Goal: Information Seeking & Learning: Learn about a topic

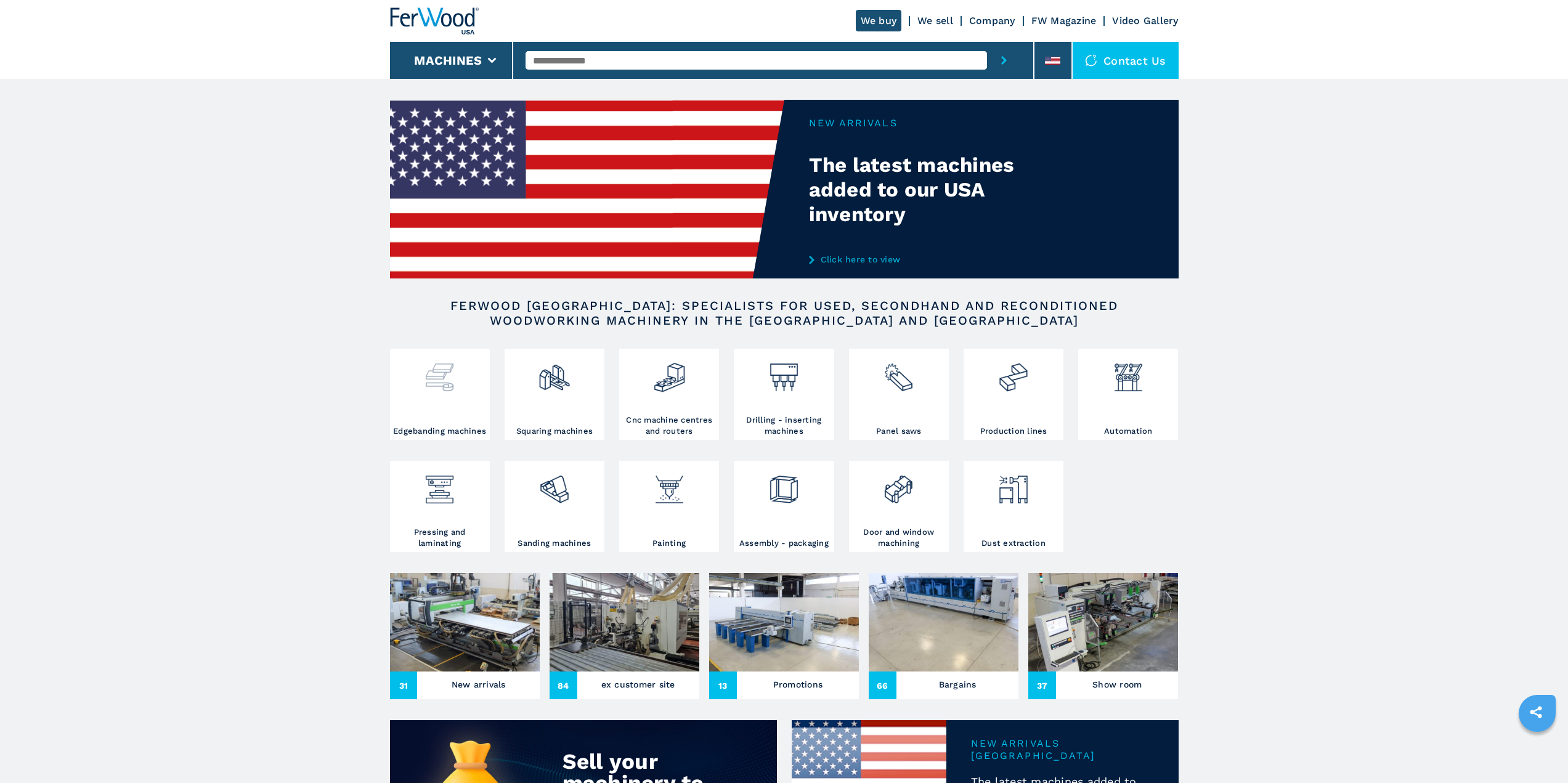
click at [416, 404] on div at bounding box center [439, 389] width 94 height 74
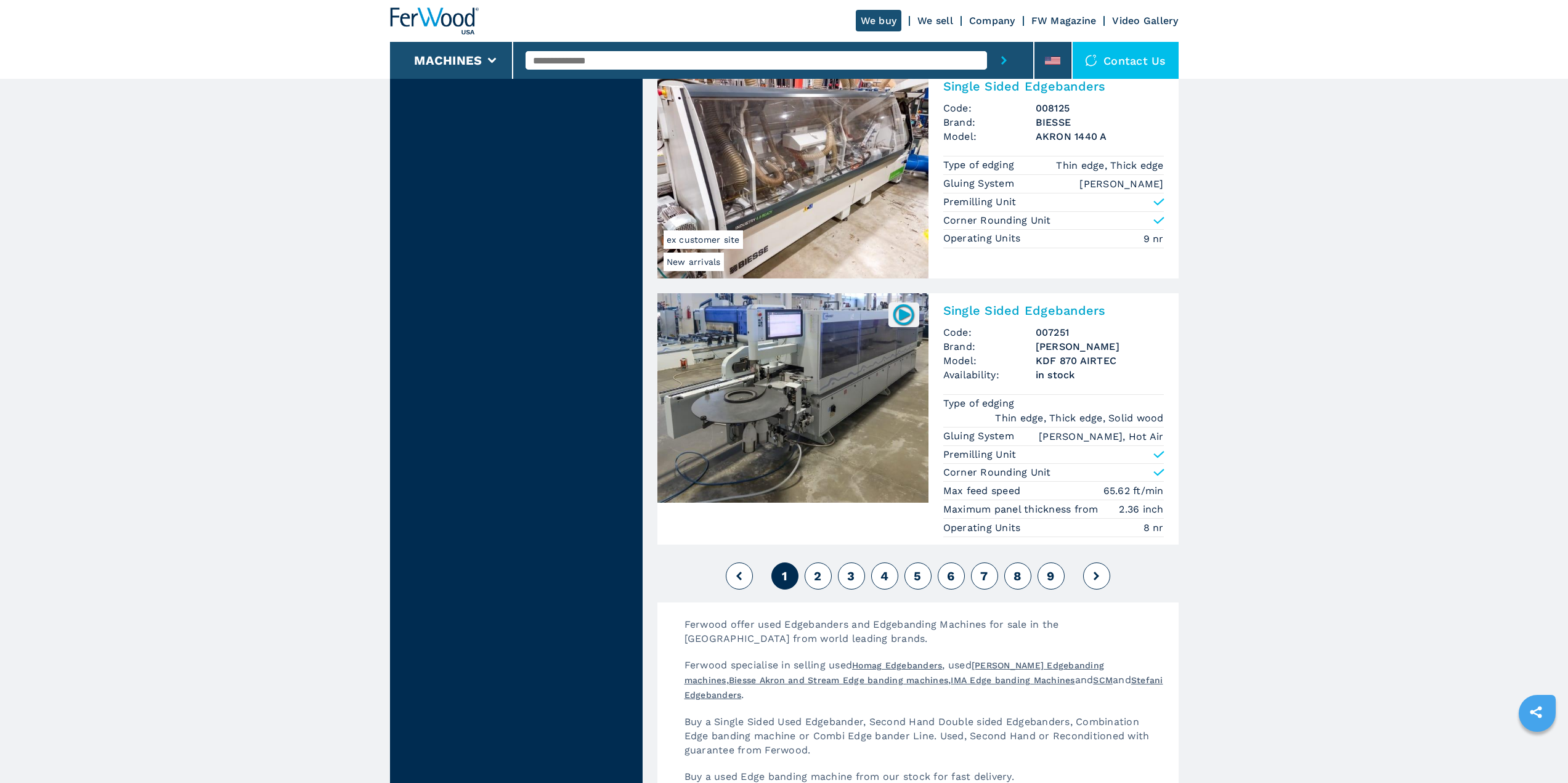
scroll to position [2773, 0]
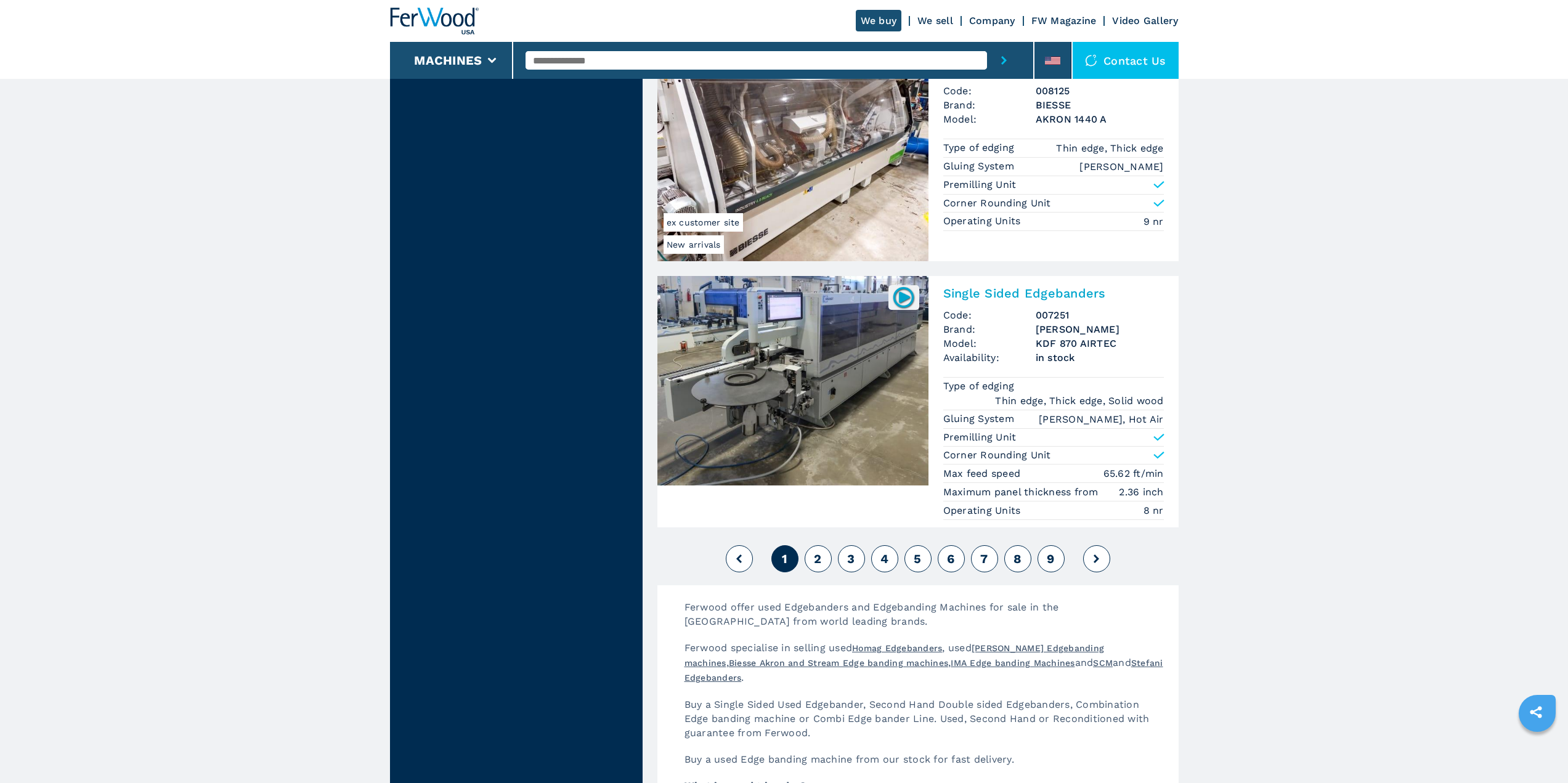
click at [824, 561] on button "2" at bounding box center [818, 558] width 27 height 27
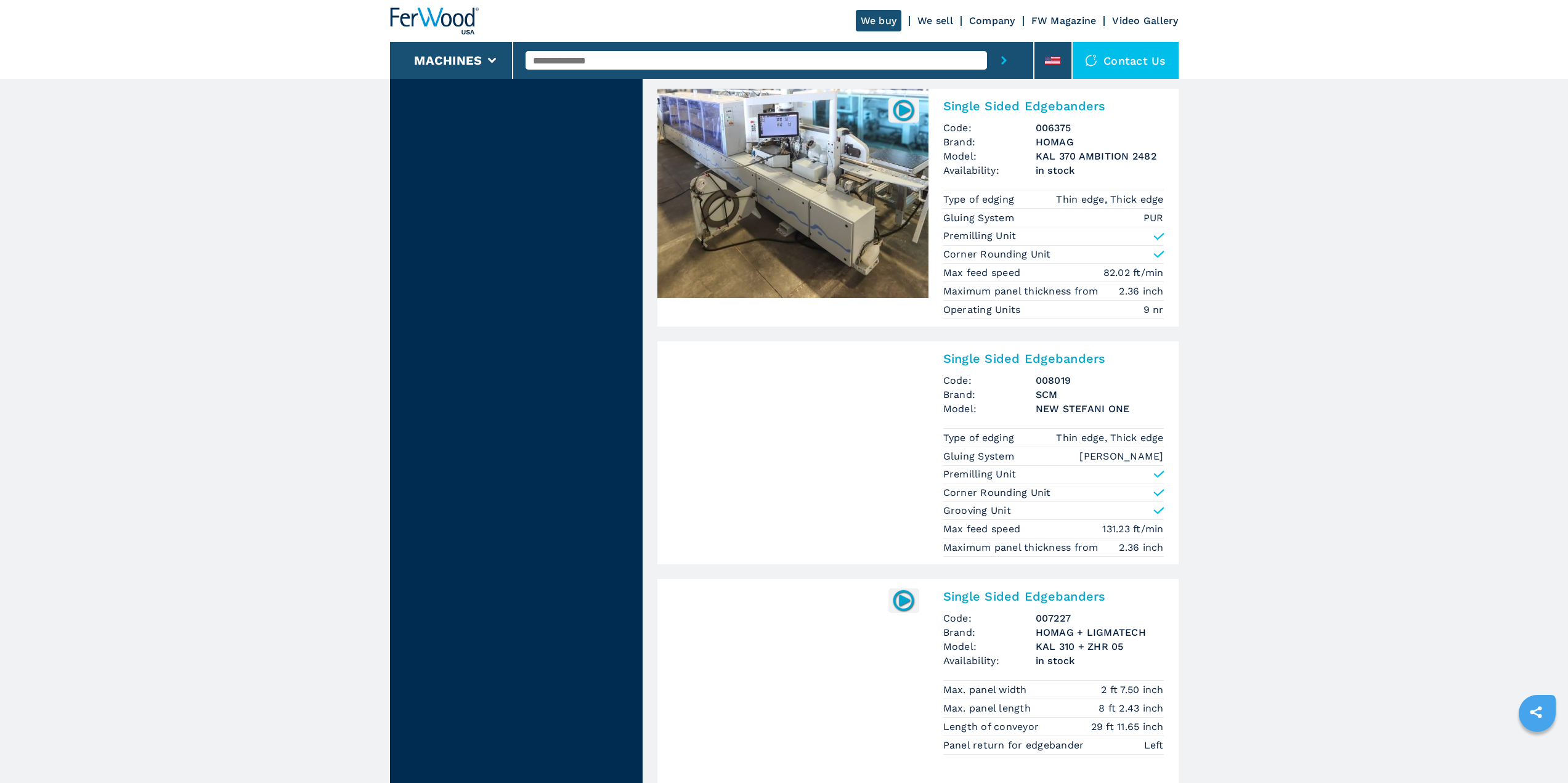
scroll to position [1171, 0]
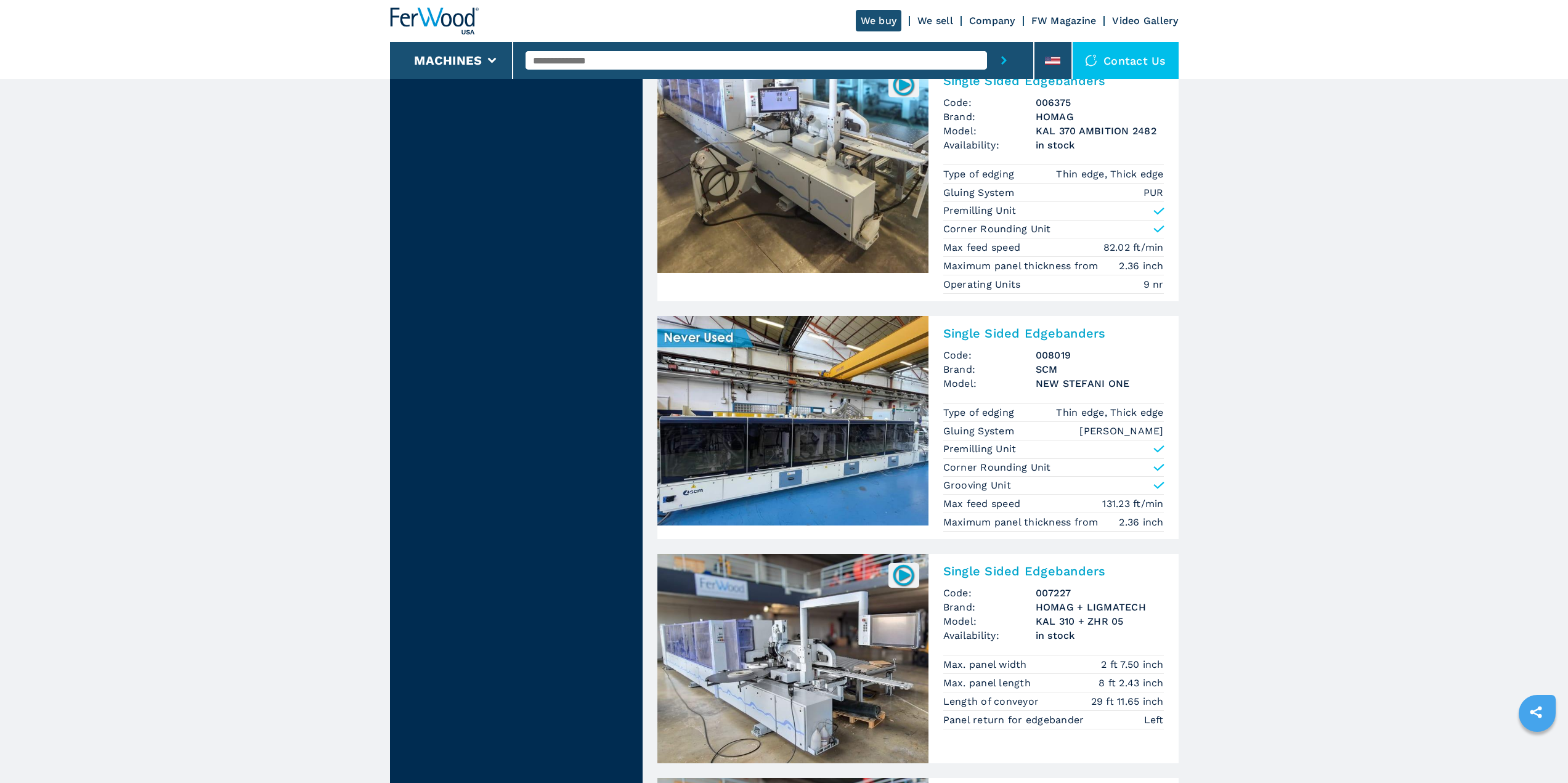
click at [764, 417] on img at bounding box center [793, 421] width 271 height 210
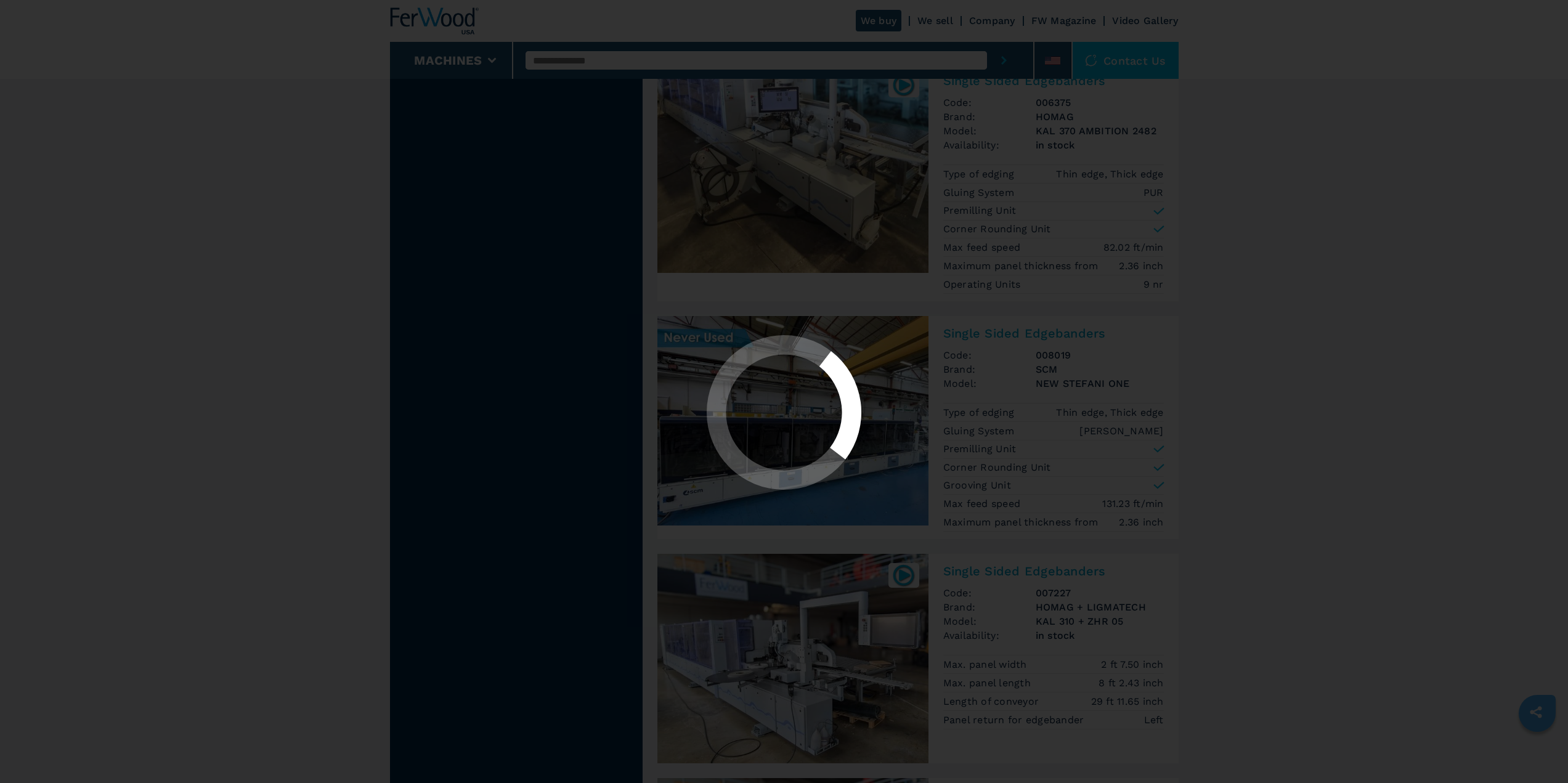
scroll to position [0, 0]
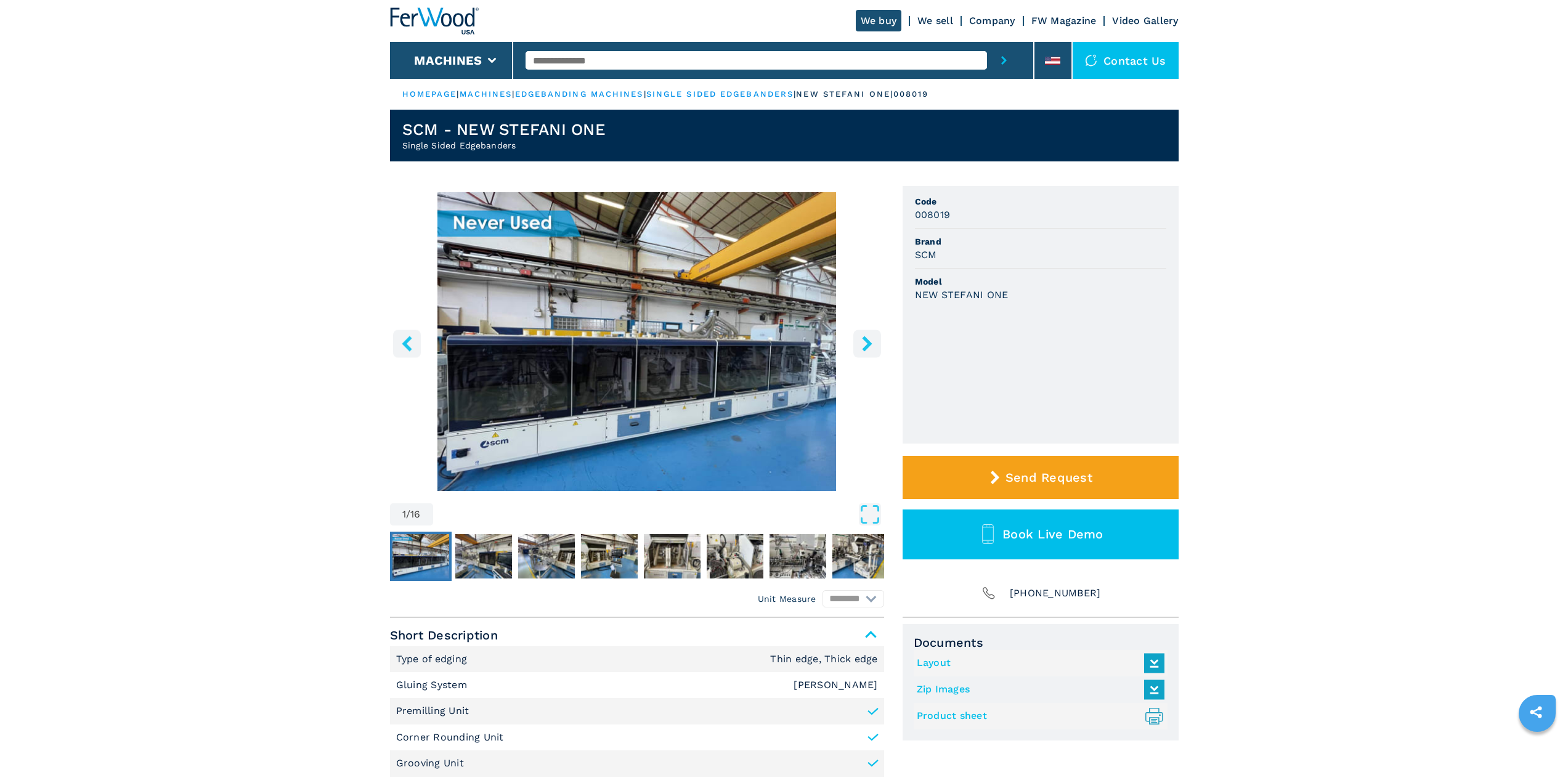
click at [709, 379] on img "Go to Slide 1" at bounding box center [637, 342] width 494 height 299
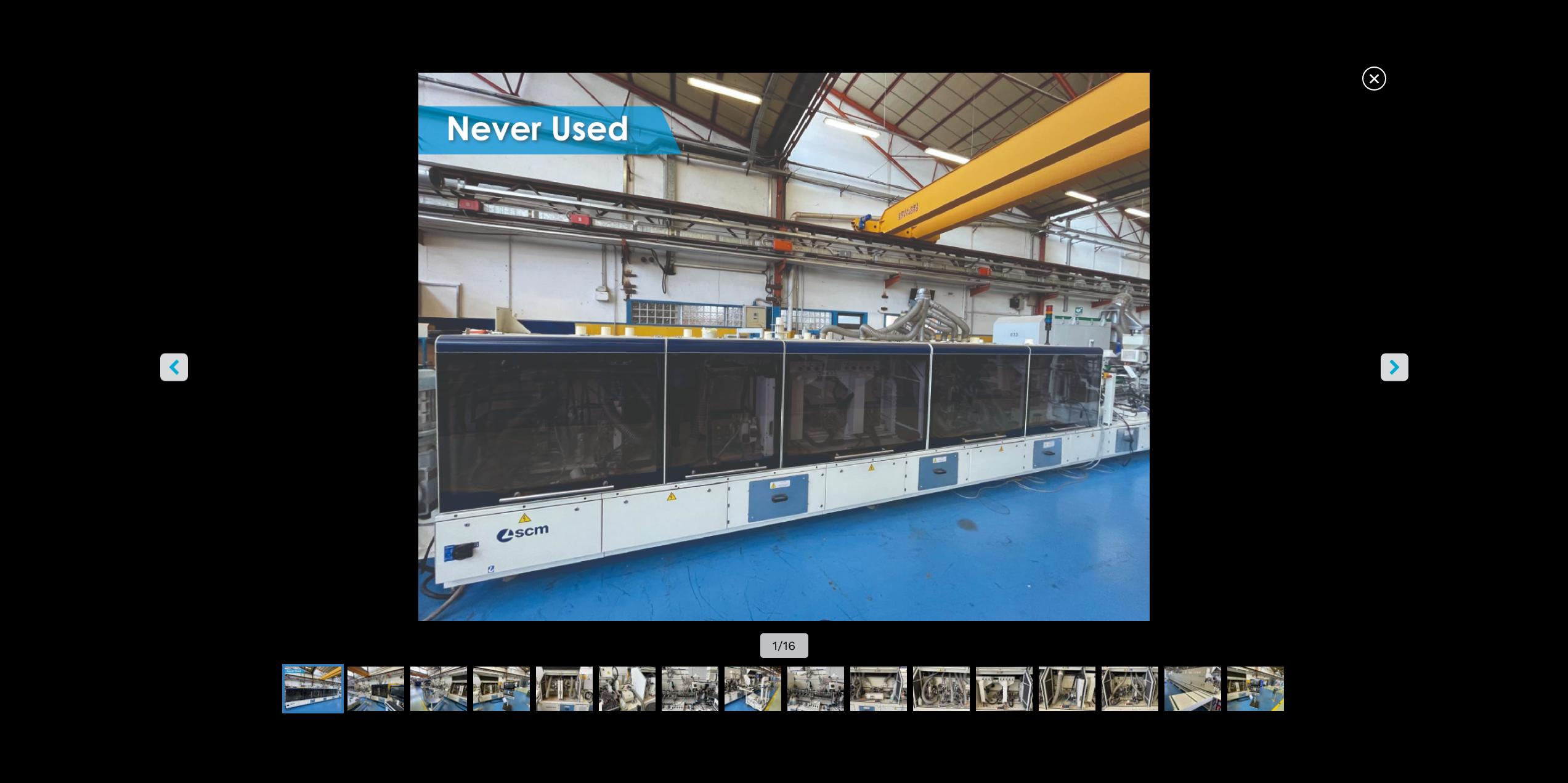
click at [1387, 369] on icon "right-button" at bounding box center [1393, 367] width 16 height 16
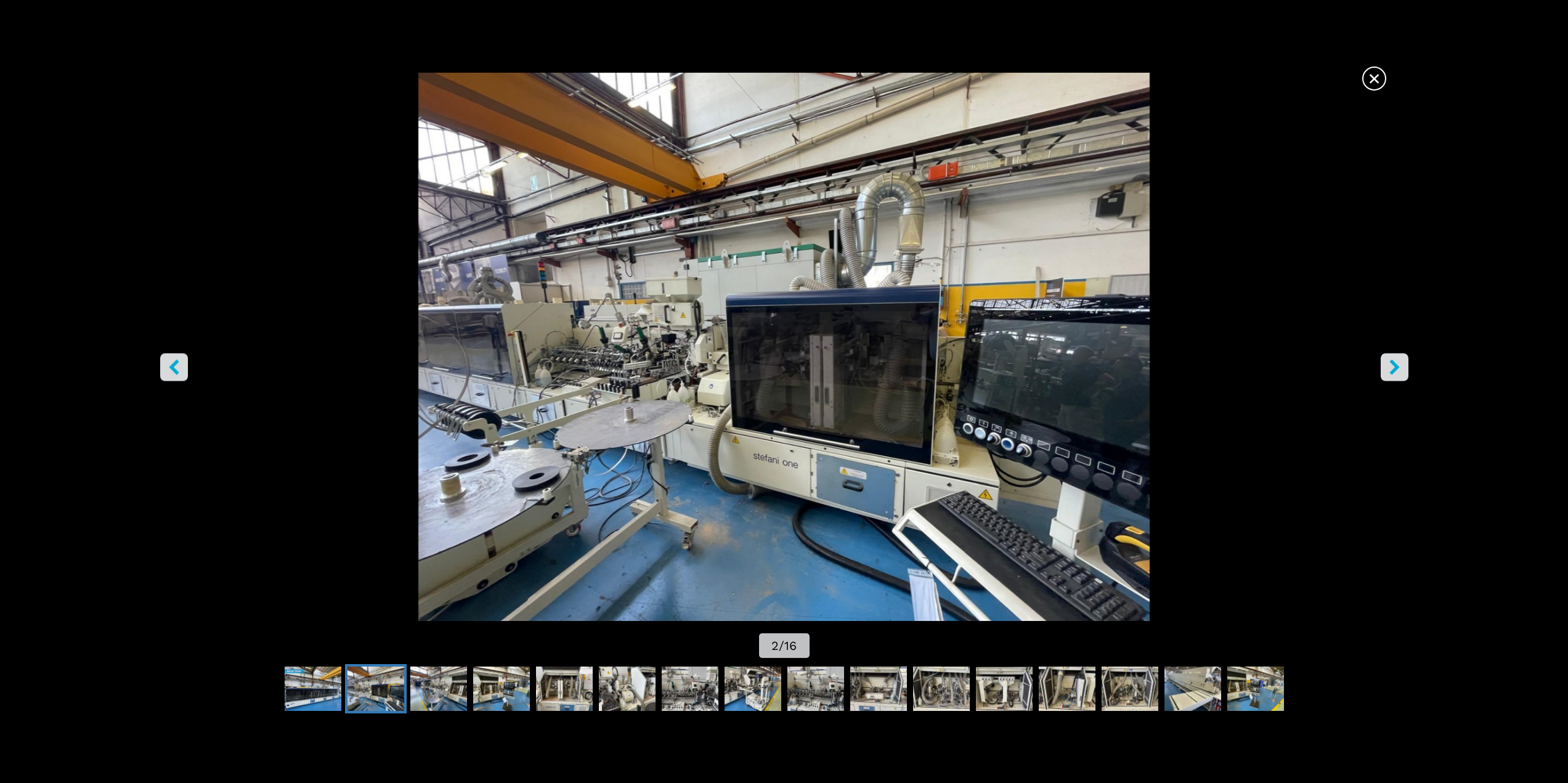
click at [1387, 369] on icon "right-button" at bounding box center [1393, 367] width 16 height 16
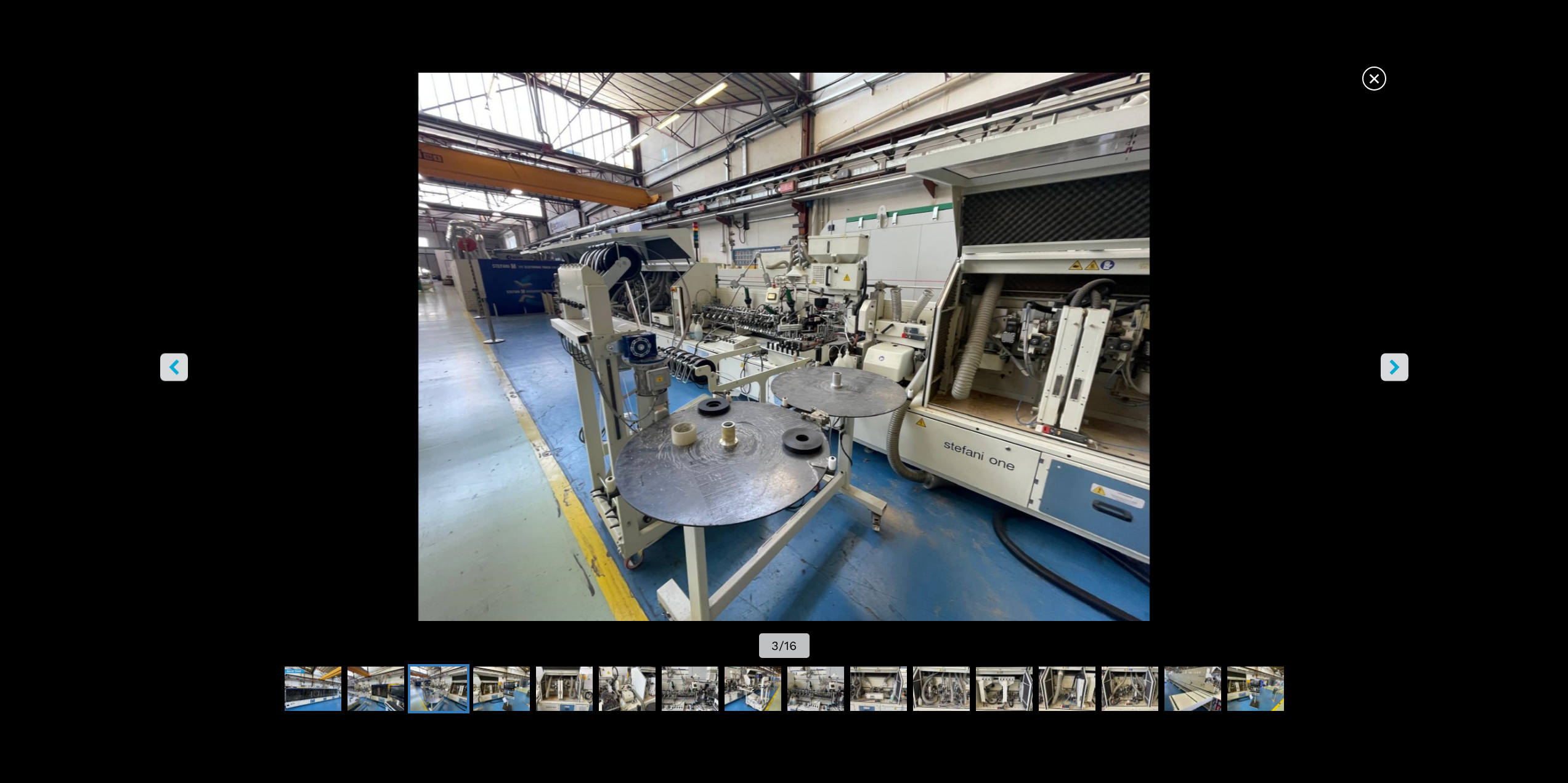
click at [1383, 367] on button "right-button" at bounding box center [1394, 367] width 28 height 28
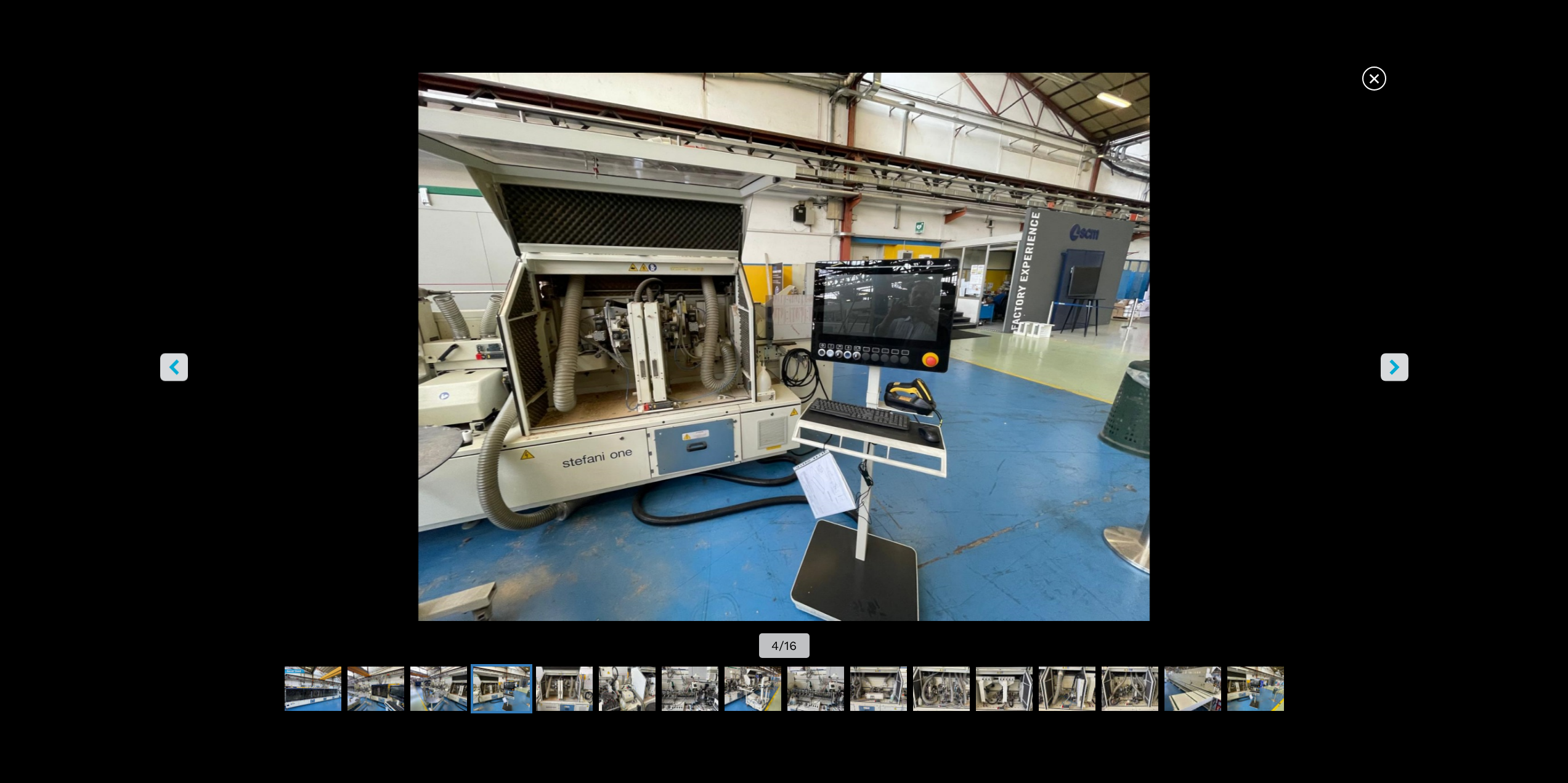
click at [1383, 367] on button "right-button" at bounding box center [1394, 367] width 28 height 28
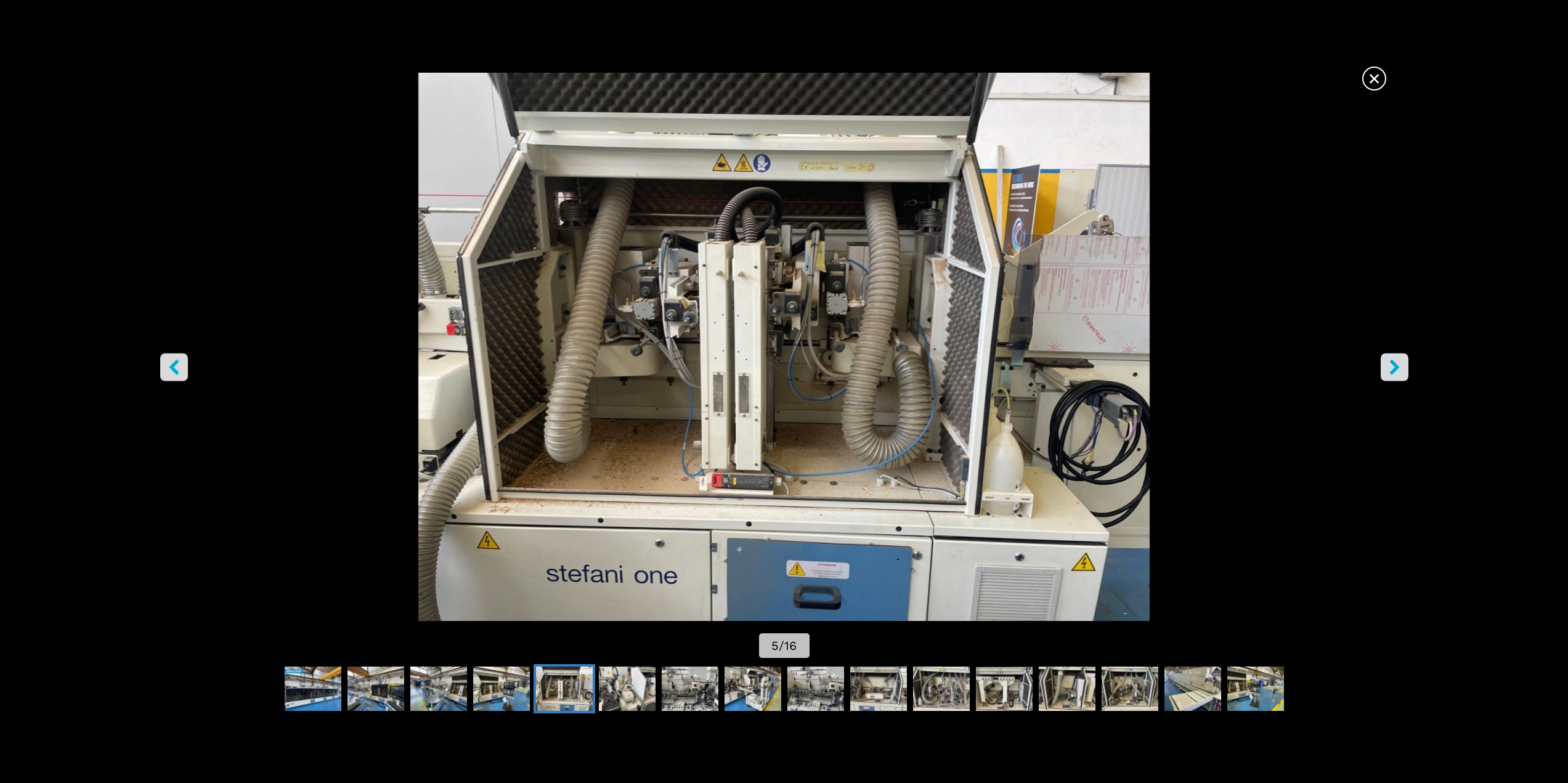
click at [1383, 365] on button "right-button" at bounding box center [1394, 367] width 28 height 28
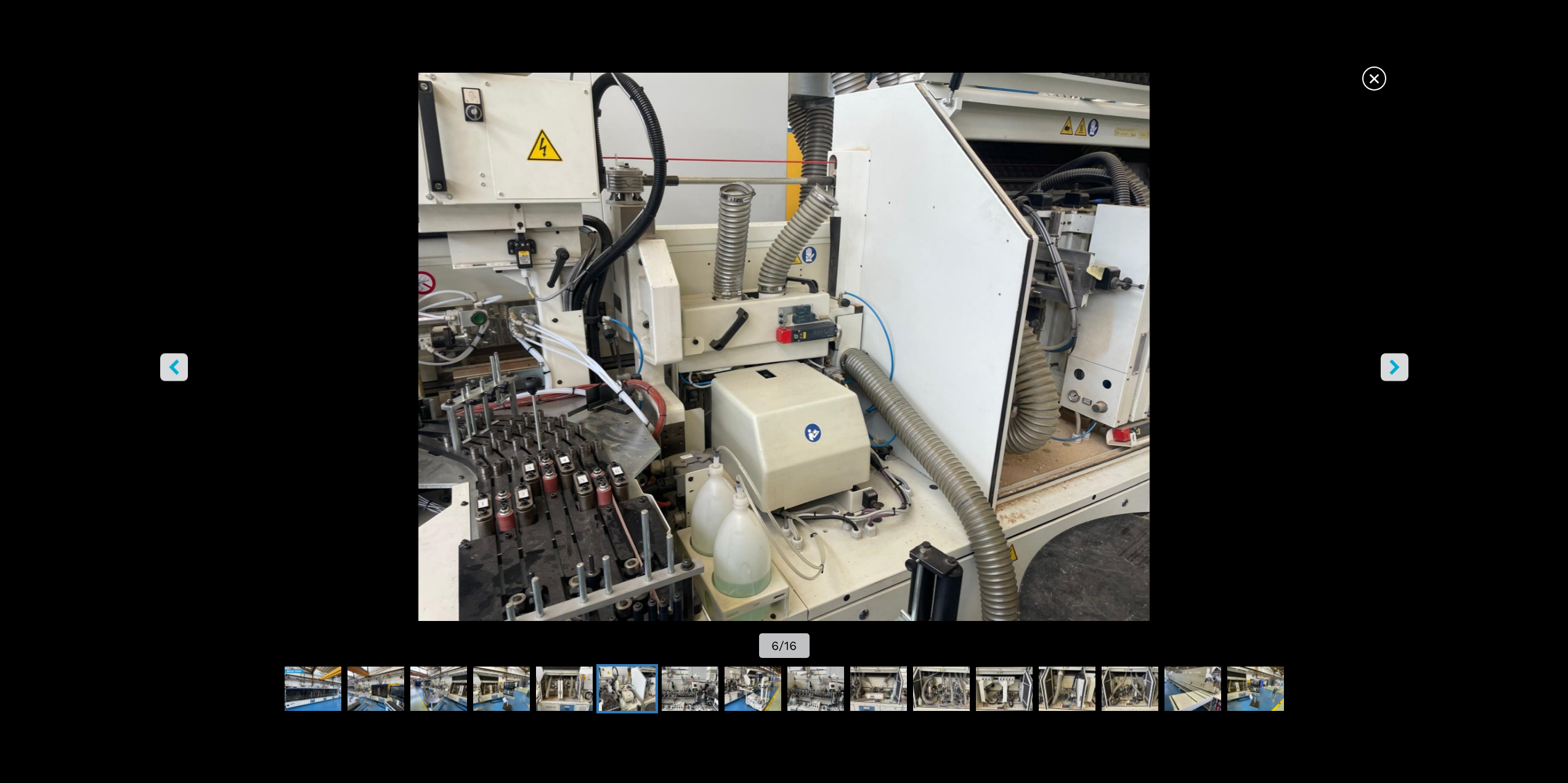
click at [1395, 367] on icon "right-button" at bounding box center [1393, 367] width 10 height 16
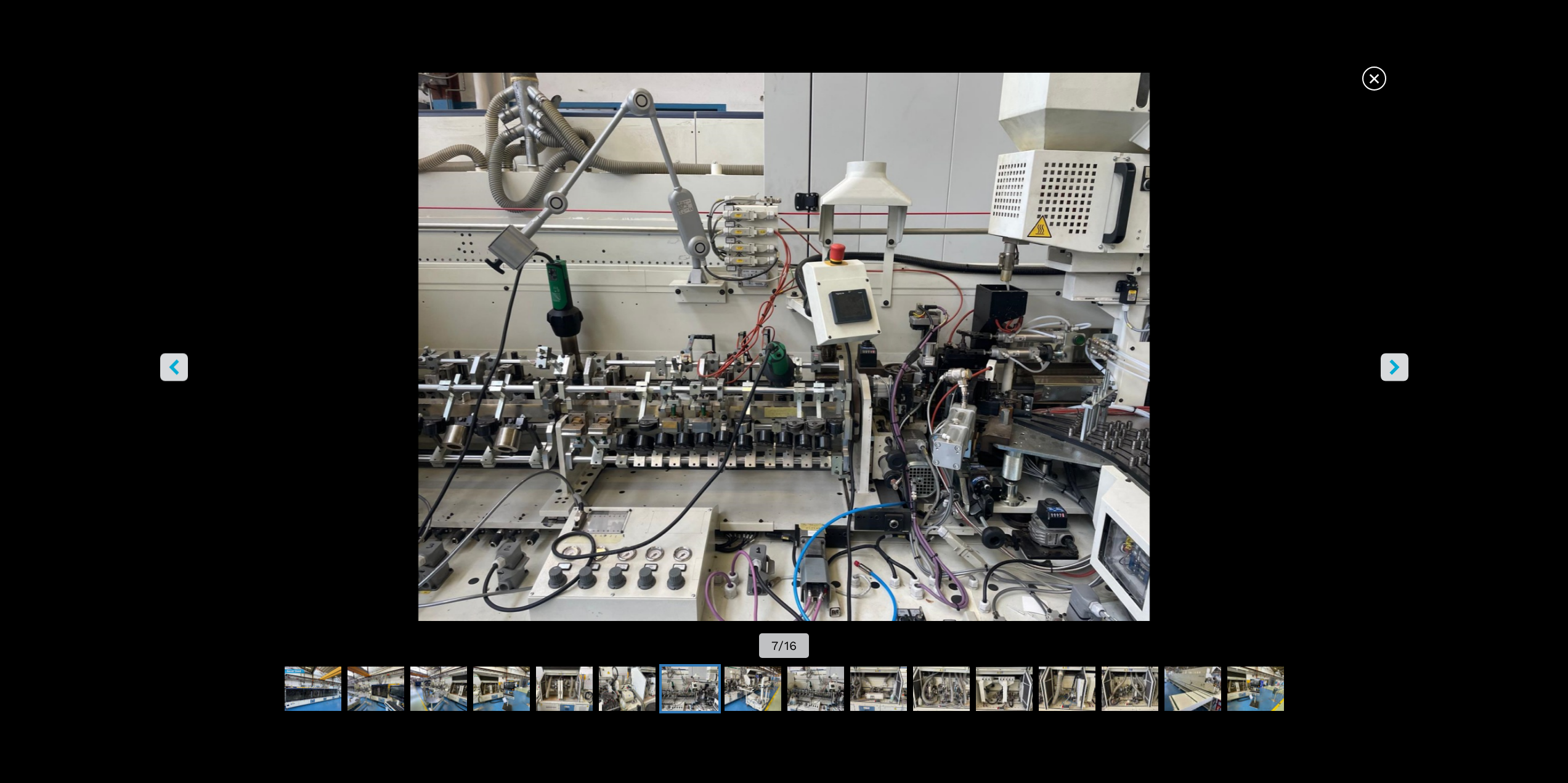
click at [1395, 367] on icon "right-button" at bounding box center [1393, 367] width 10 height 16
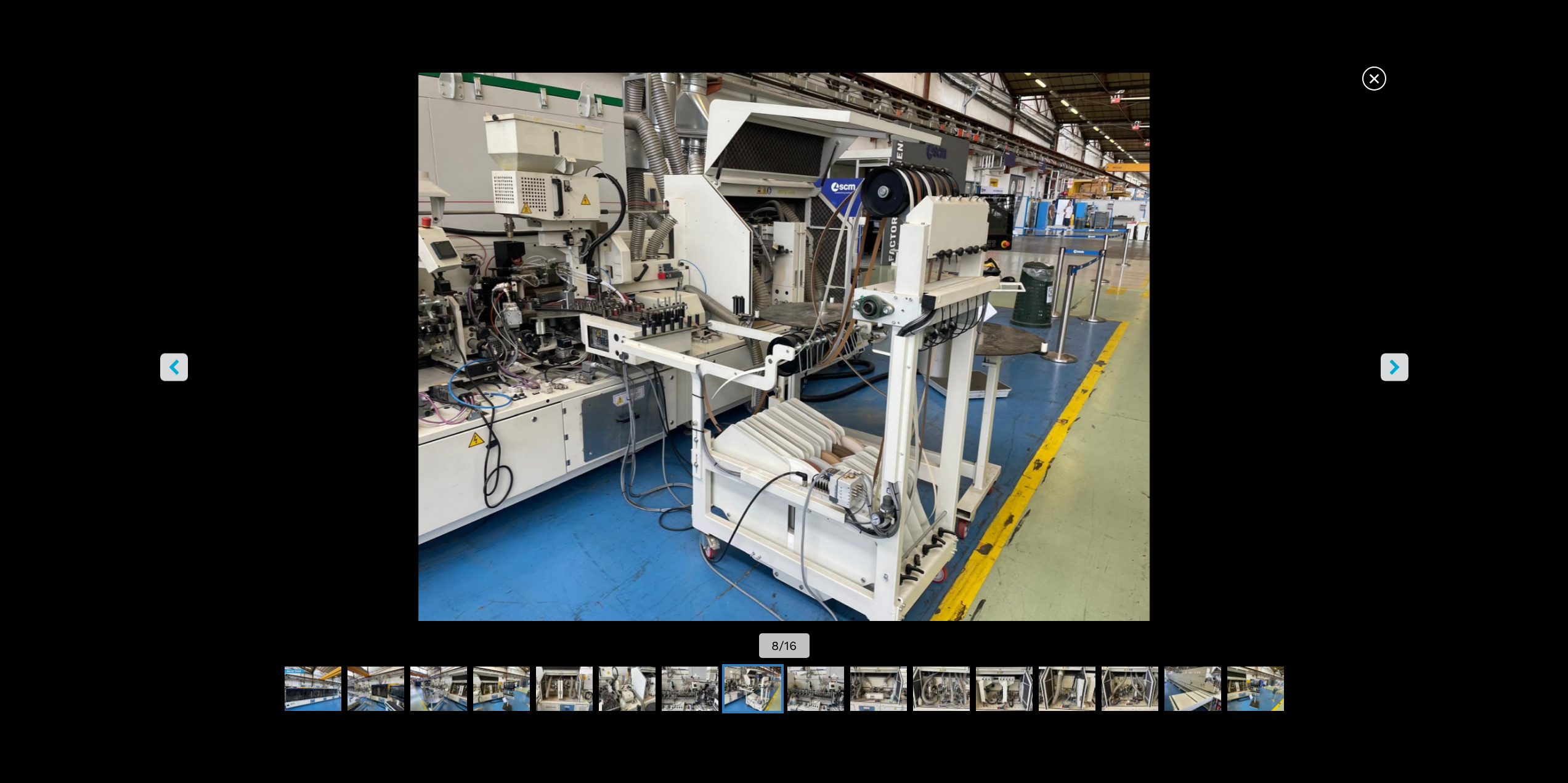
click at [1395, 367] on icon "right-button" at bounding box center [1393, 367] width 10 height 16
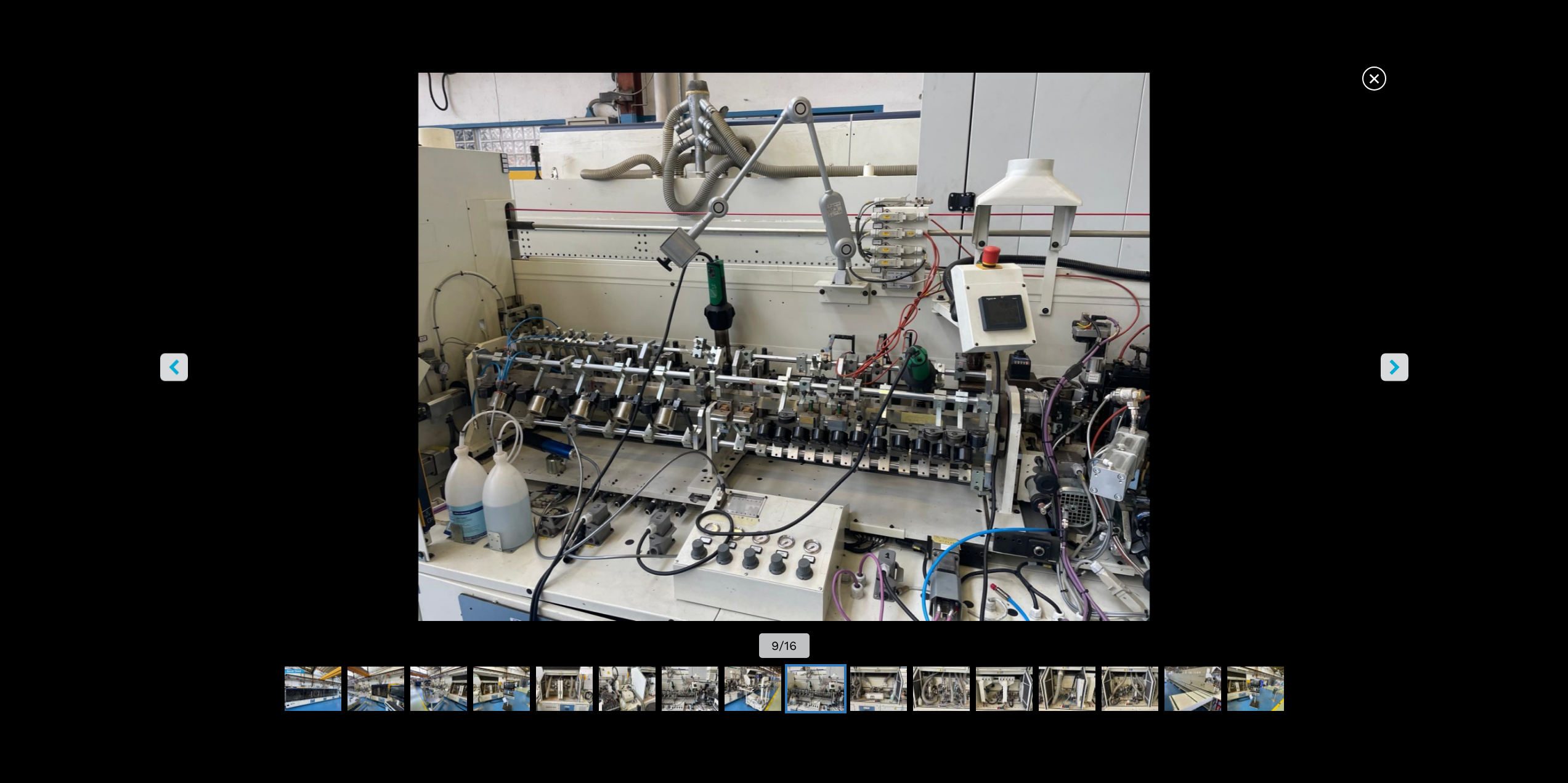
click at [1395, 367] on icon "right-button" at bounding box center [1393, 367] width 10 height 16
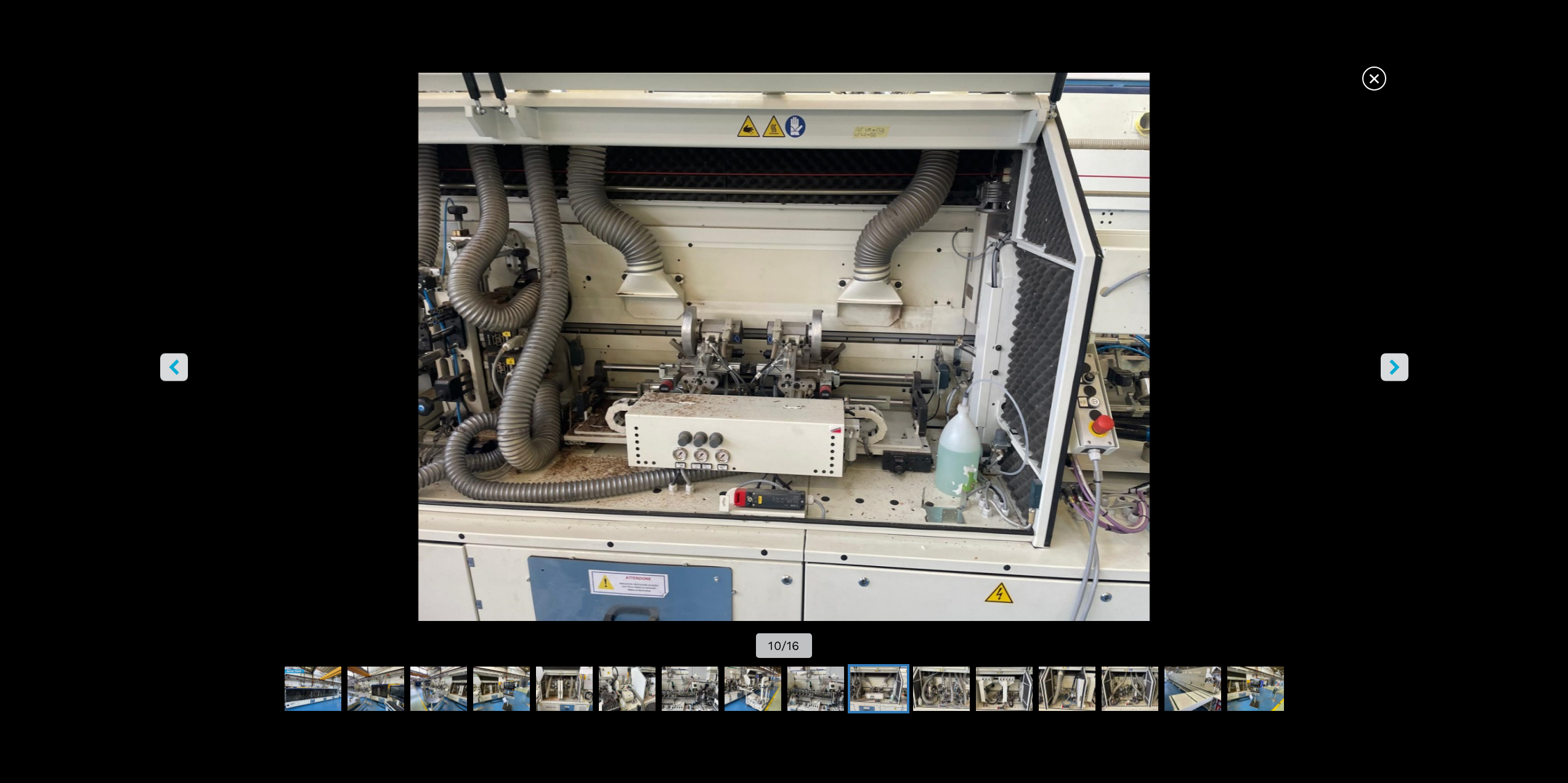
click at [1395, 367] on icon "right-button" at bounding box center [1393, 367] width 10 height 16
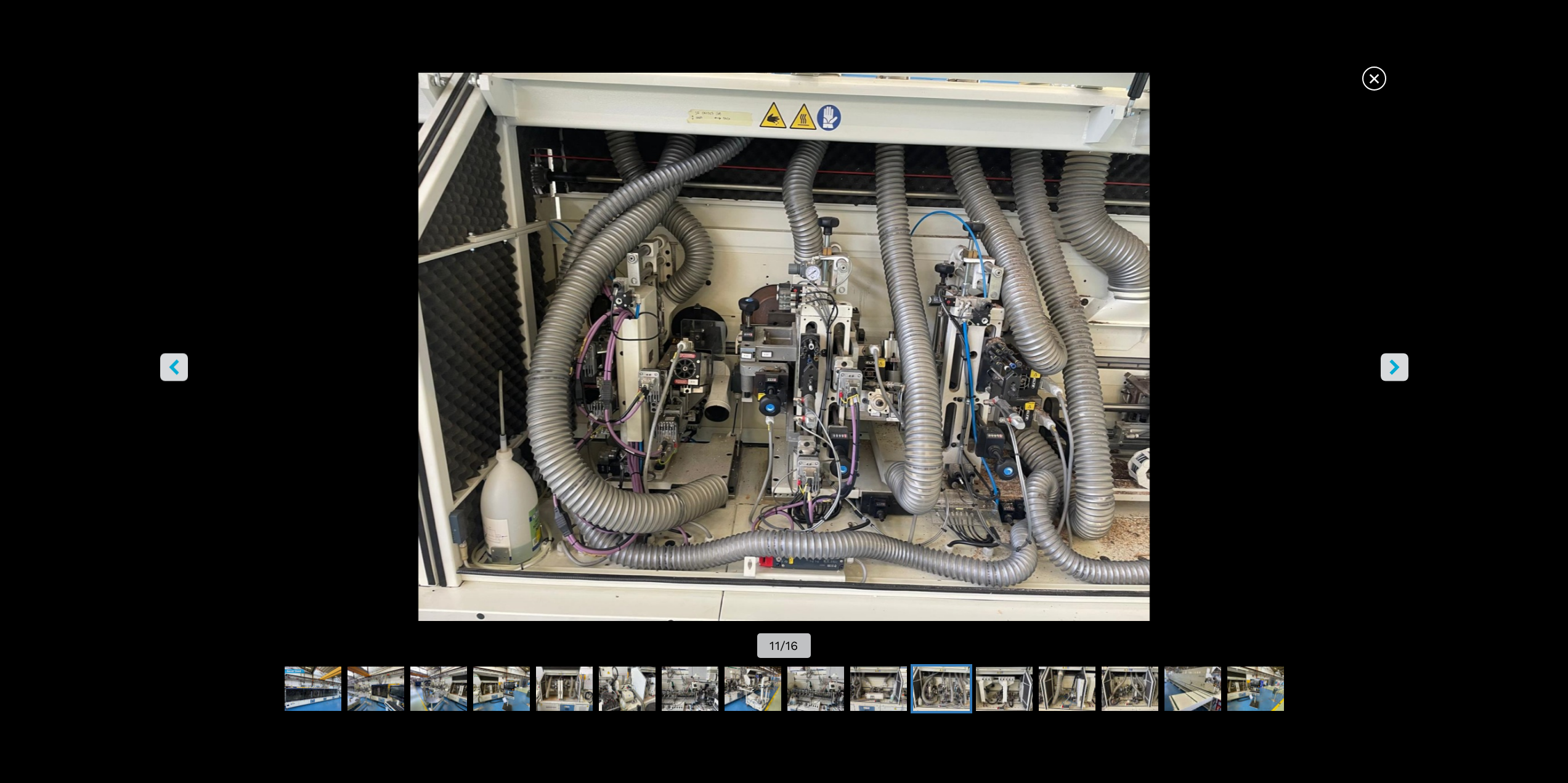
click at [1377, 78] on span "×" at bounding box center [1373, 75] width 21 height 21
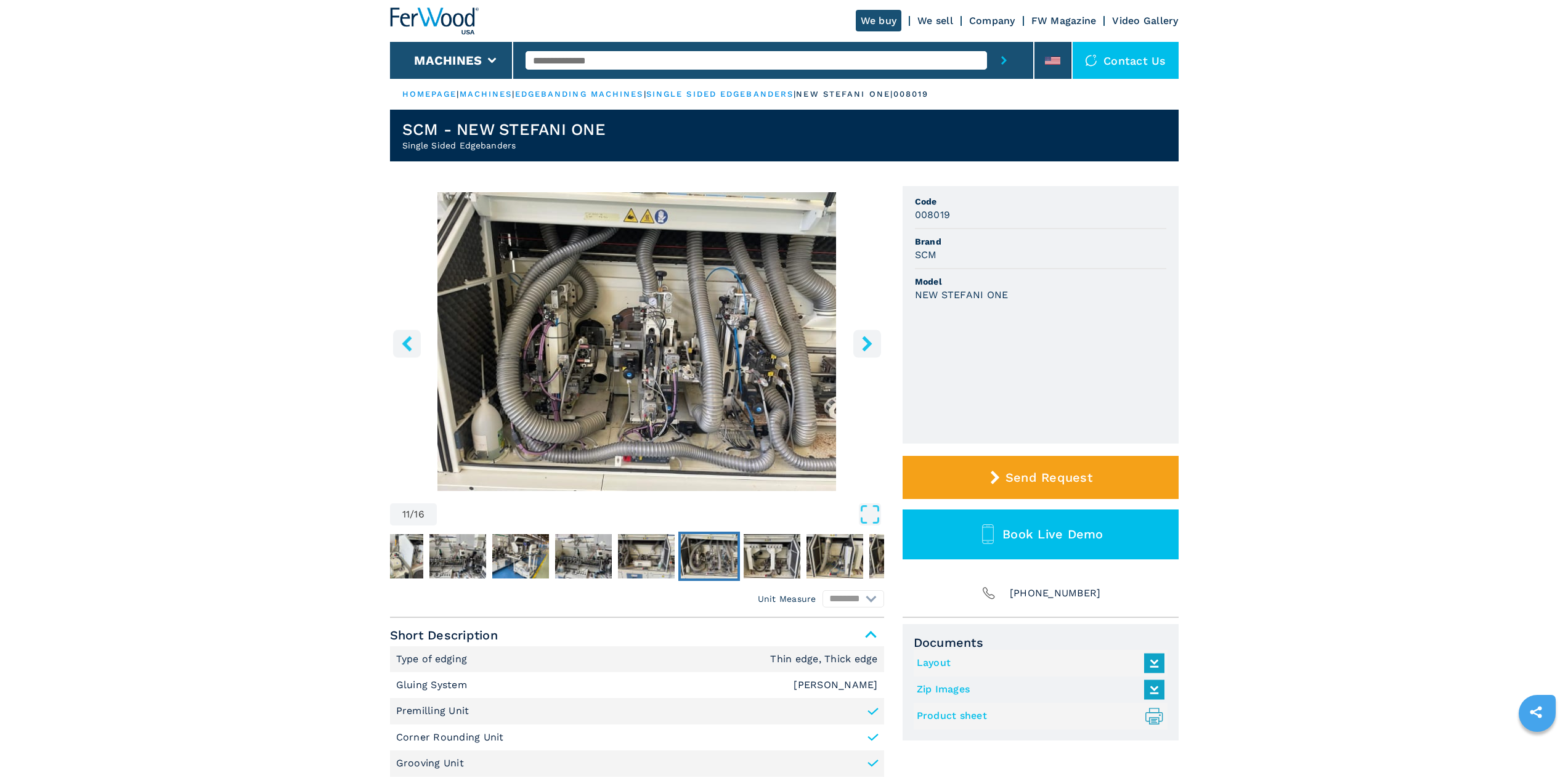
click at [470, 32] on img at bounding box center [434, 20] width 89 height 27
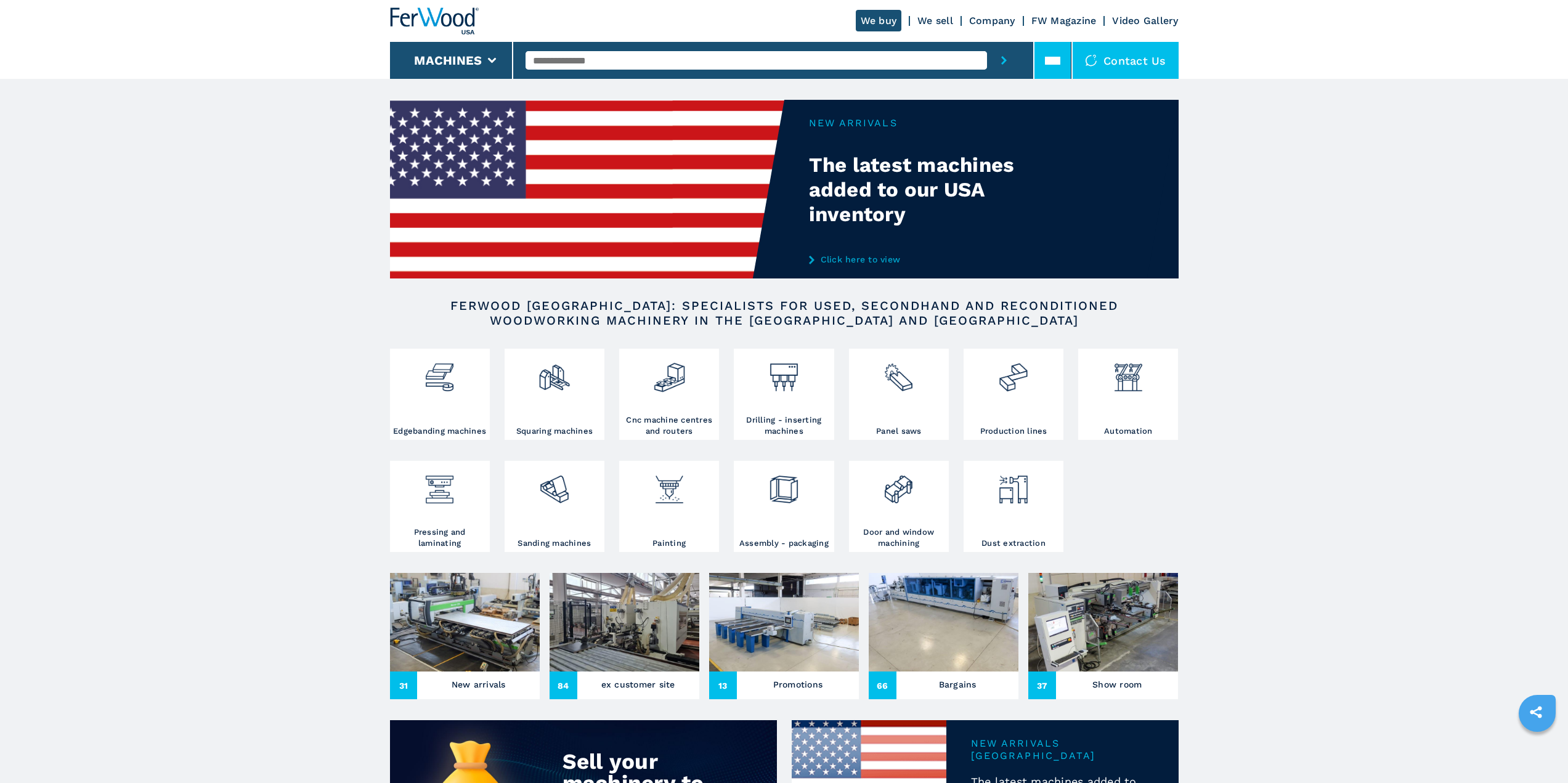
click at [1046, 61] on icon at bounding box center [1052, 60] width 16 height 7
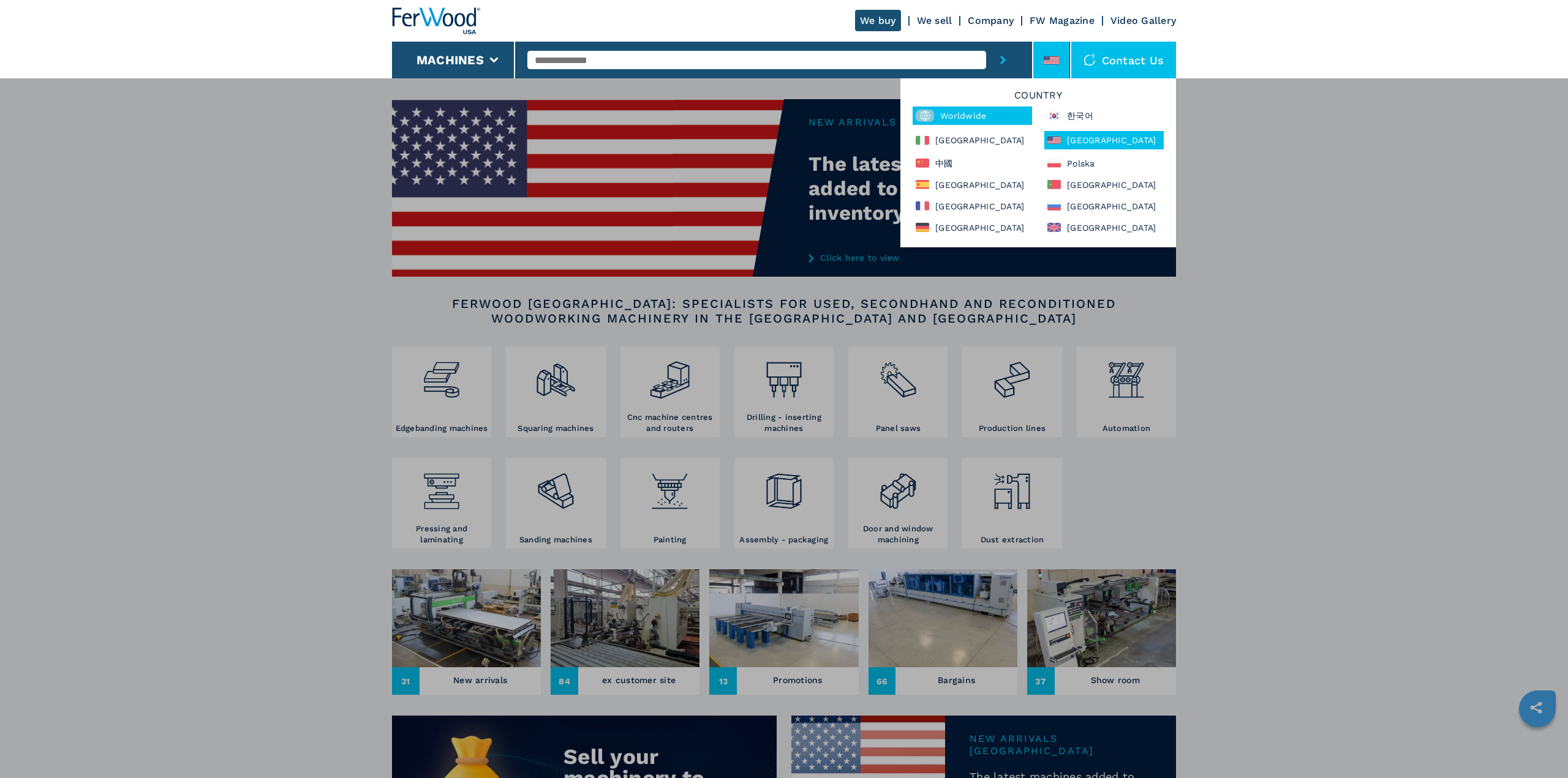
click at [956, 118] on div "Worldwide" at bounding box center [972, 115] width 119 height 18
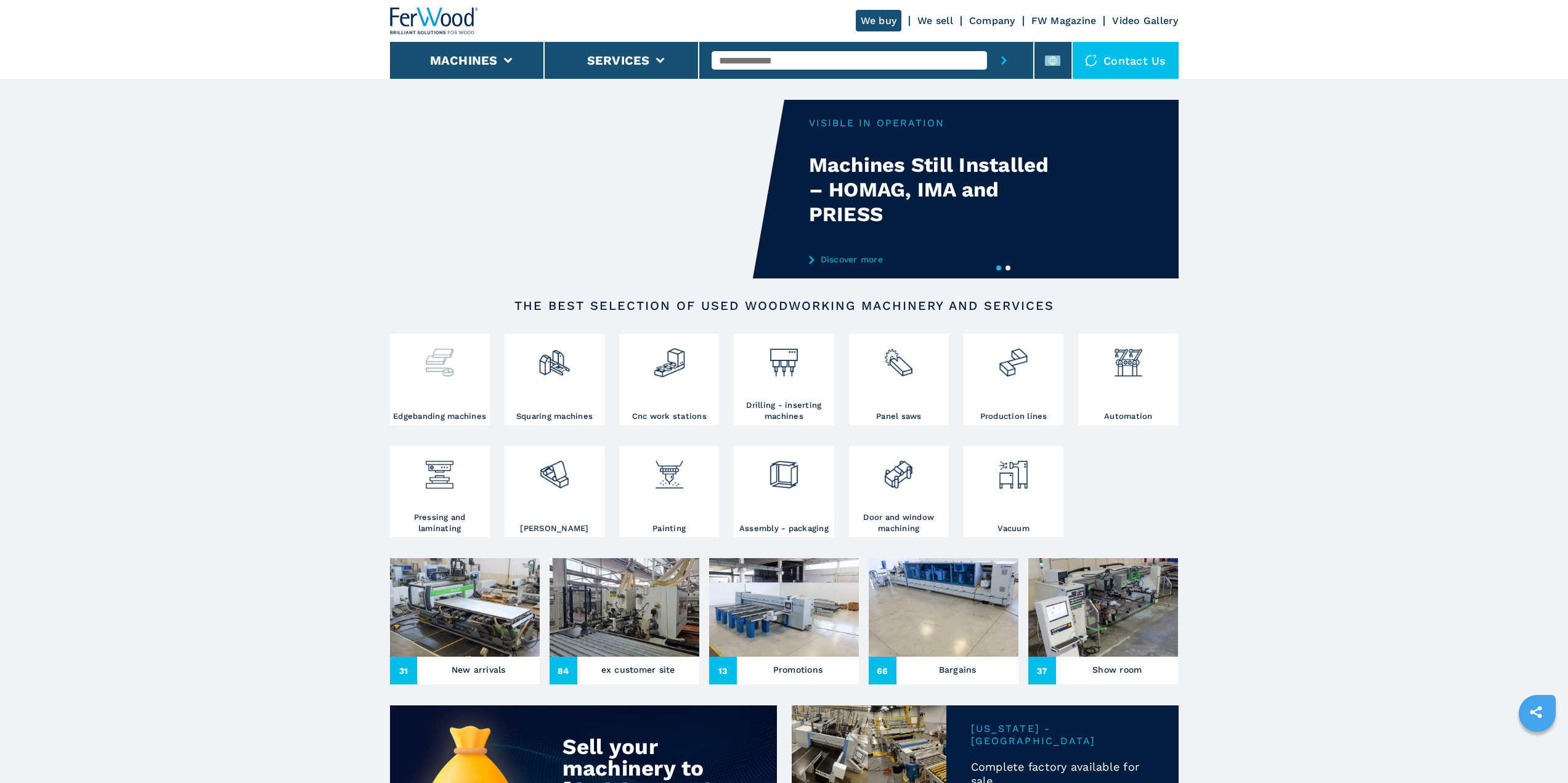
click at [453, 379] on img at bounding box center [439, 358] width 32 height 42
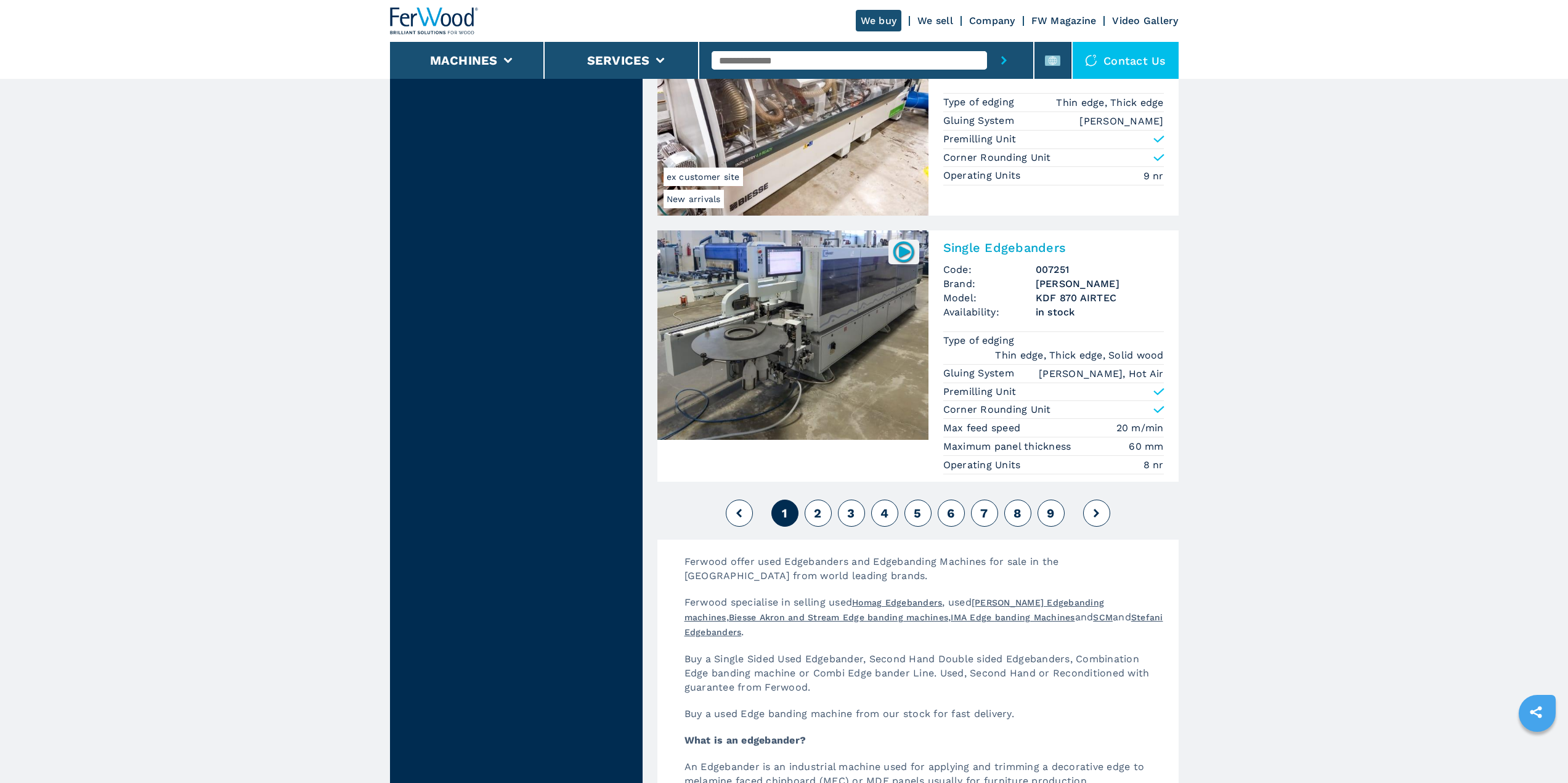
scroll to position [2835, 0]
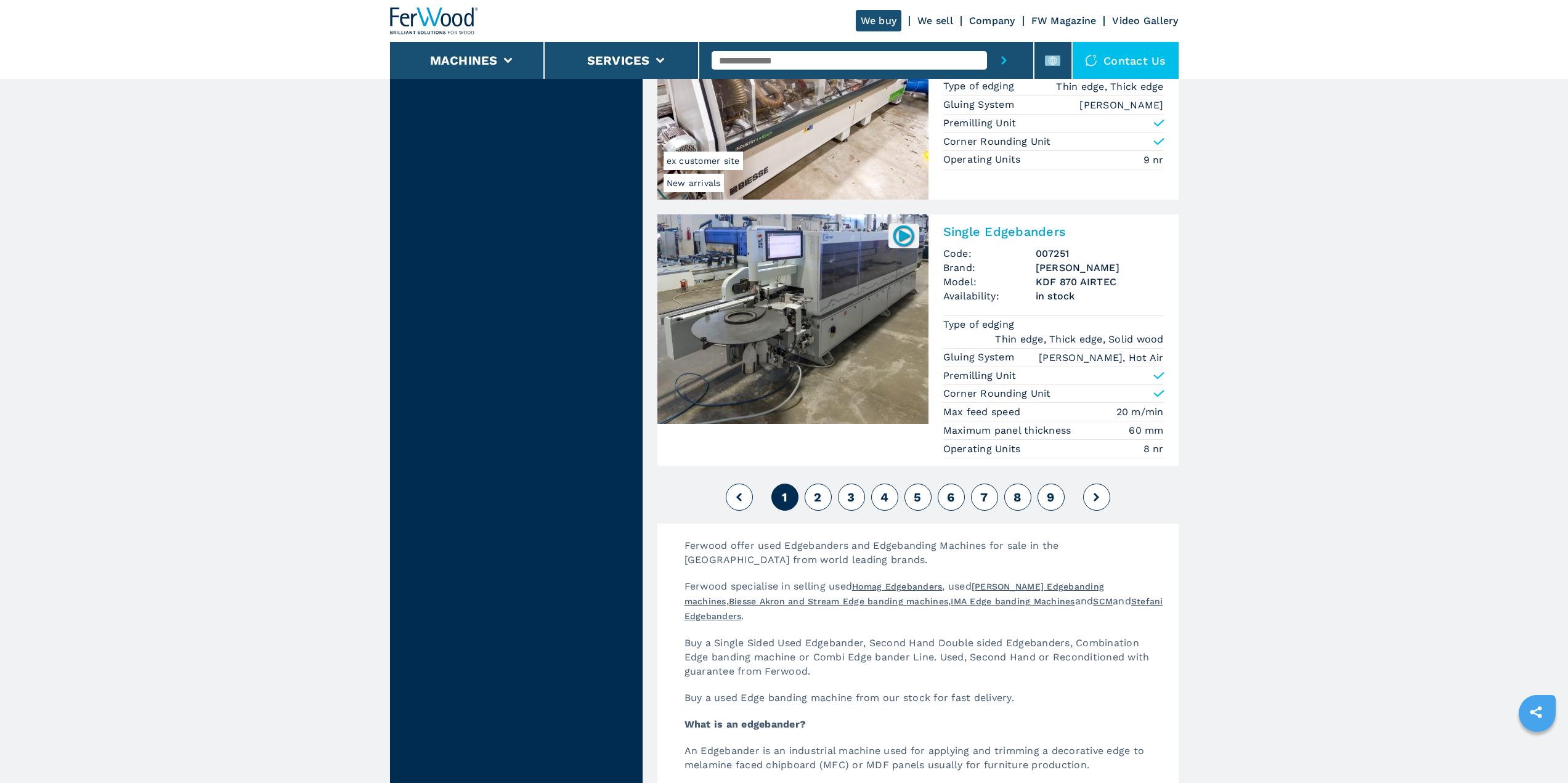
click at [815, 502] on span "2" at bounding box center [817, 497] width 7 height 15
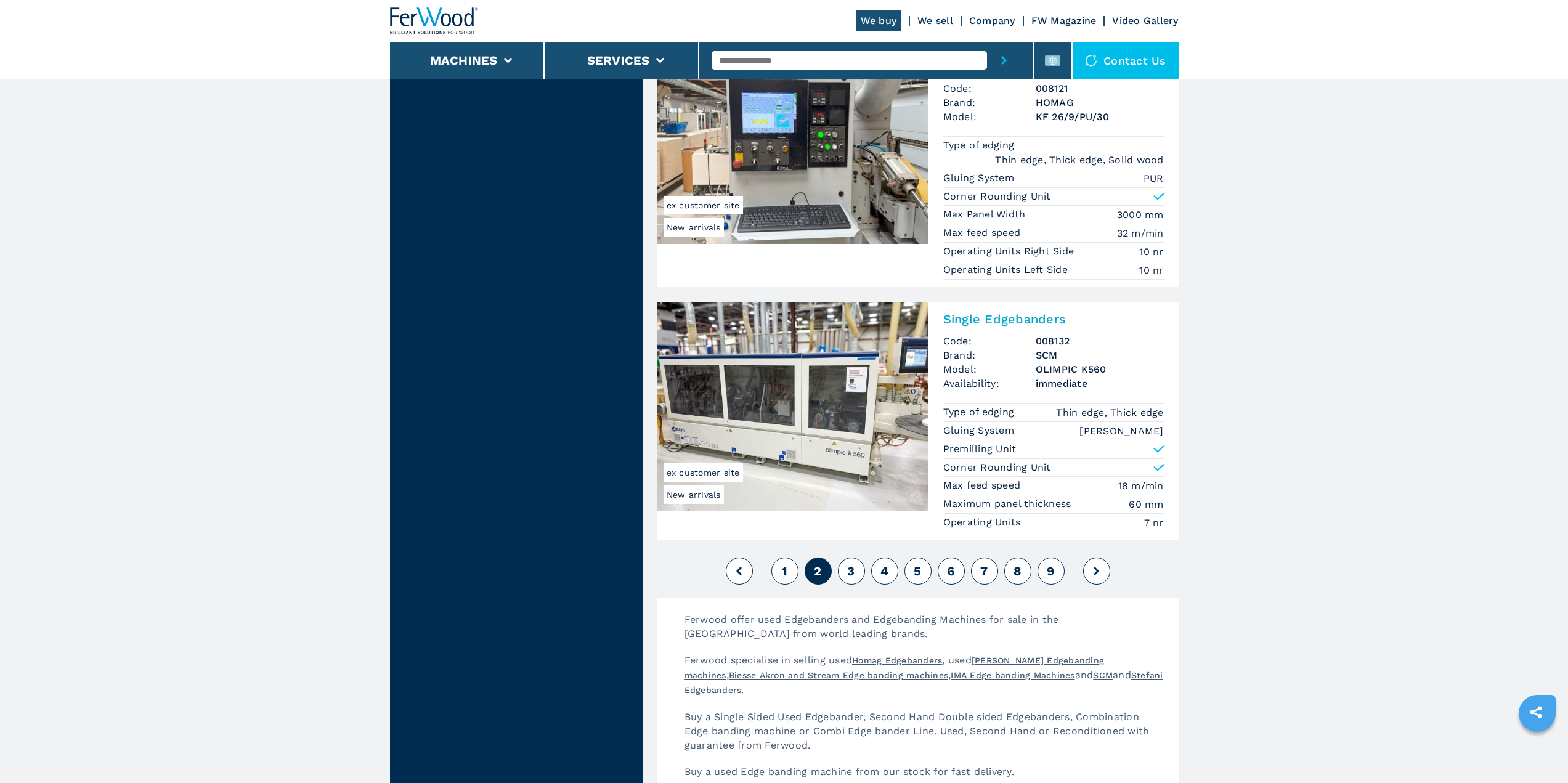
scroll to position [2851, 0]
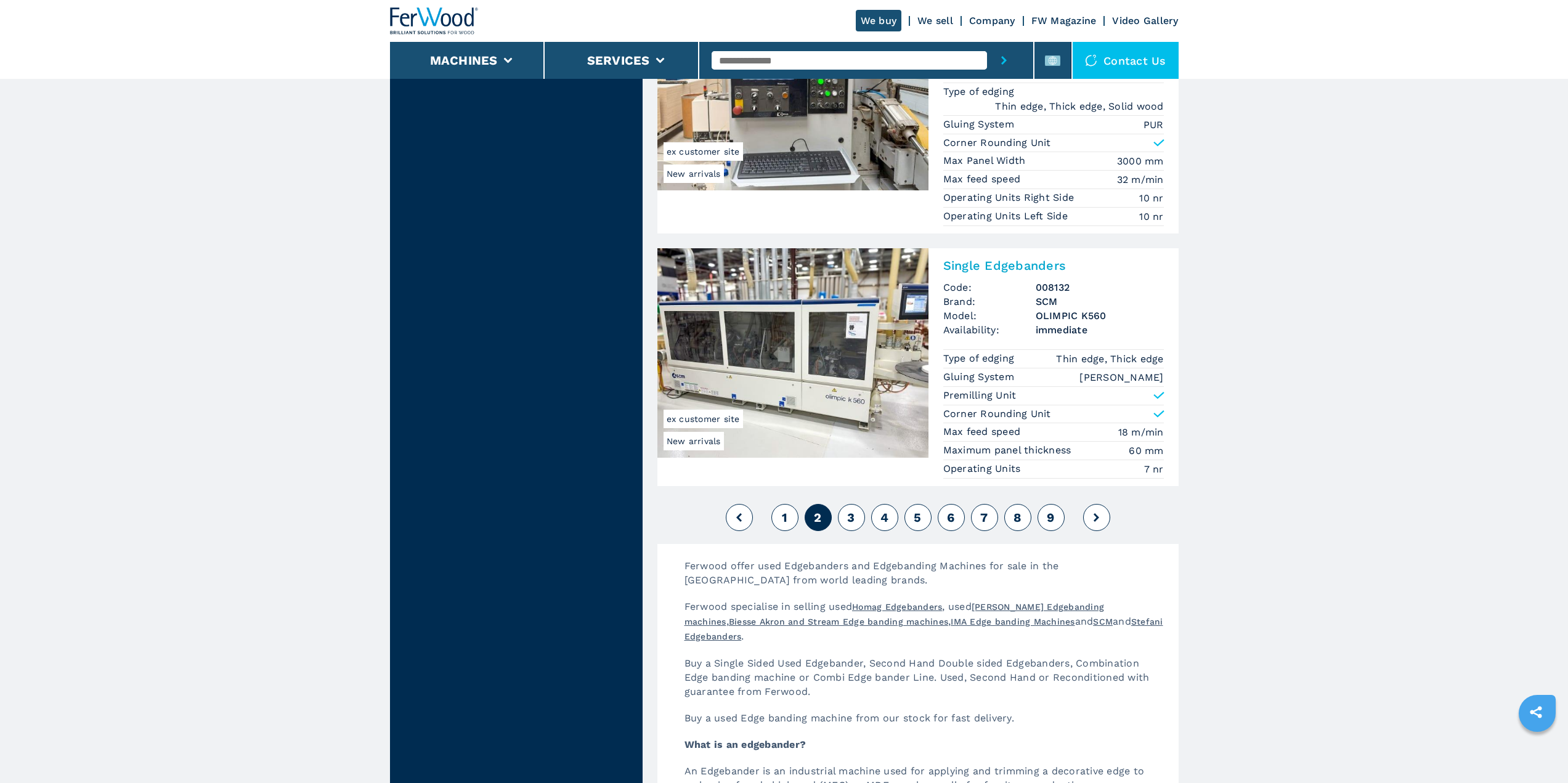
click at [850, 517] on span "3" at bounding box center [850, 517] width 7 height 15
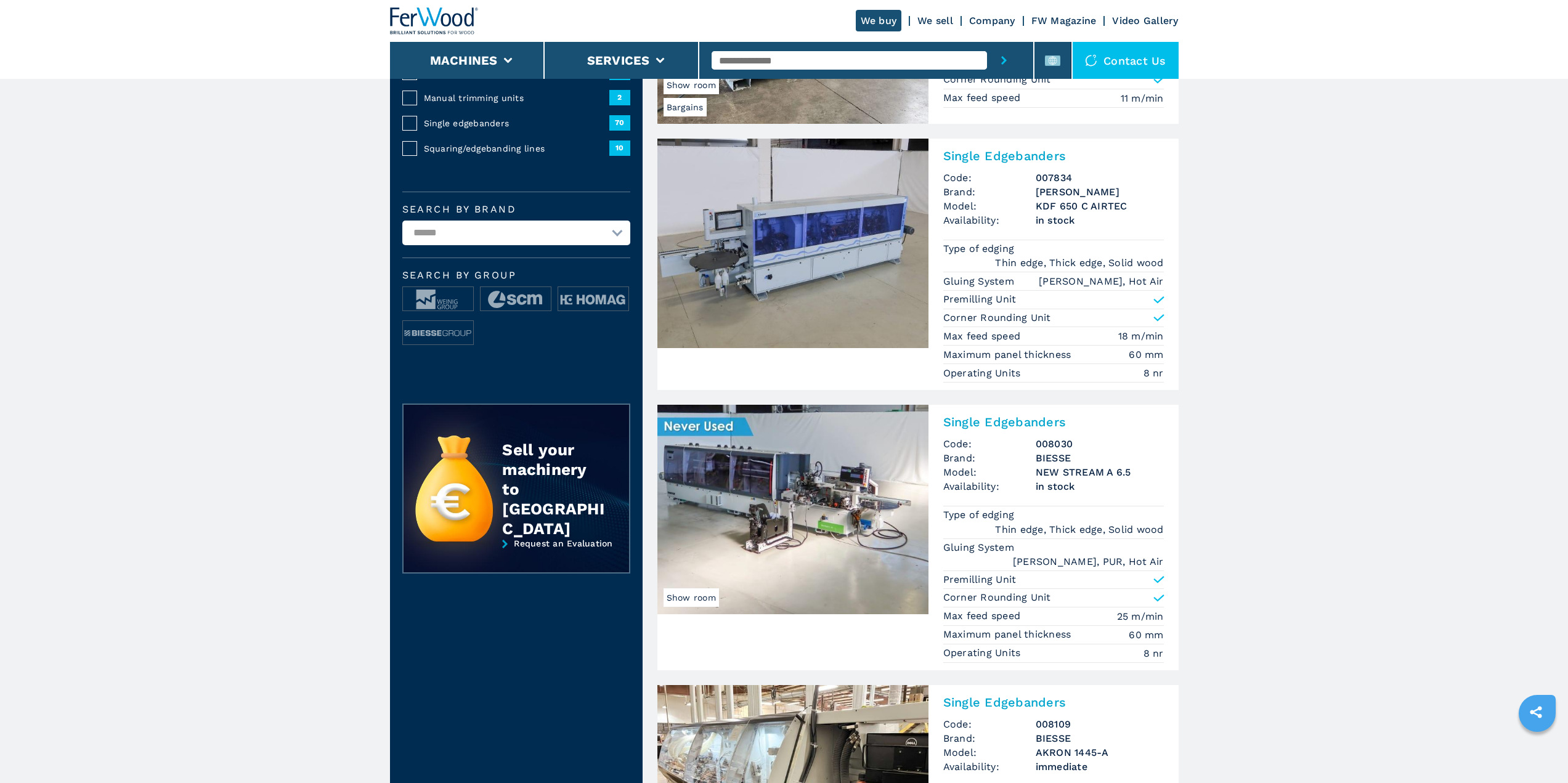
scroll to position [308, 0]
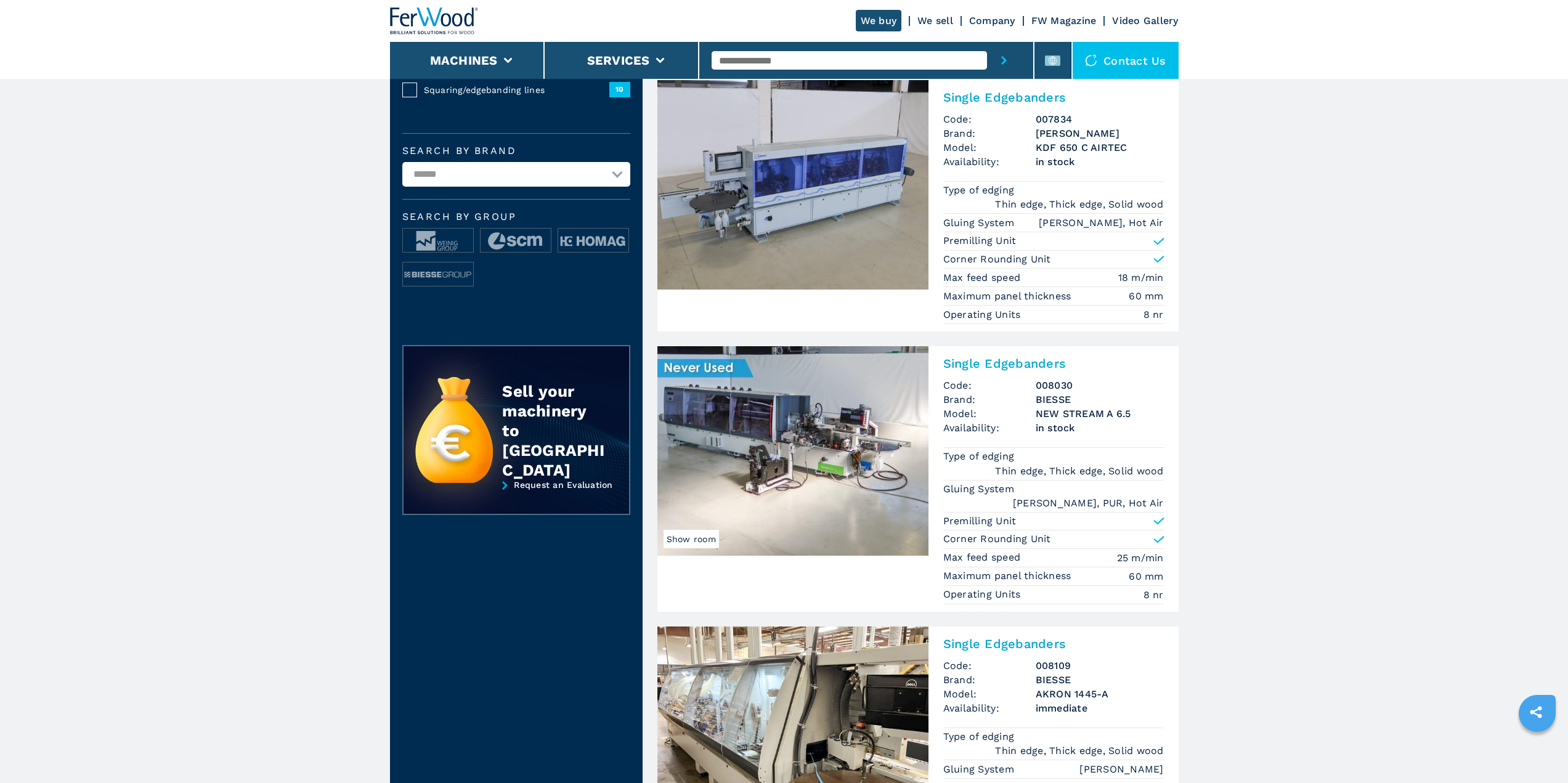
click at [757, 430] on img at bounding box center [793, 451] width 271 height 210
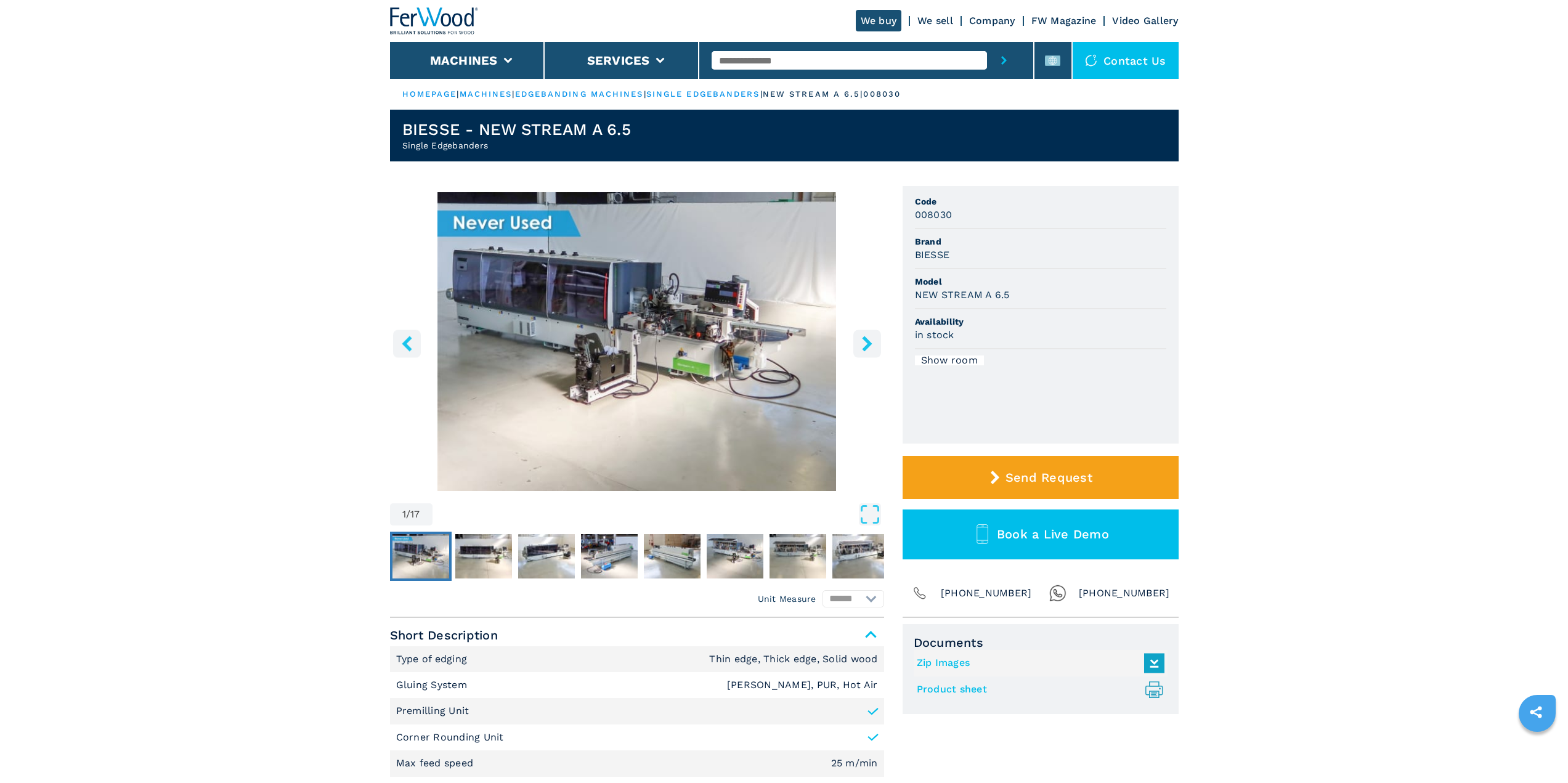
click at [696, 346] on img "Go to Slide 1" at bounding box center [637, 342] width 494 height 299
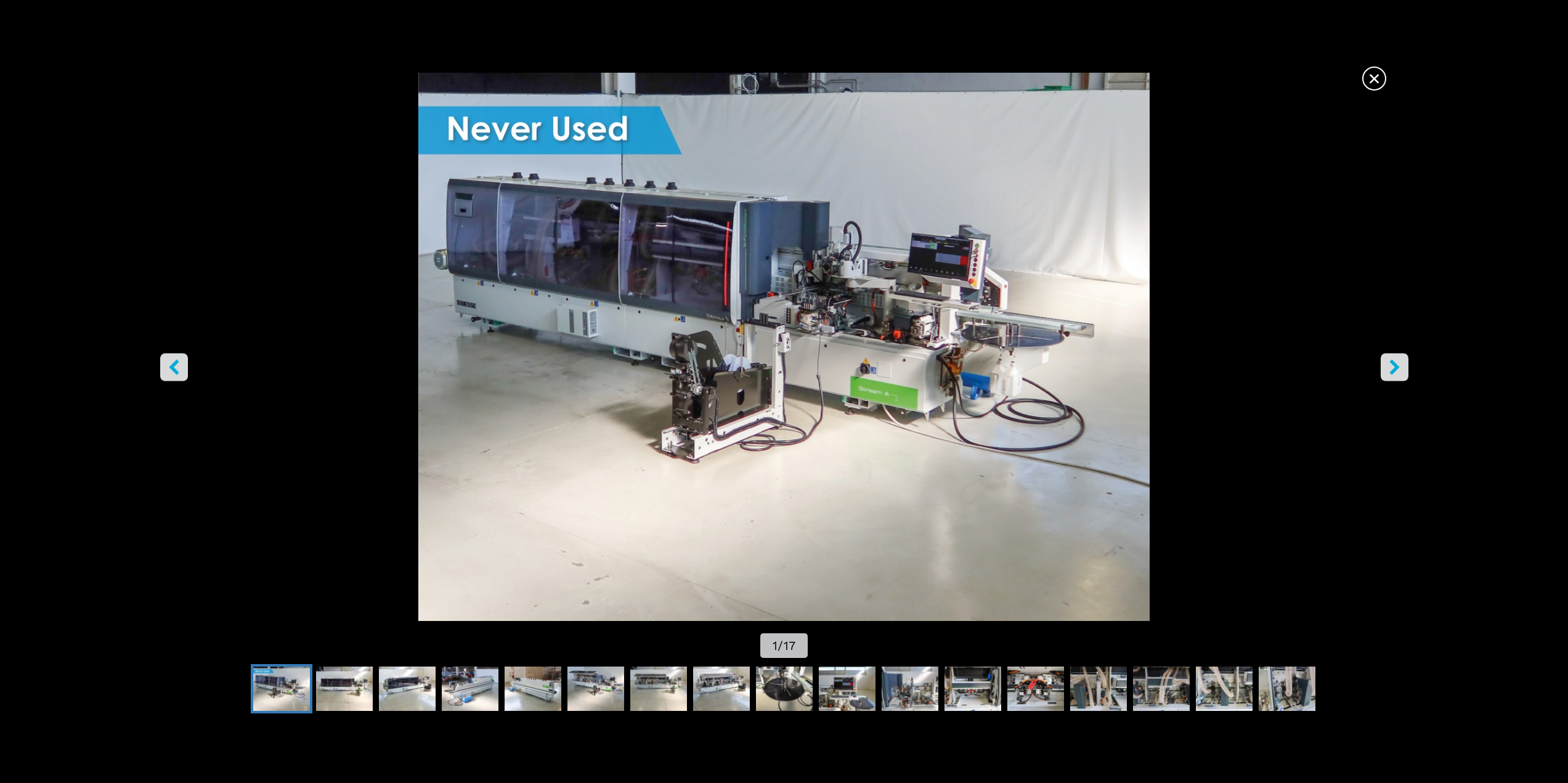
click at [1398, 364] on icon "right-button" at bounding box center [1393, 367] width 16 height 16
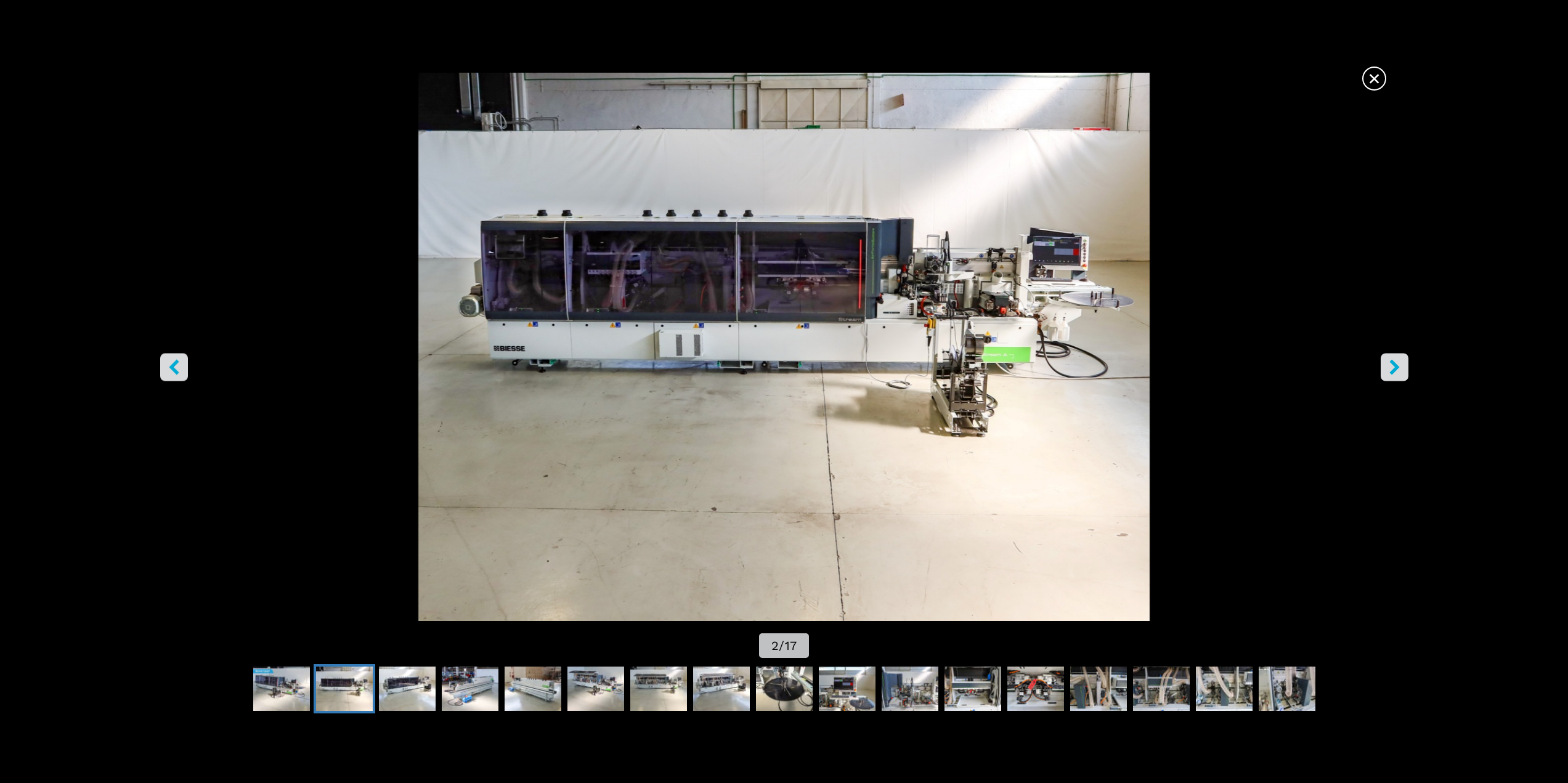
click at [1395, 364] on icon "right-button" at bounding box center [1393, 367] width 10 height 16
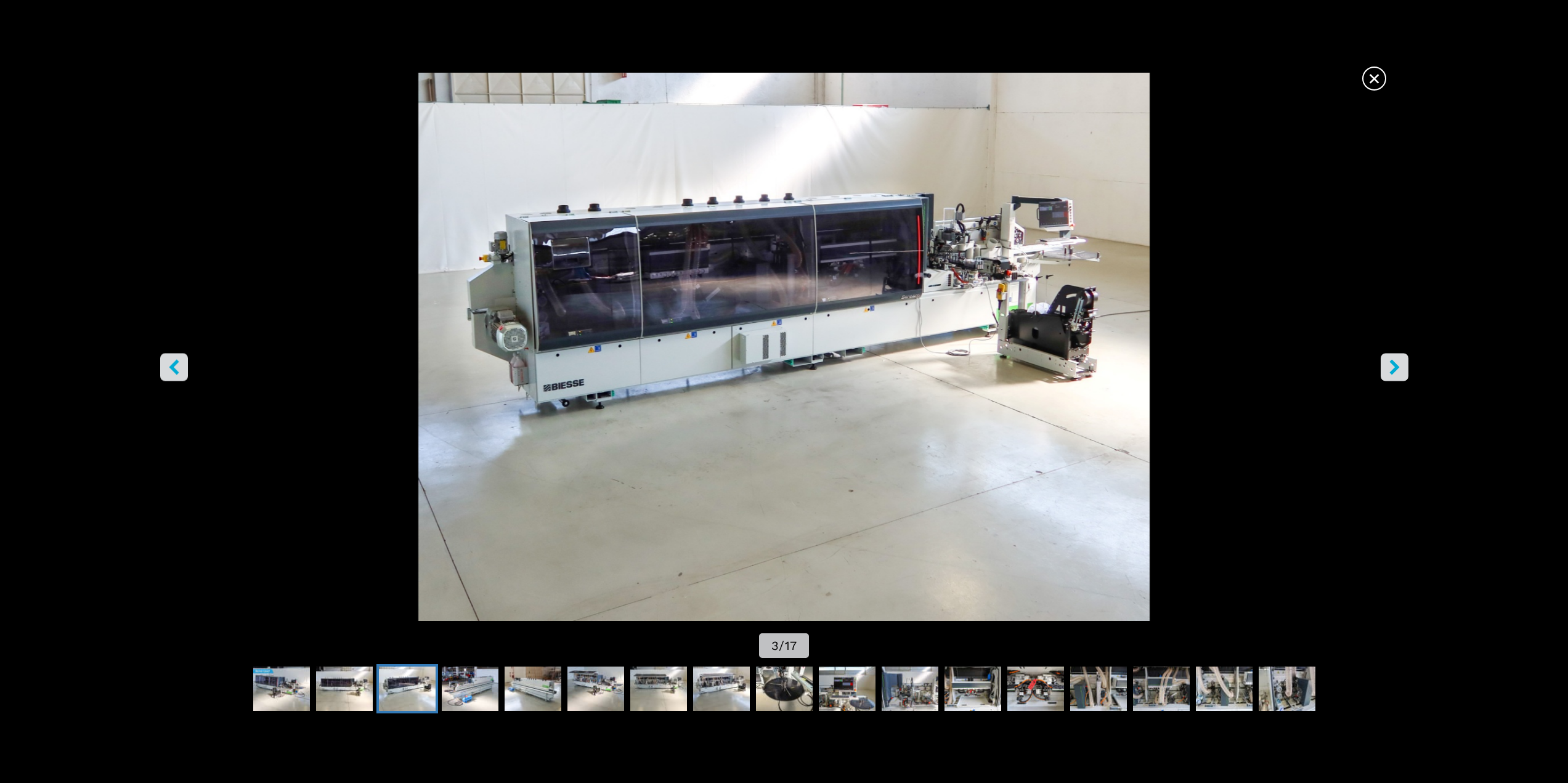
click at [1395, 364] on icon "right-button" at bounding box center [1393, 367] width 10 height 16
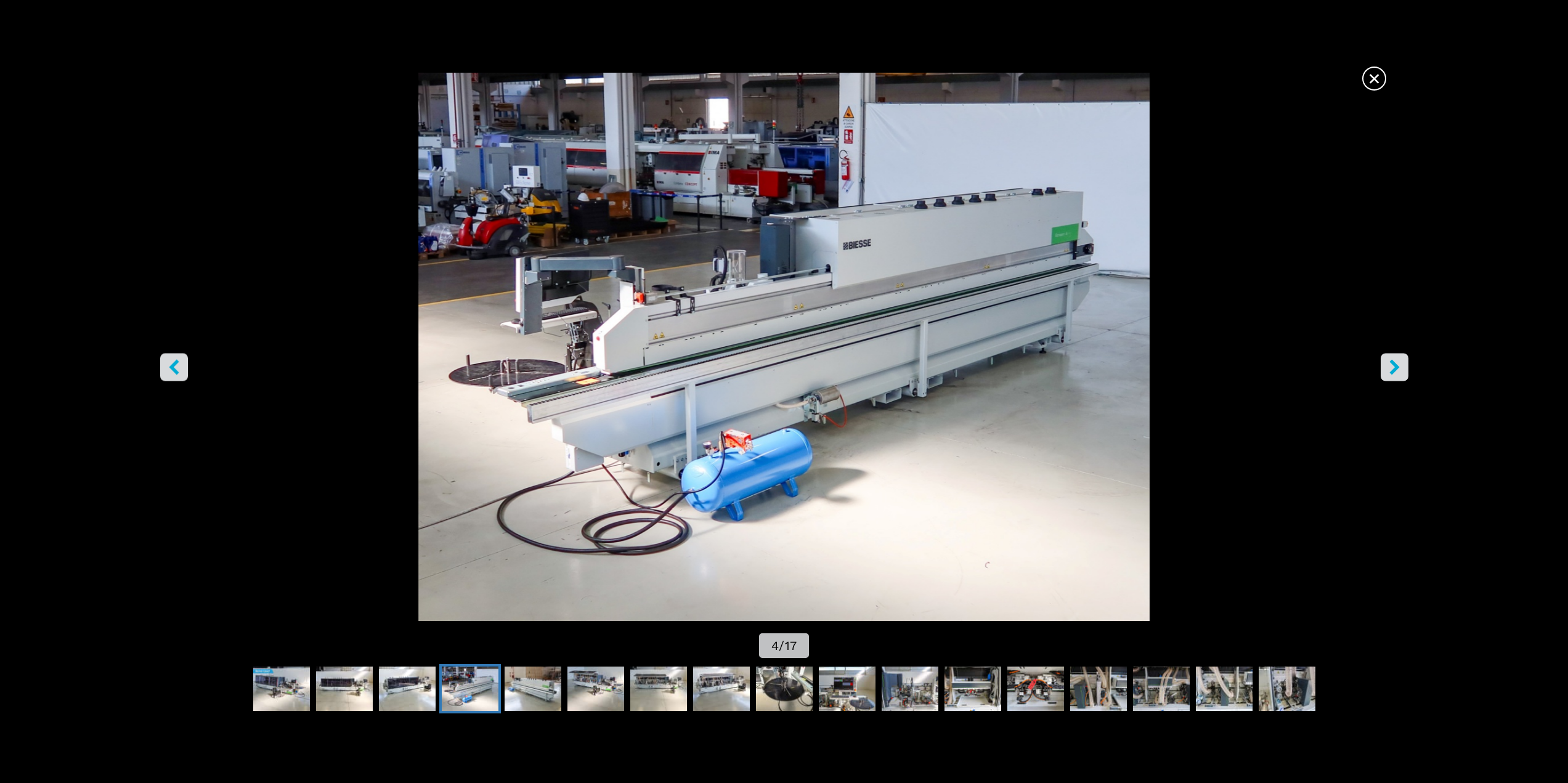
click at [174, 365] on icon "left-button" at bounding box center [174, 367] width 10 height 16
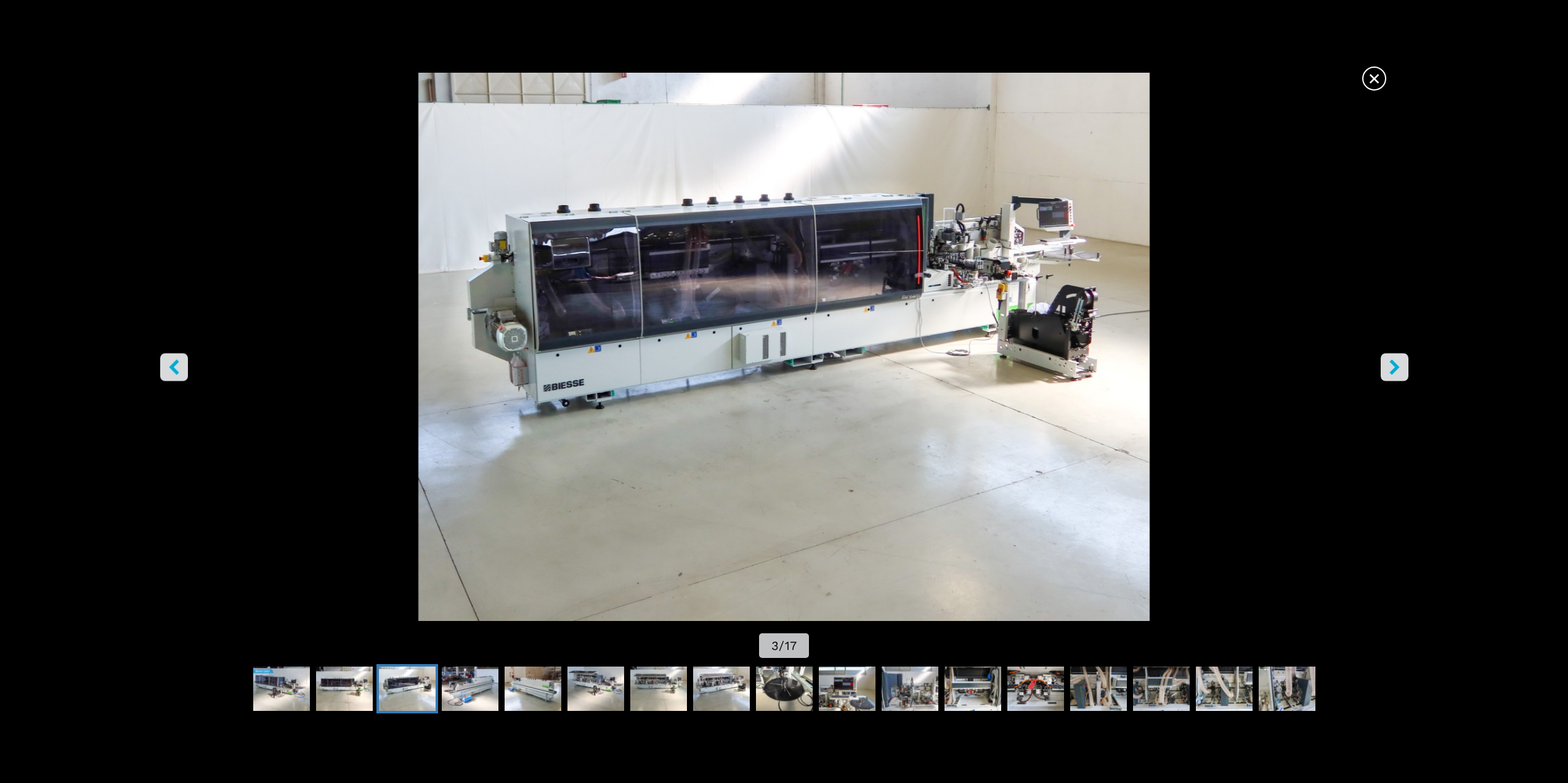
click at [1397, 371] on icon "right-button" at bounding box center [1393, 367] width 16 height 16
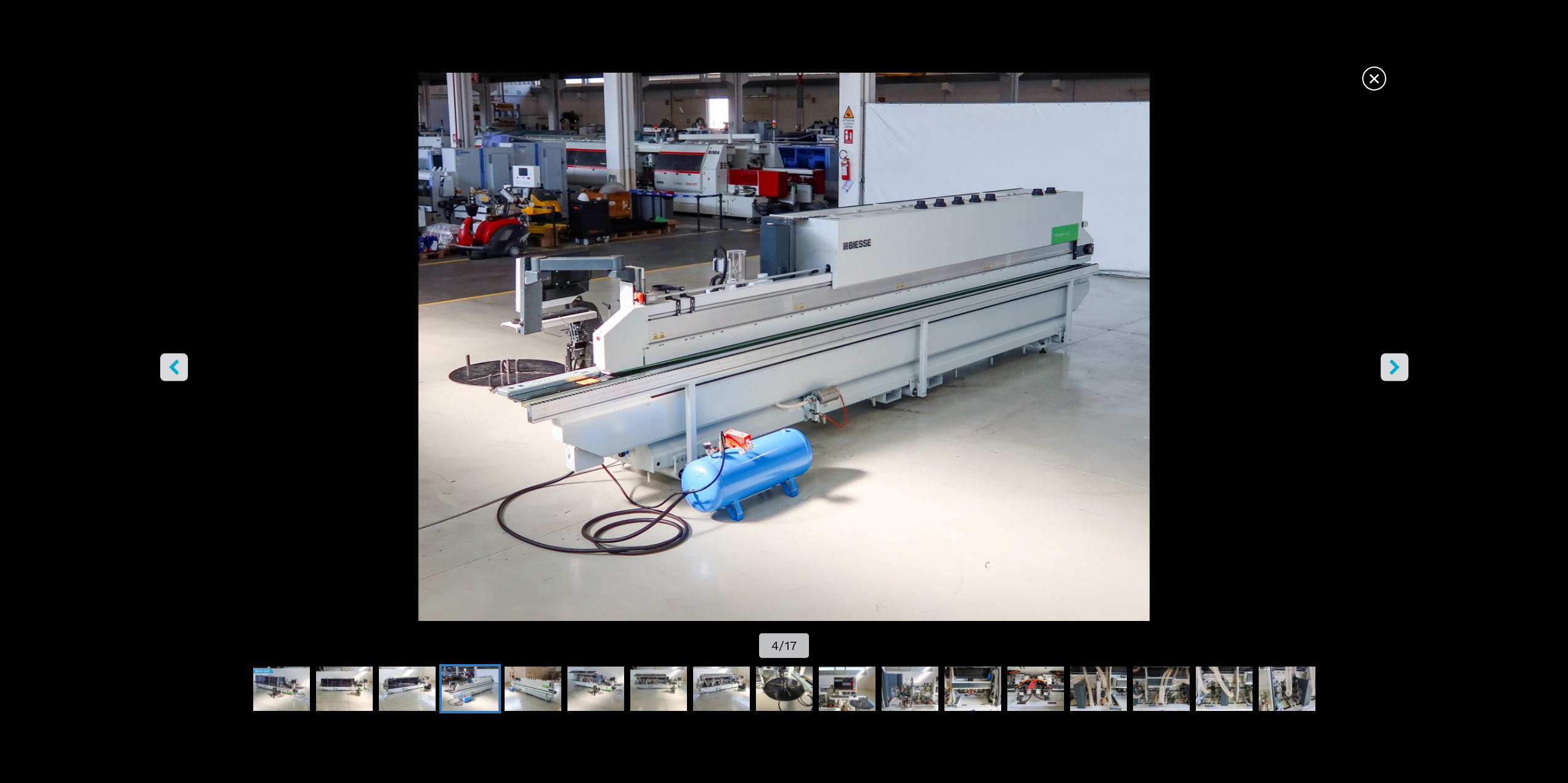
click at [1397, 371] on icon "right-button" at bounding box center [1393, 367] width 16 height 16
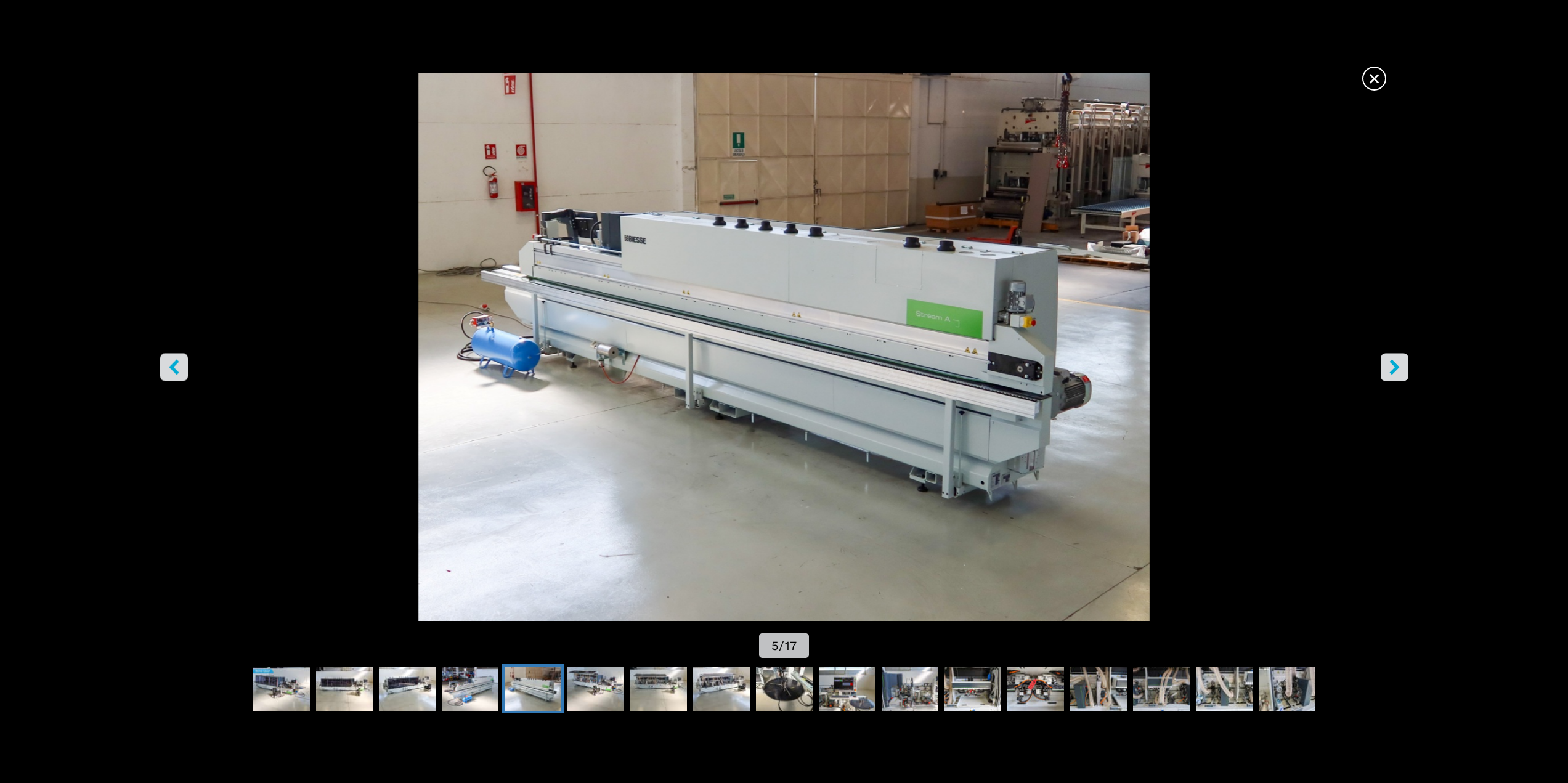
click at [1397, 371] on icon "right-button" at bounding box center [1393, 367] width 16 height 16
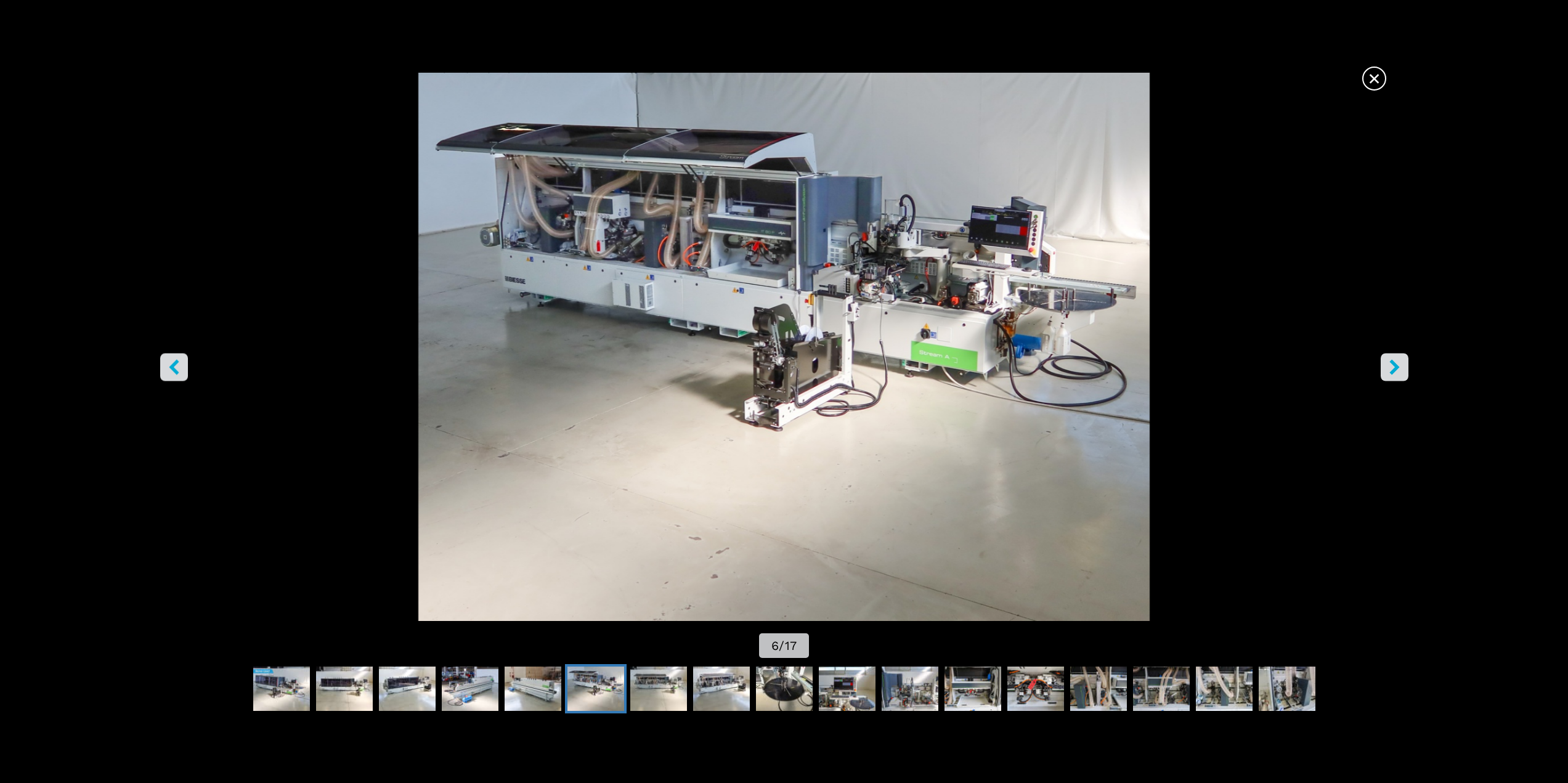
click at [830, 333] on img "Go to Slide 6" at bounding box center [784, 346] width 1411 height 548
click at [1397, 364] on icon "right-button" at bounding box center [1393, 367] width 16 height 16
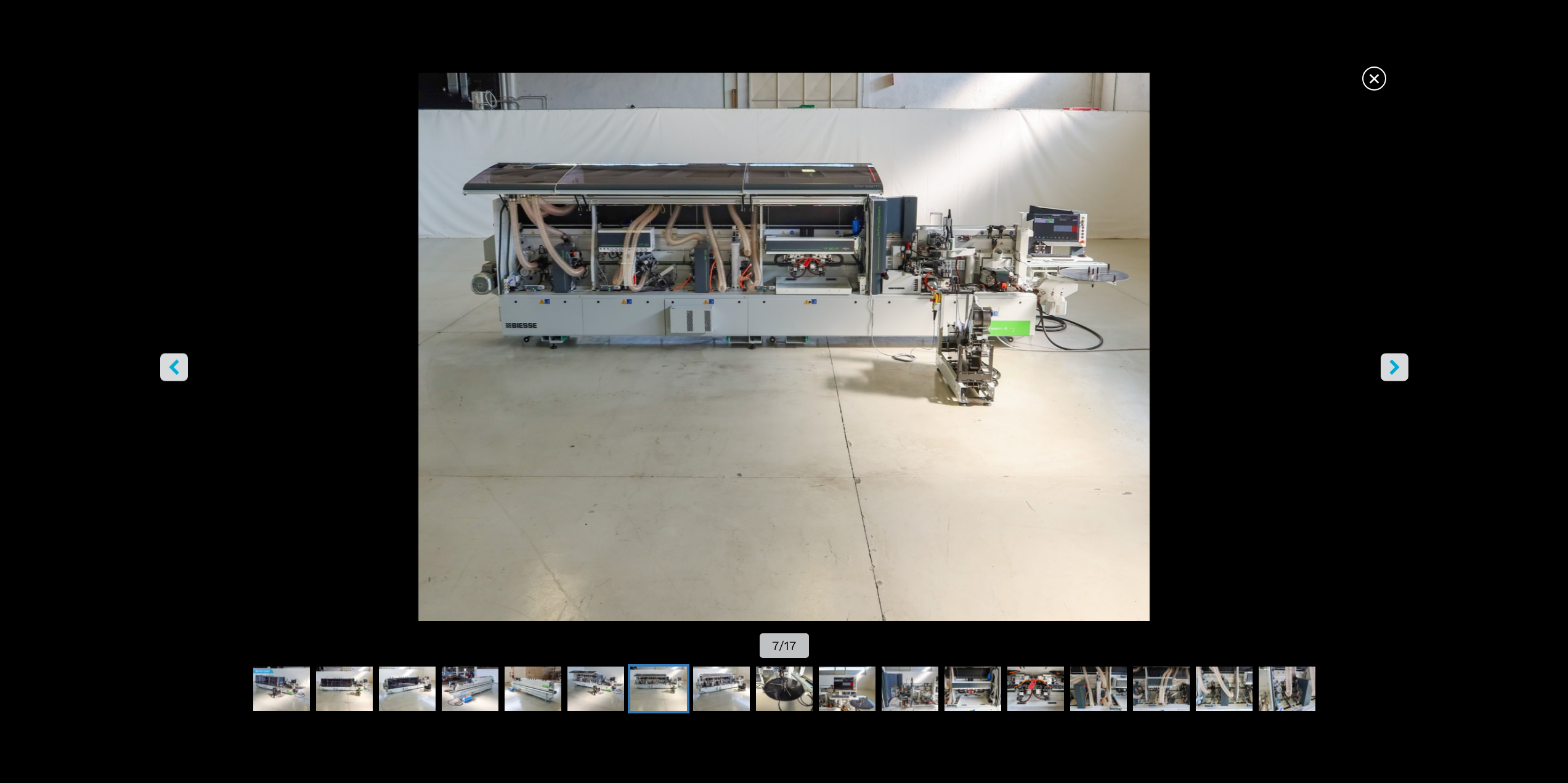
click at [1394, 364] on icon "right-button" at bounding box center [1393, 367] width 10 height 16
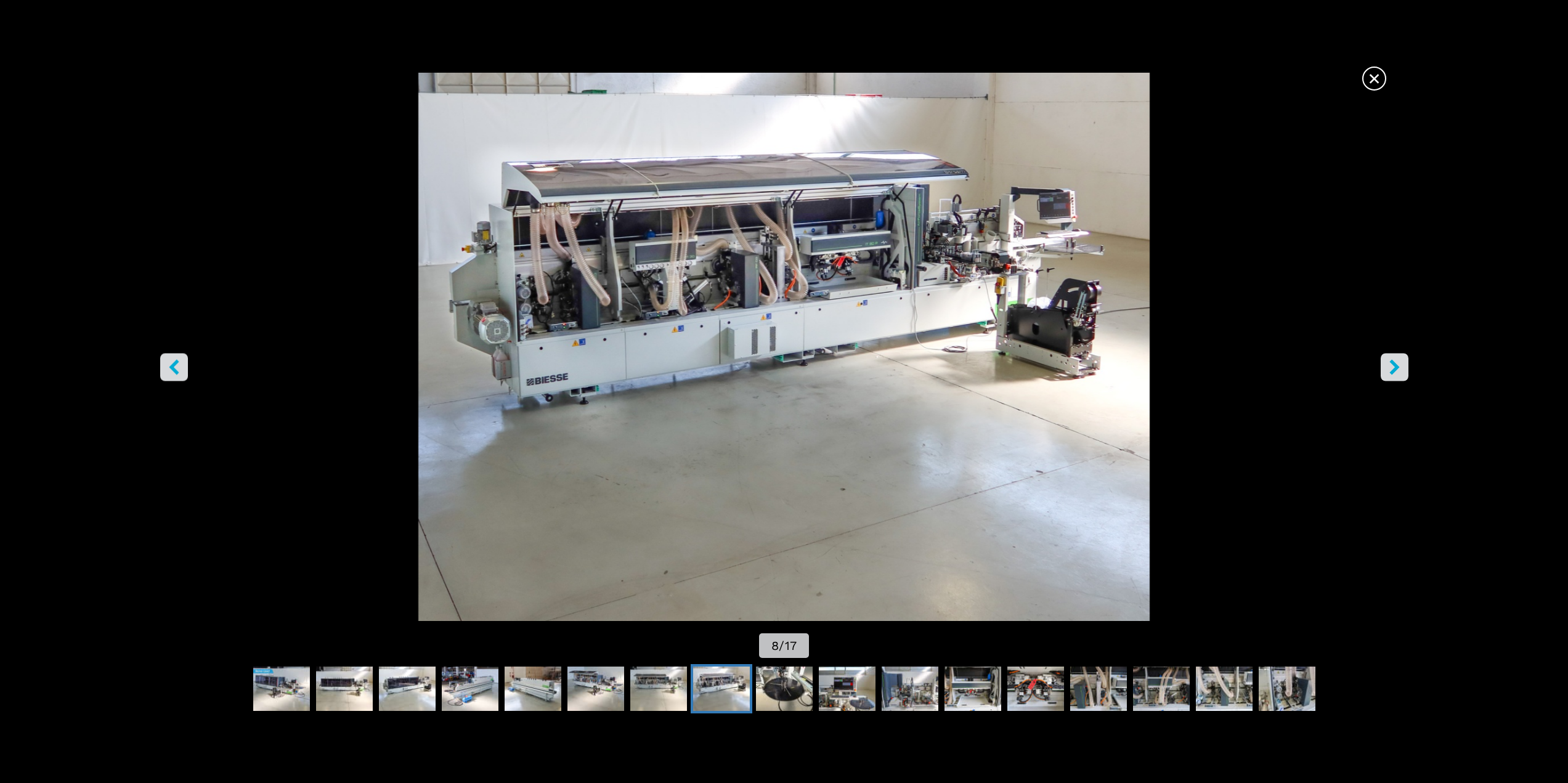
click at [1394, 364] on icon "right-button" at bounding box center [1393, 367] width 10 height 16
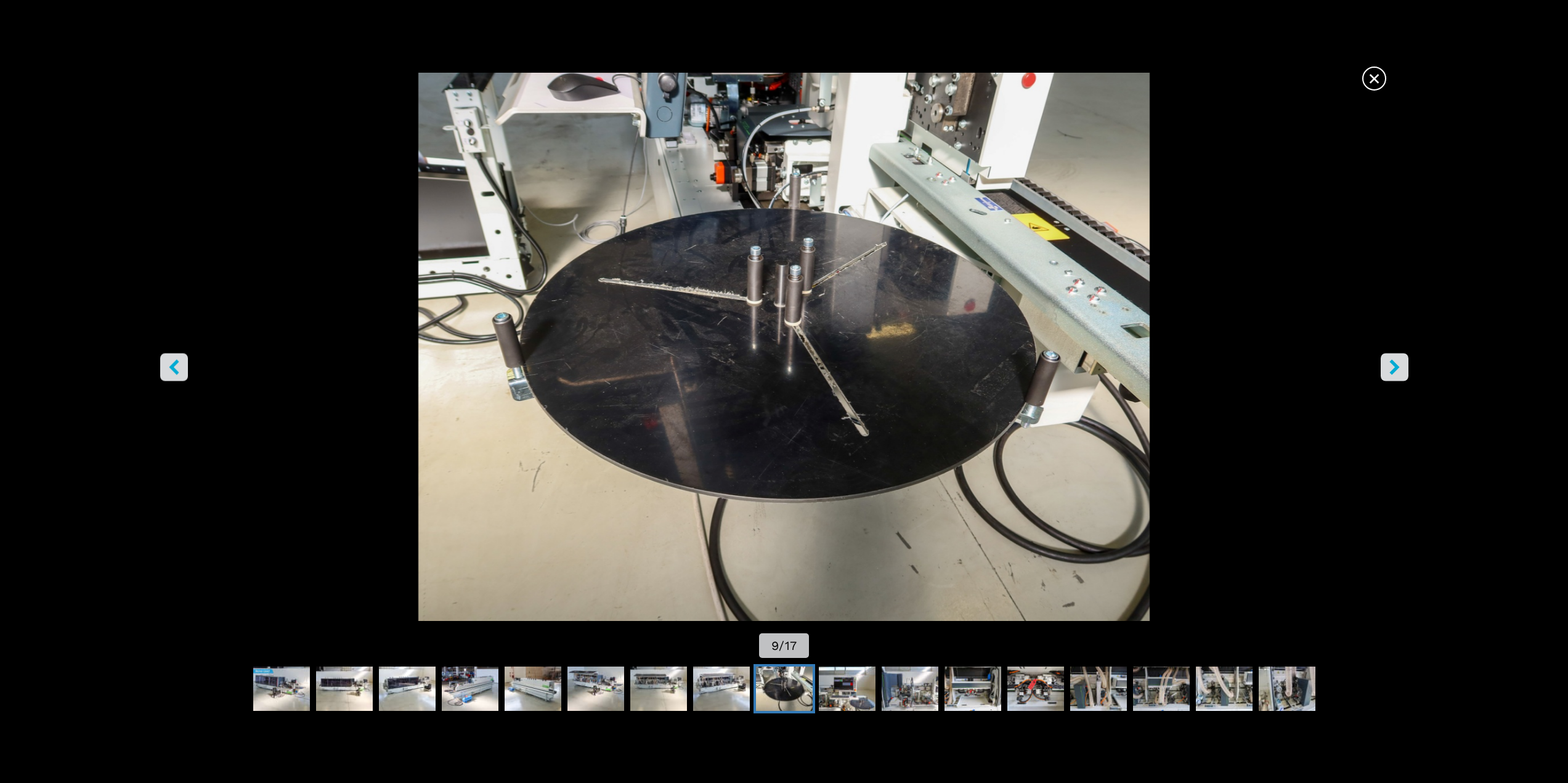
click at [1394, 364] on icon "right-button" at bounding box center [1393, 367] width 10 height 16
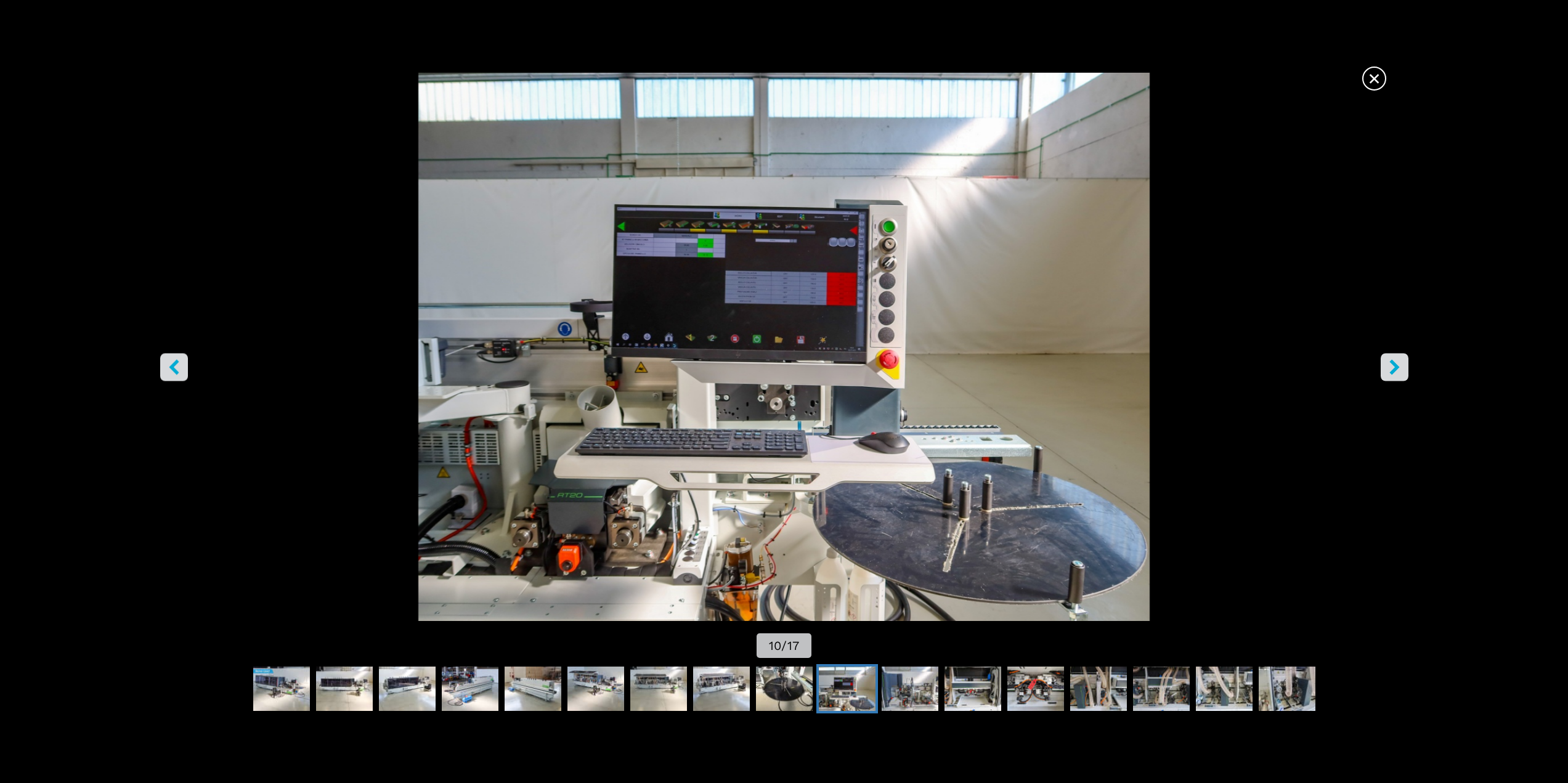
click at [1394, 364] on icon "right-button" at bounding box center [1393, 367] width 10 height 16
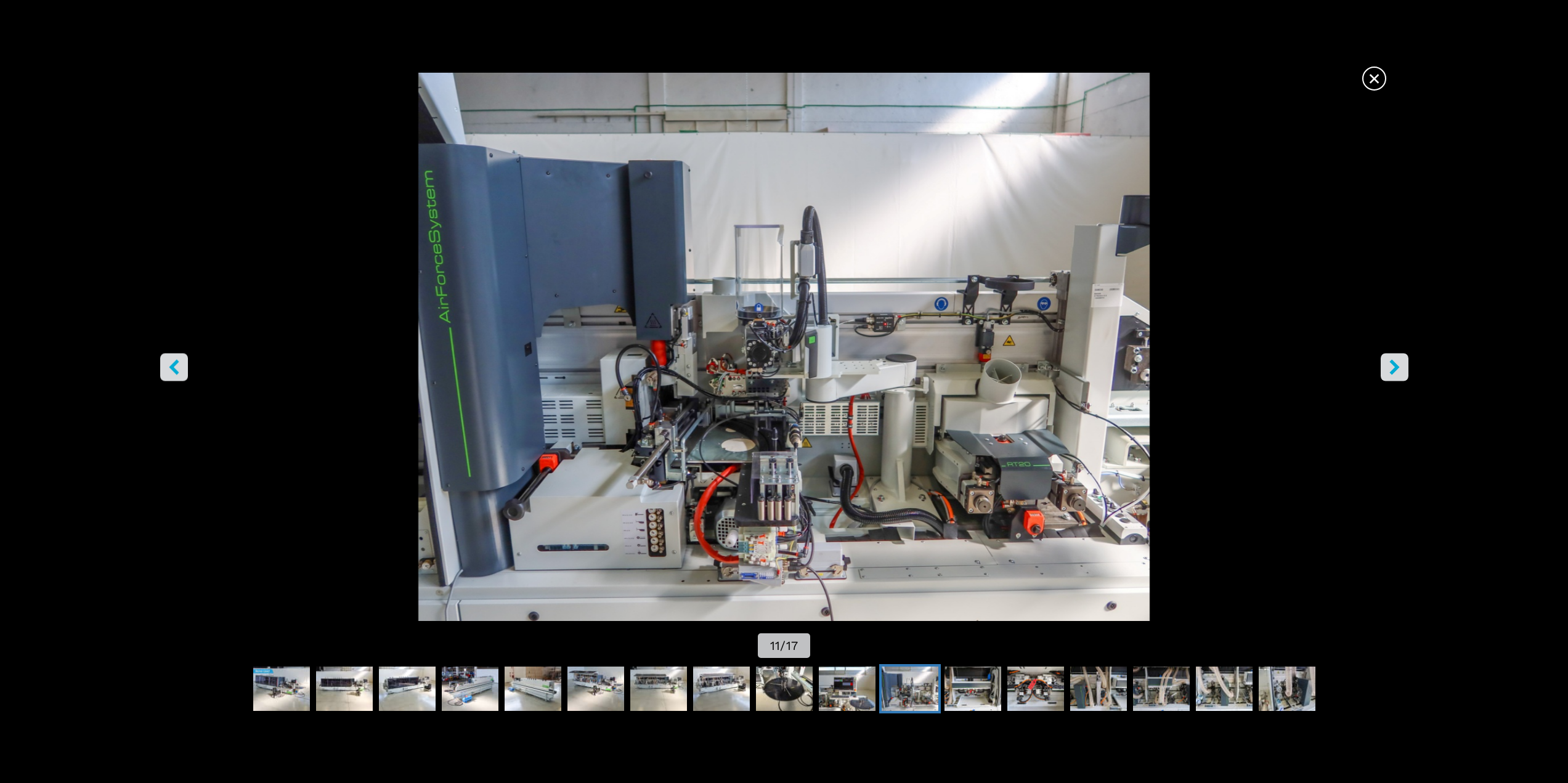
click at [1393, 363] on icon "right-button" at bounding box center [1393, 367] width 10 height 16
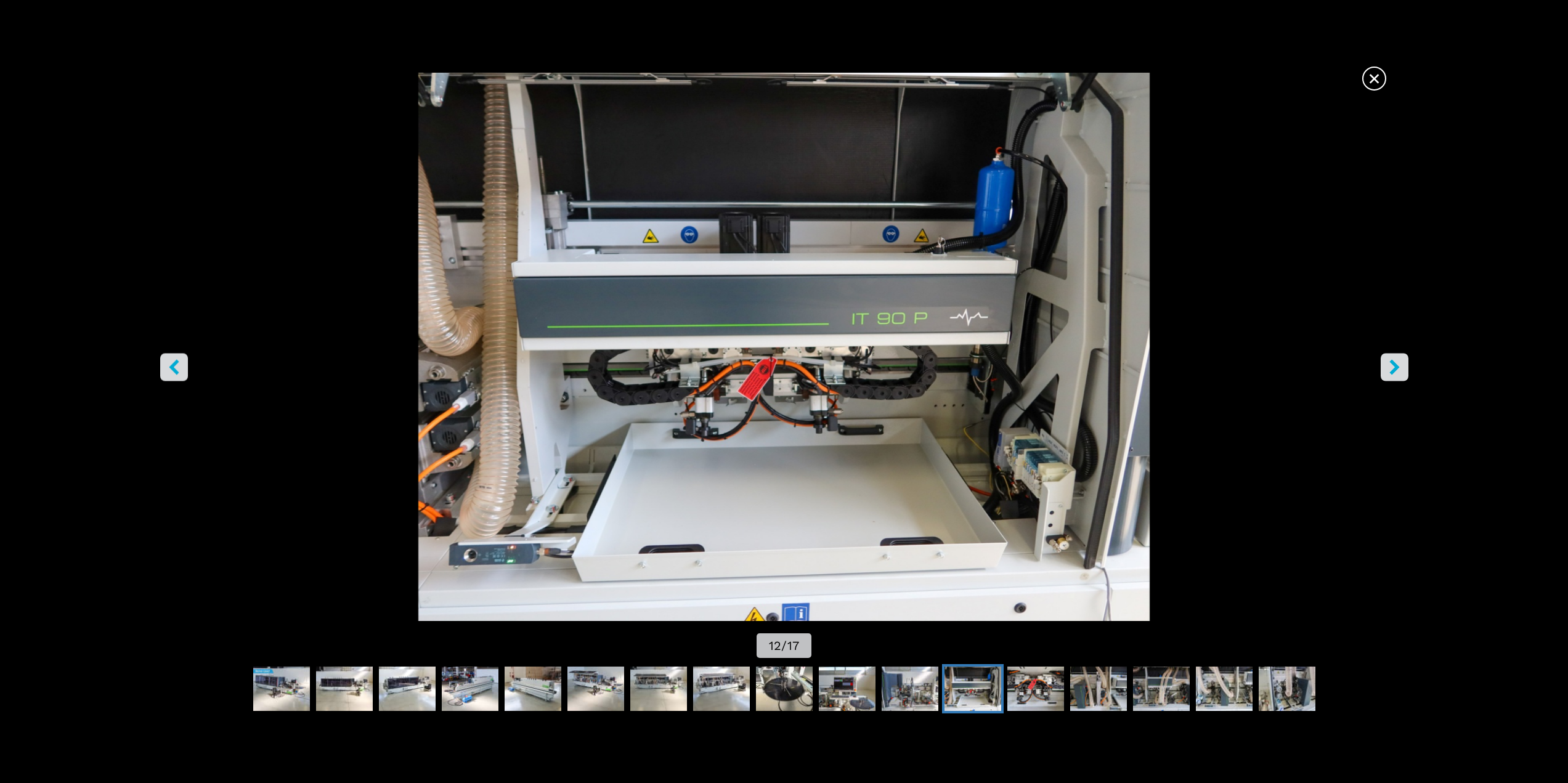
click at [1392, 361] on icon "right-button" at bounding box center [1393, 367] width 10 height 16
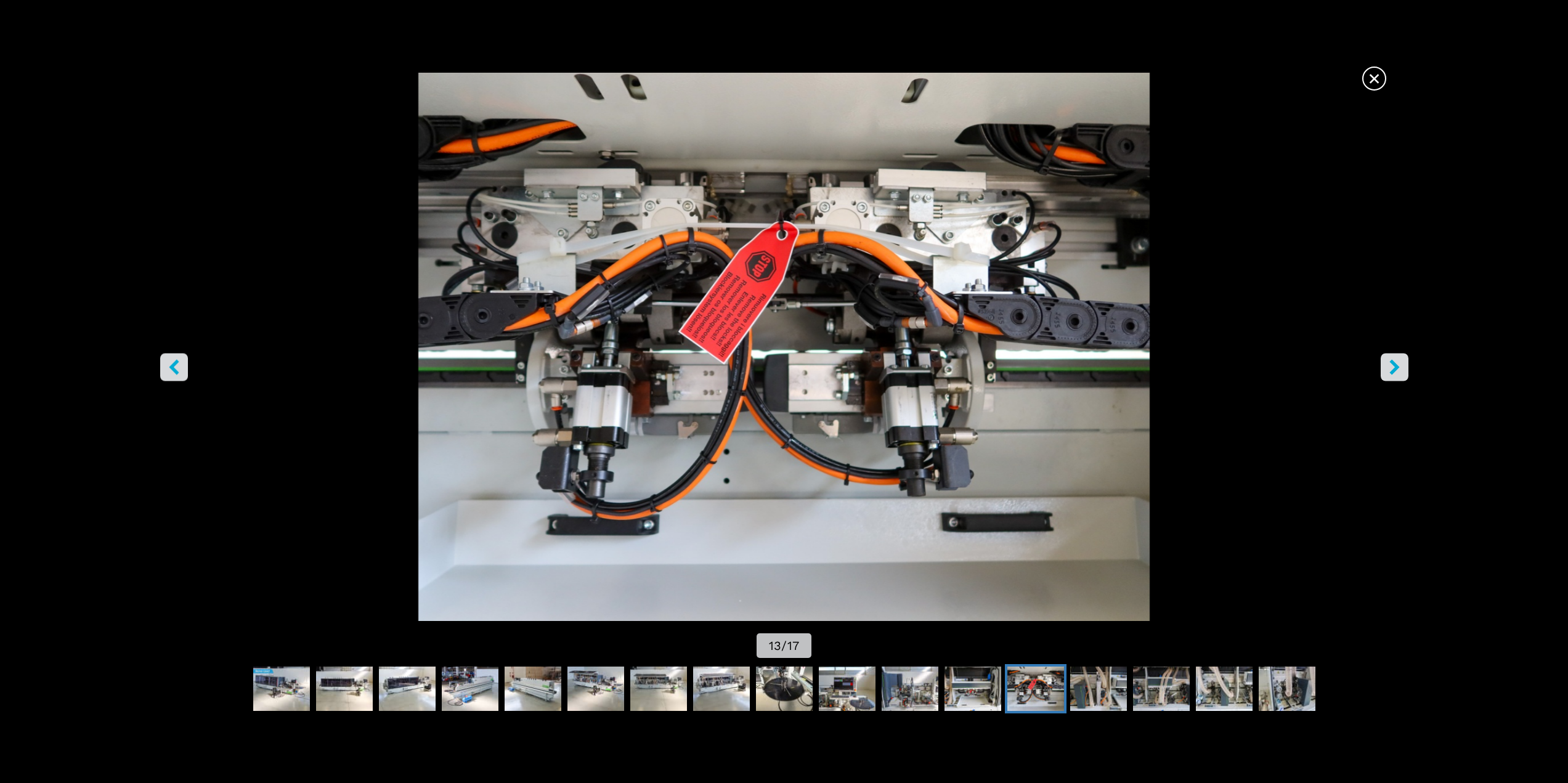
click at [1391, 361] on icon "right-button" at bounding box center [1393, 367] width 10 height 16
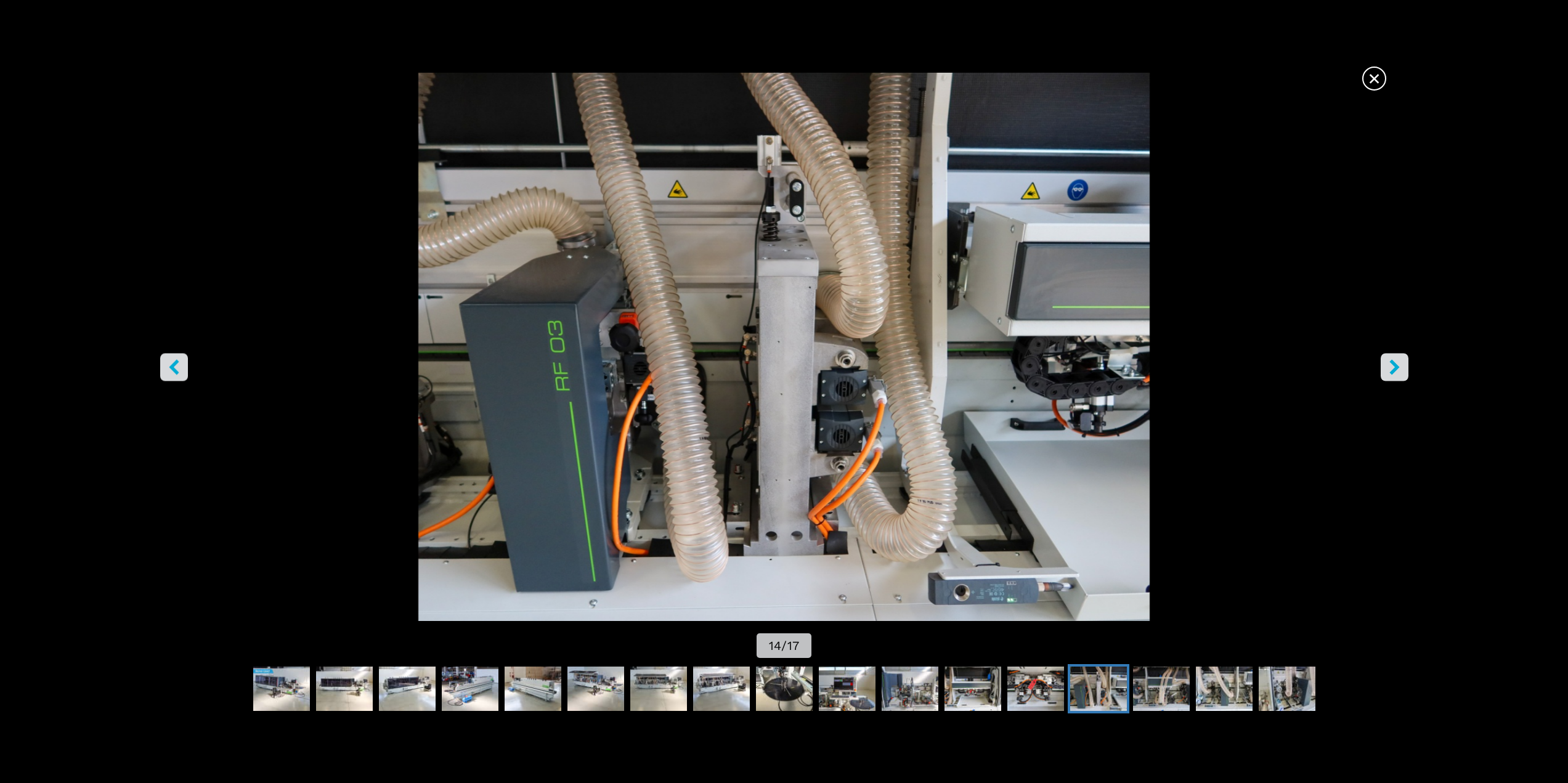
click at [1391, 361] on icon "right-button" at bounding box center [1393, 367] width 10 height 16
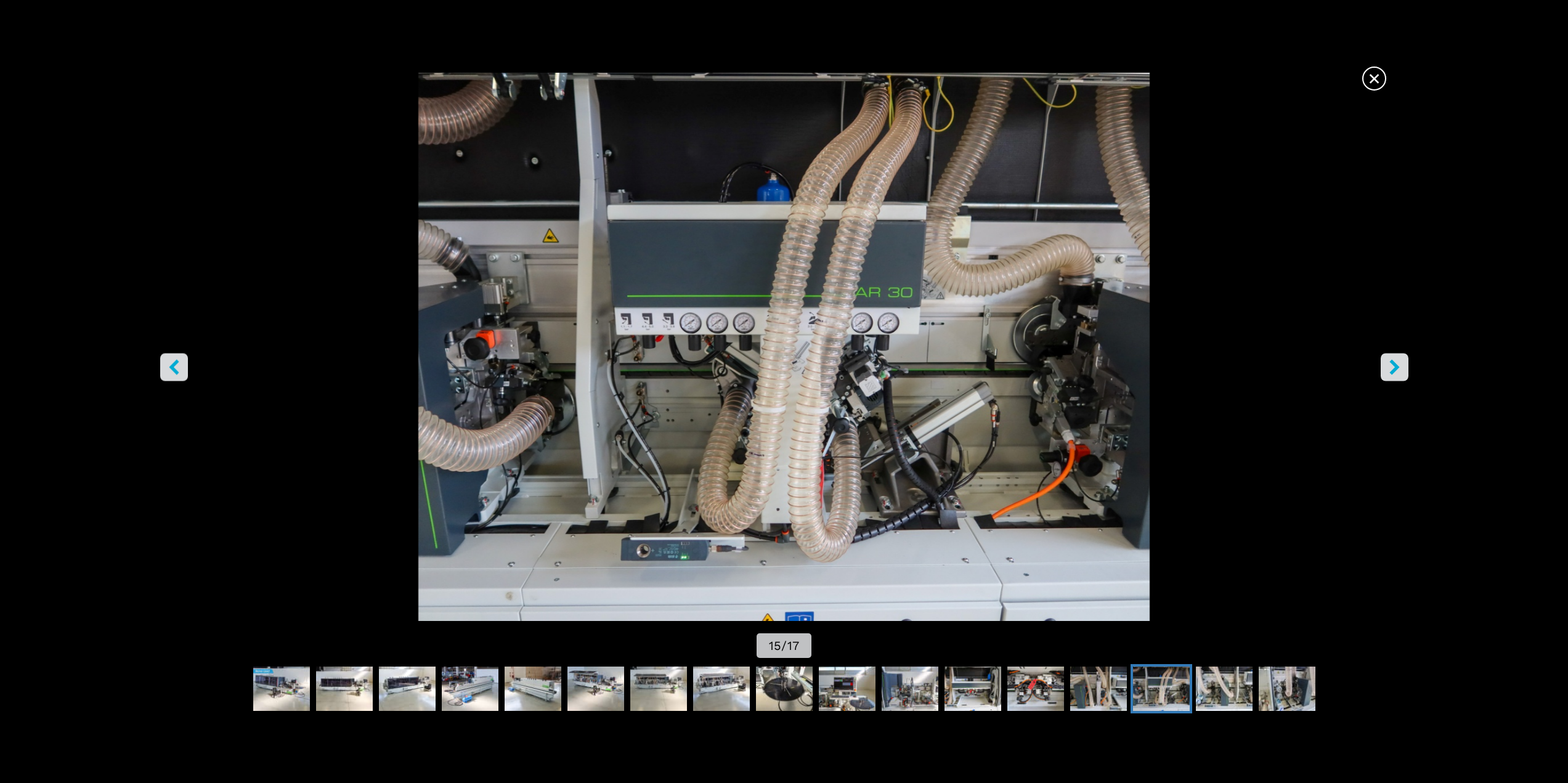
click at [1391, 361] on icon "right-button" at bounding box center [1393, 367] width 10 height 16
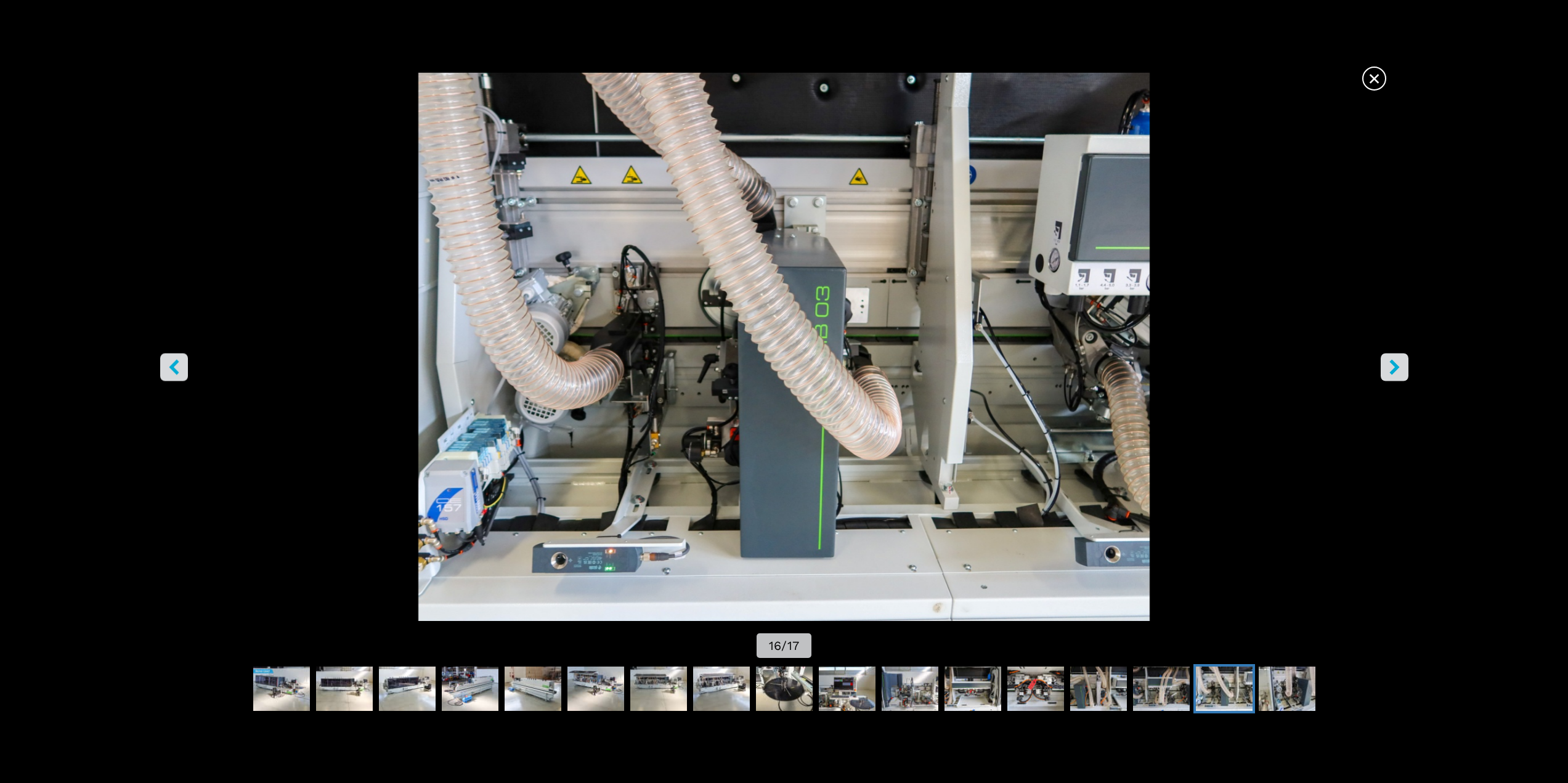
click at [1391, 361] on icon "right-button" at bounding box center [1393, 367] width 10 height 16
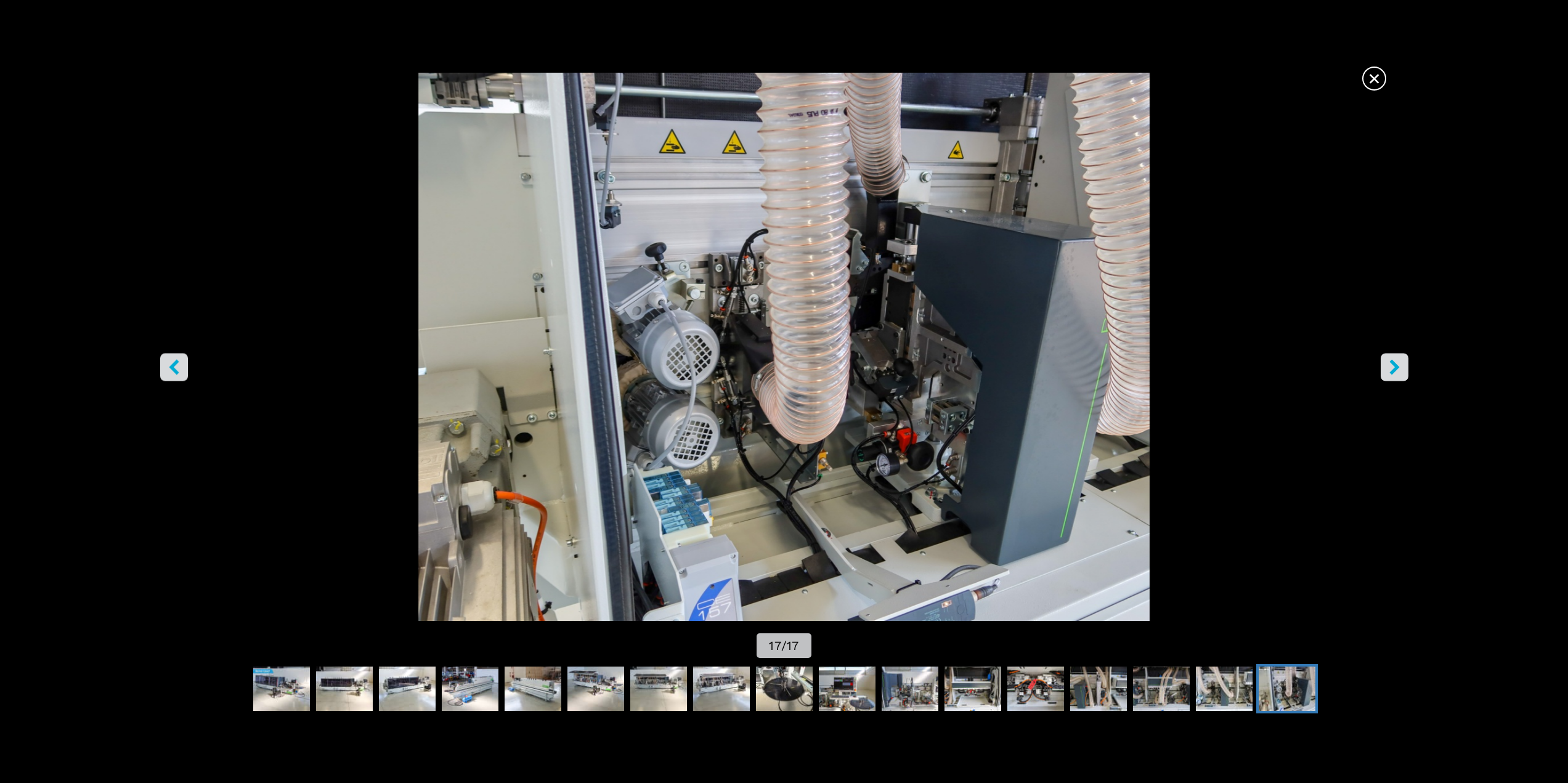
click at [1391, 361] on icon "right-button" at bounding box center [1393, 367] width 10 height 16
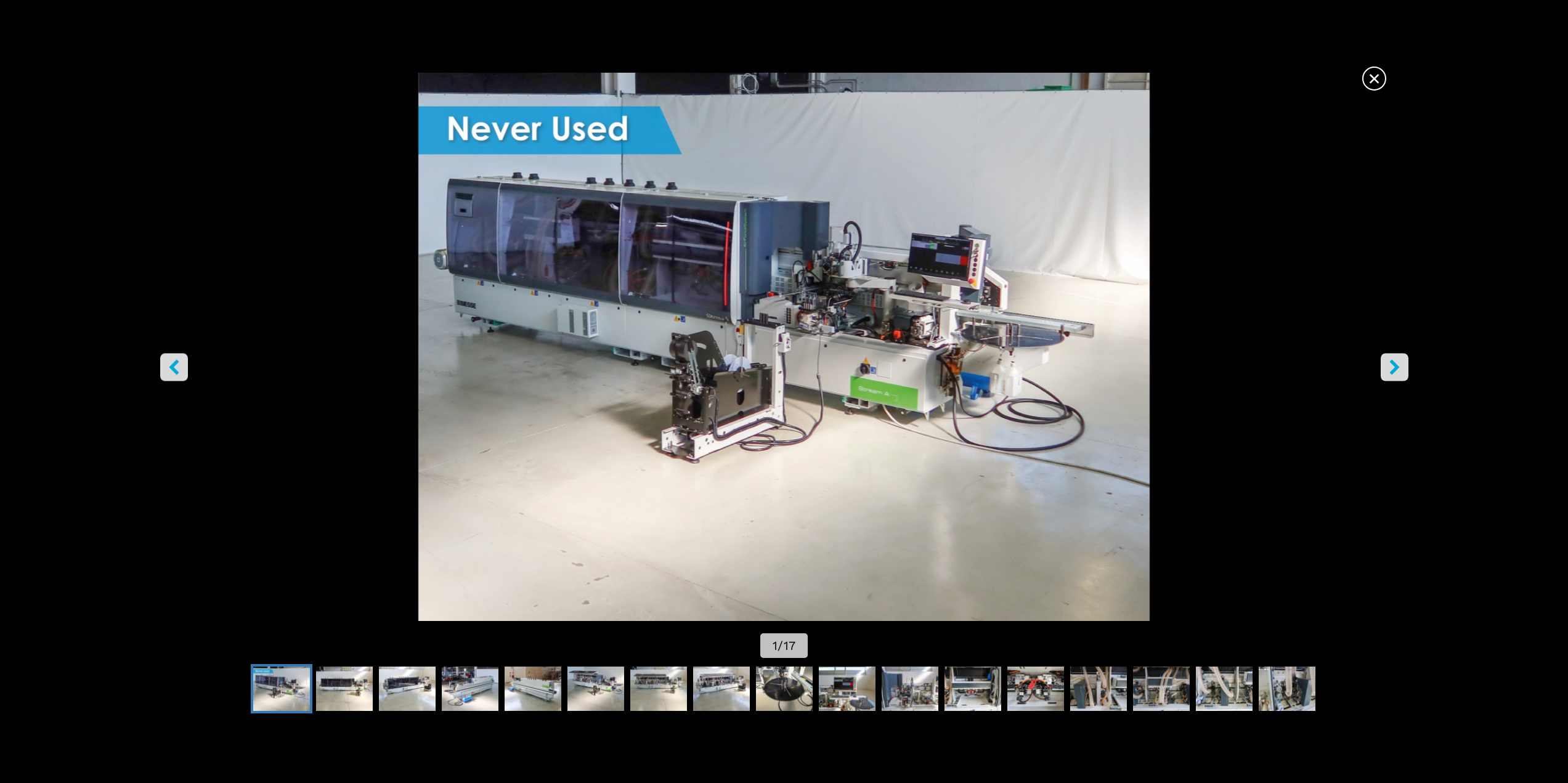
click at [1391, 361] on icon "right-button" at bounding box center [1393, 367] width 10 height 16
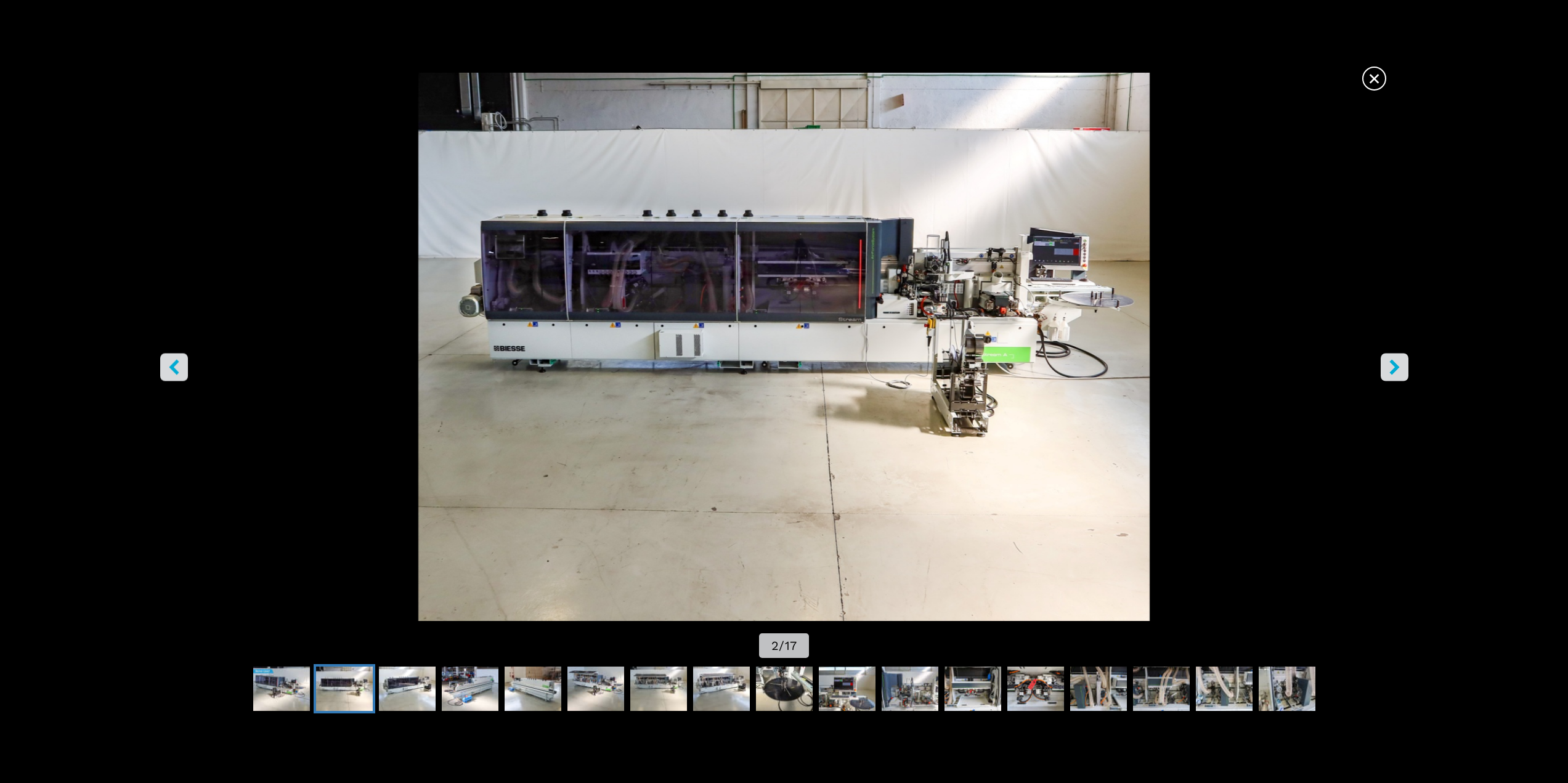
click at [1391, 361] on icon "right-button" at bounding box center [1393, 367] width 10 height 16
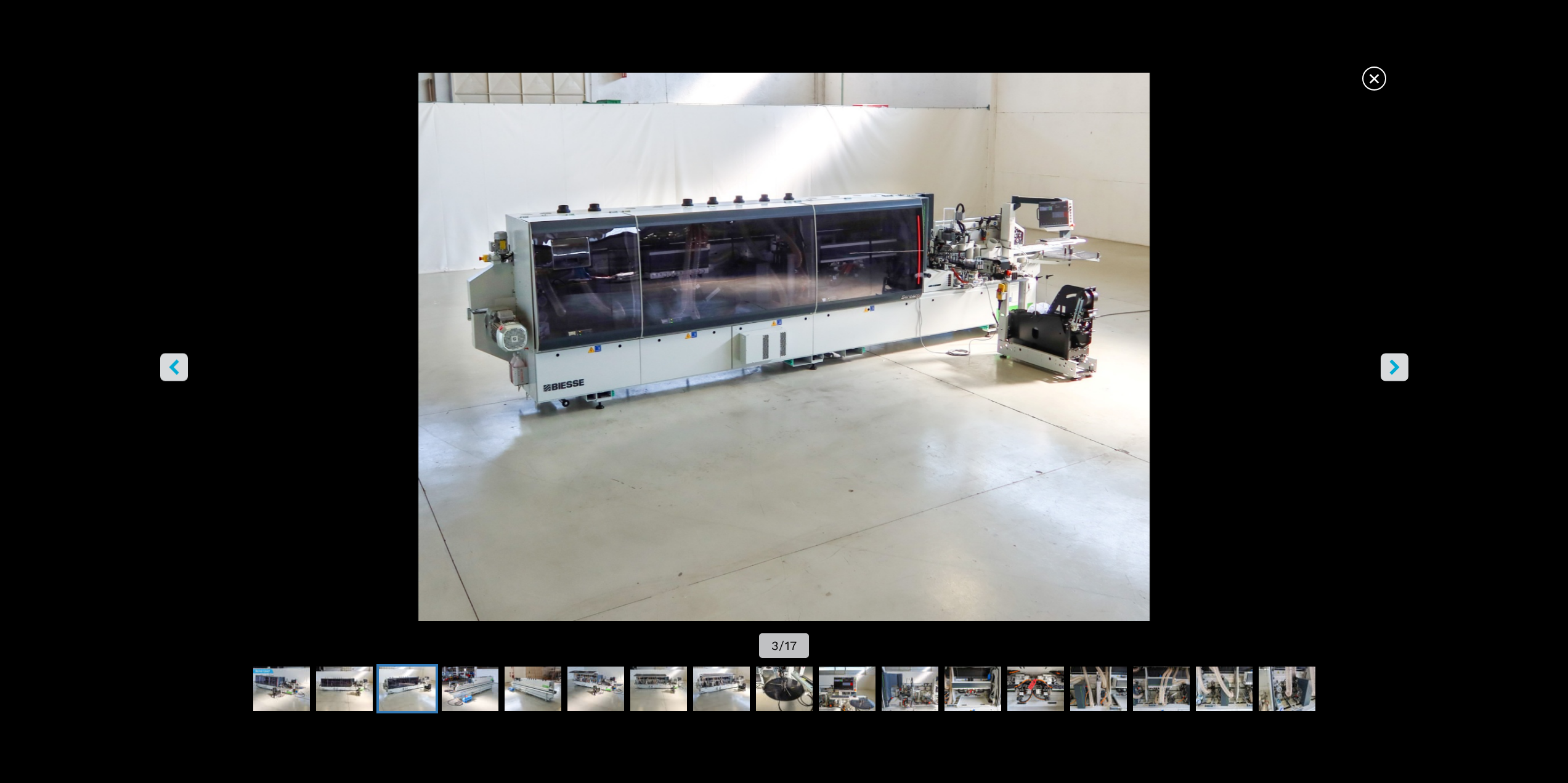
click at [1394, 367] on icon "right-button" at bounding box center [1393, 367] width 10 height 16
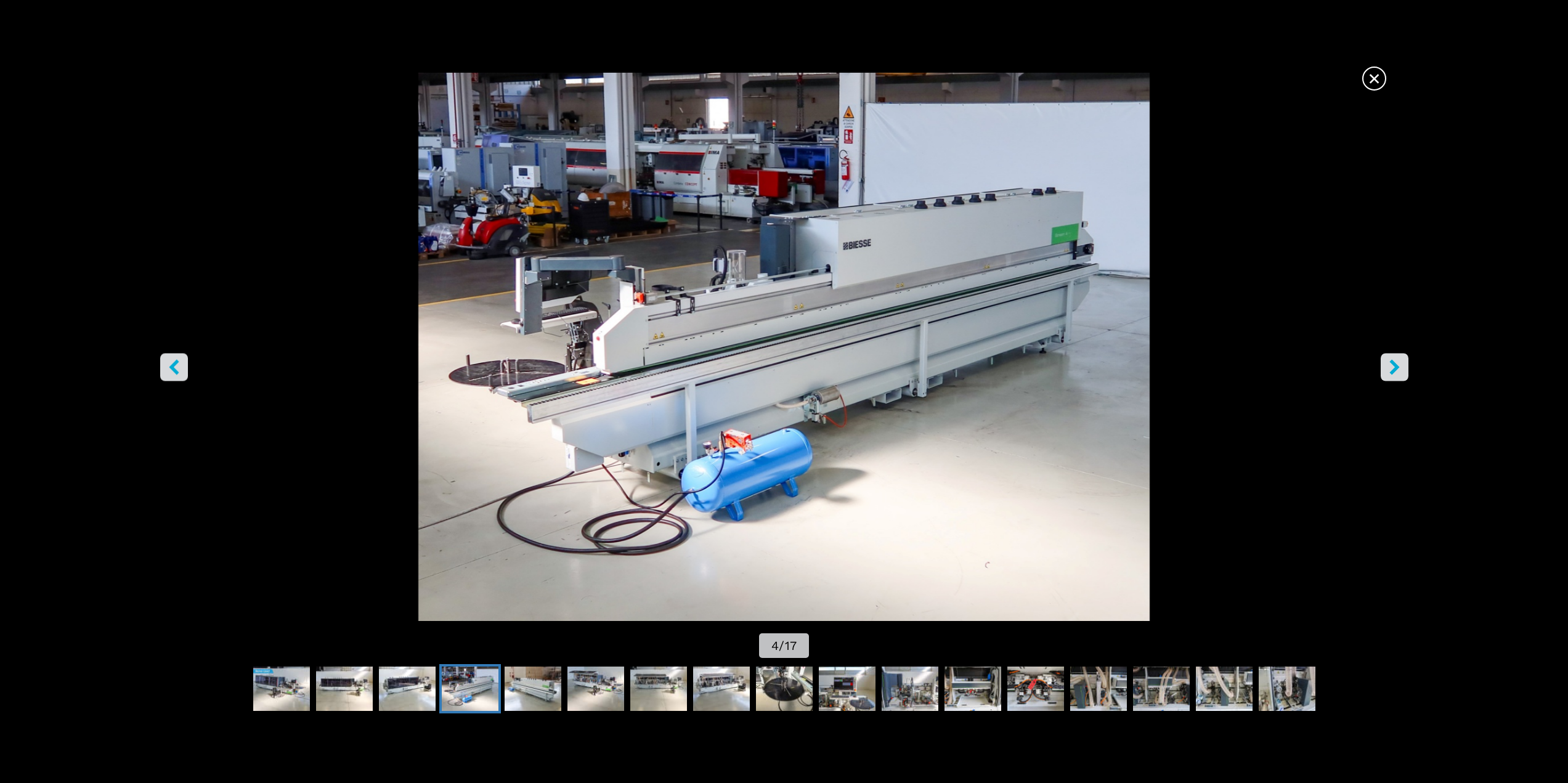
click at [1393, 366] on icon "right-button" at bounding box center [1393, 367] width 10 height 16
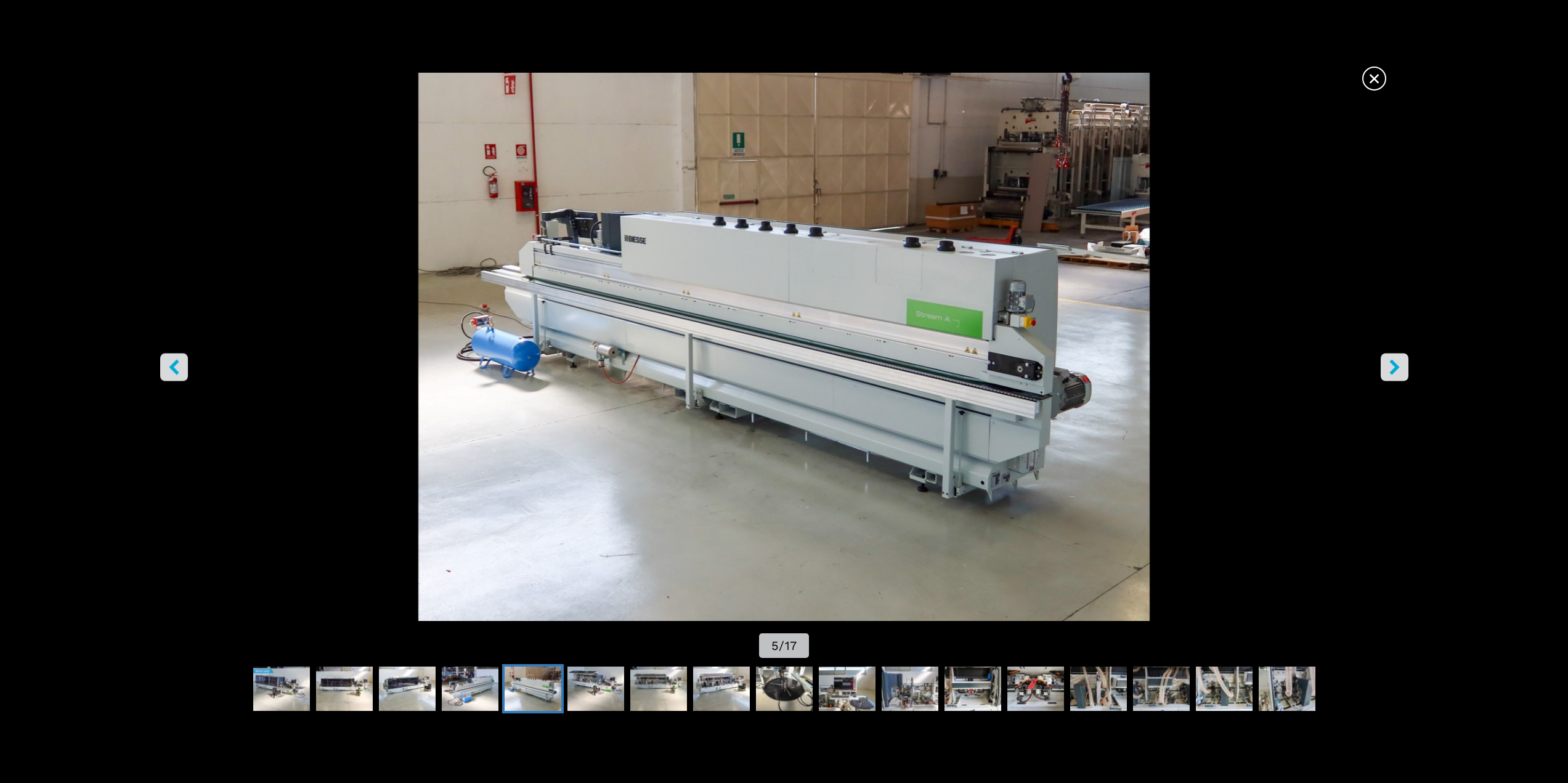
click at [1393, 364] on icon "right-button" at bounding box center [1393, 367] width 10 height 16
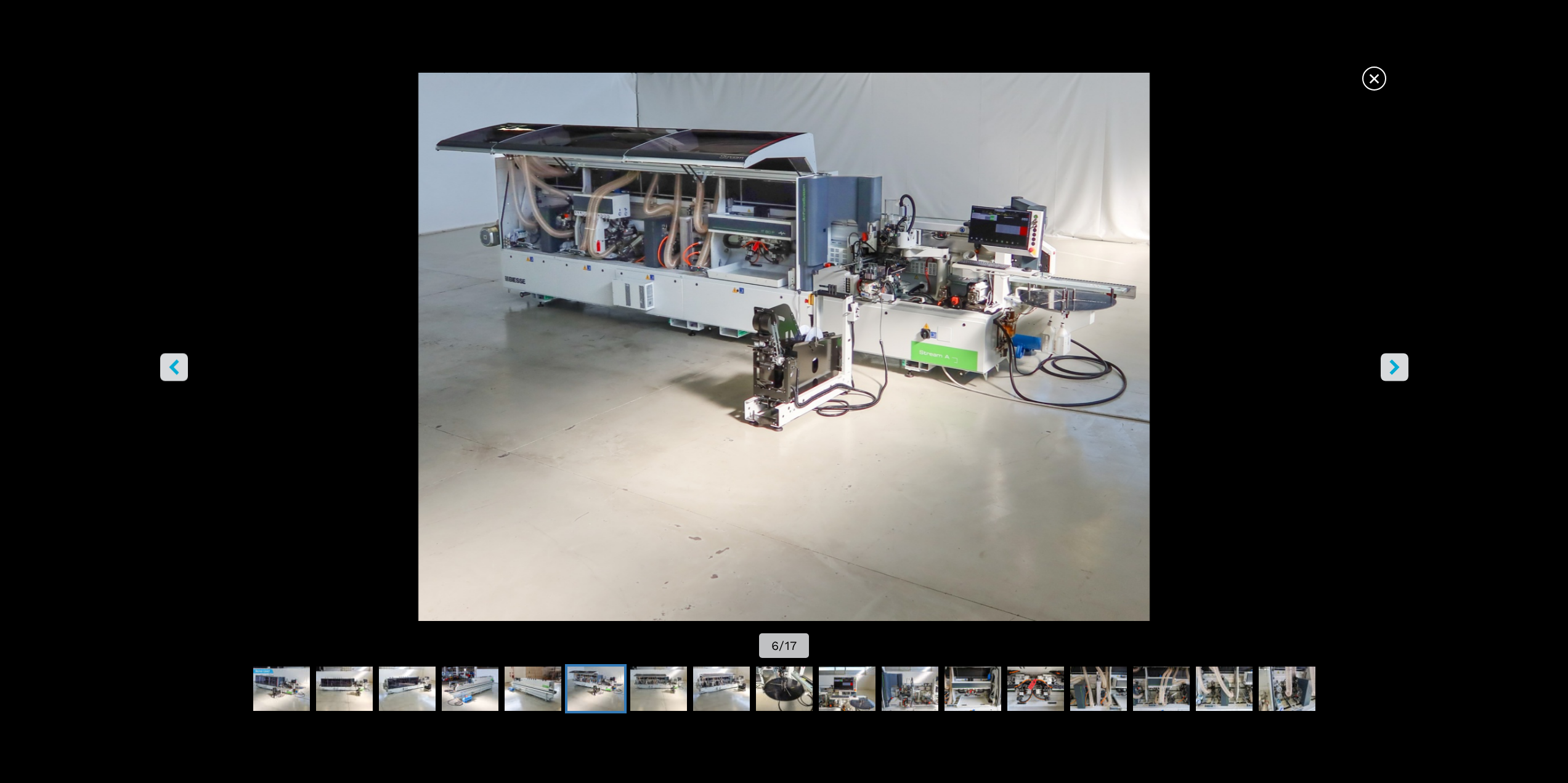
click at [1393, 364] on icon "right-button" at bounding box center [1393, 367] width 10 height 16
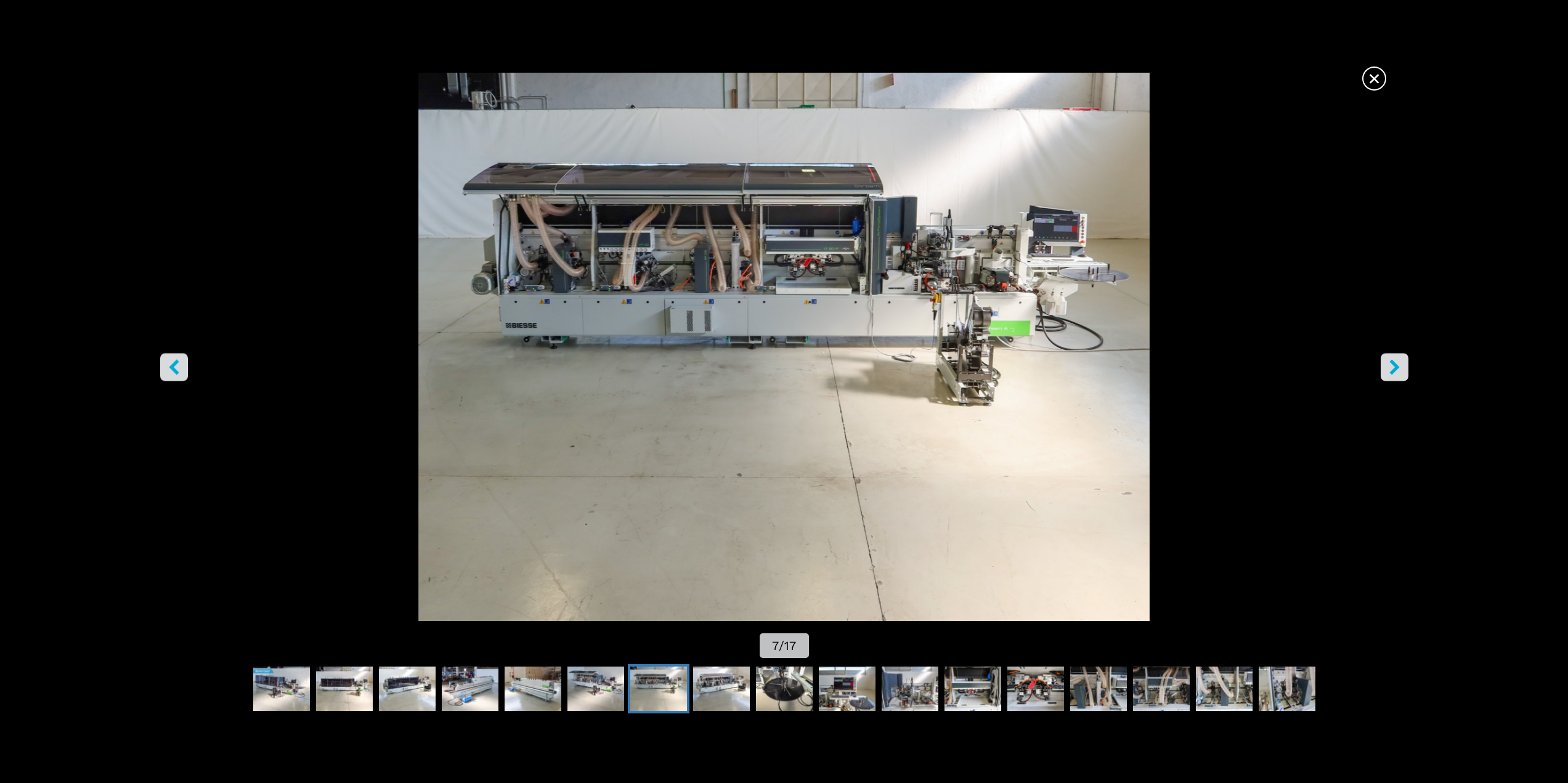
click at [1392, 362] on icon "right-button" at bounding box center [1393, 367] width 10 height 16
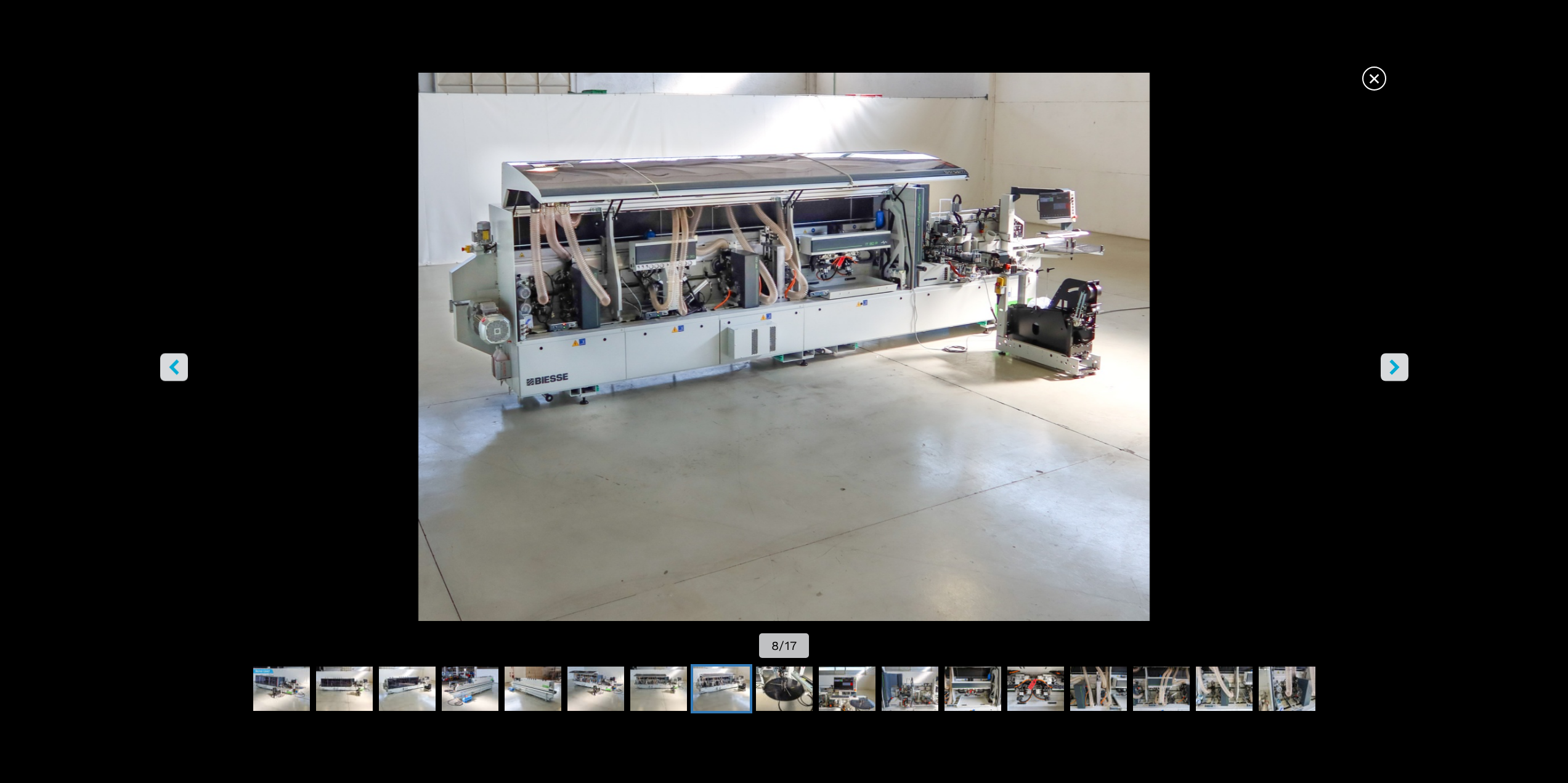
click at [1395, 369] on icon "right-button" at bounding box center [1393, 367] width 10 height 16
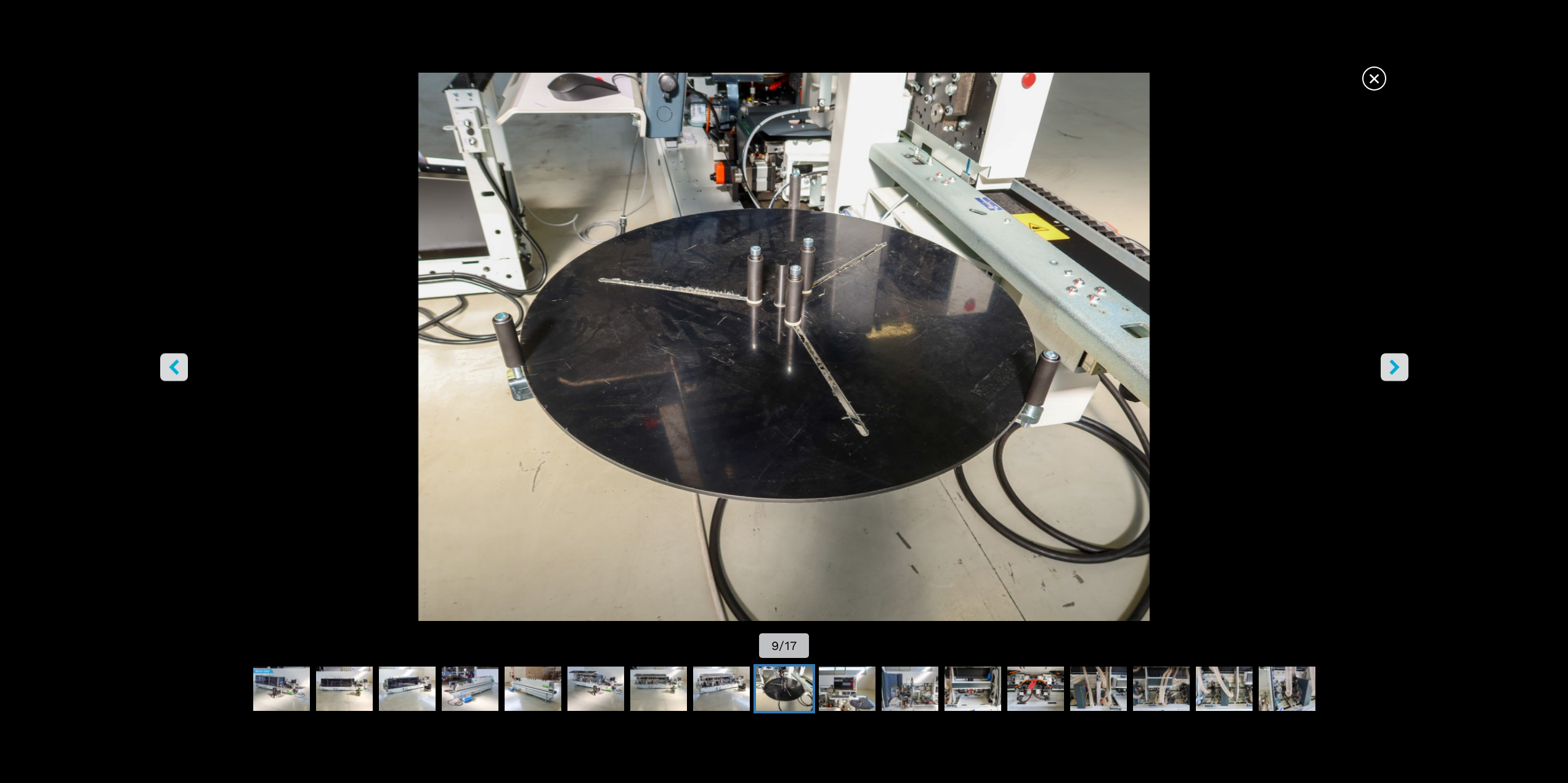
click at [1390, 366] on icon "right-button" at bounding box center [1393, 367] width 16 height 16
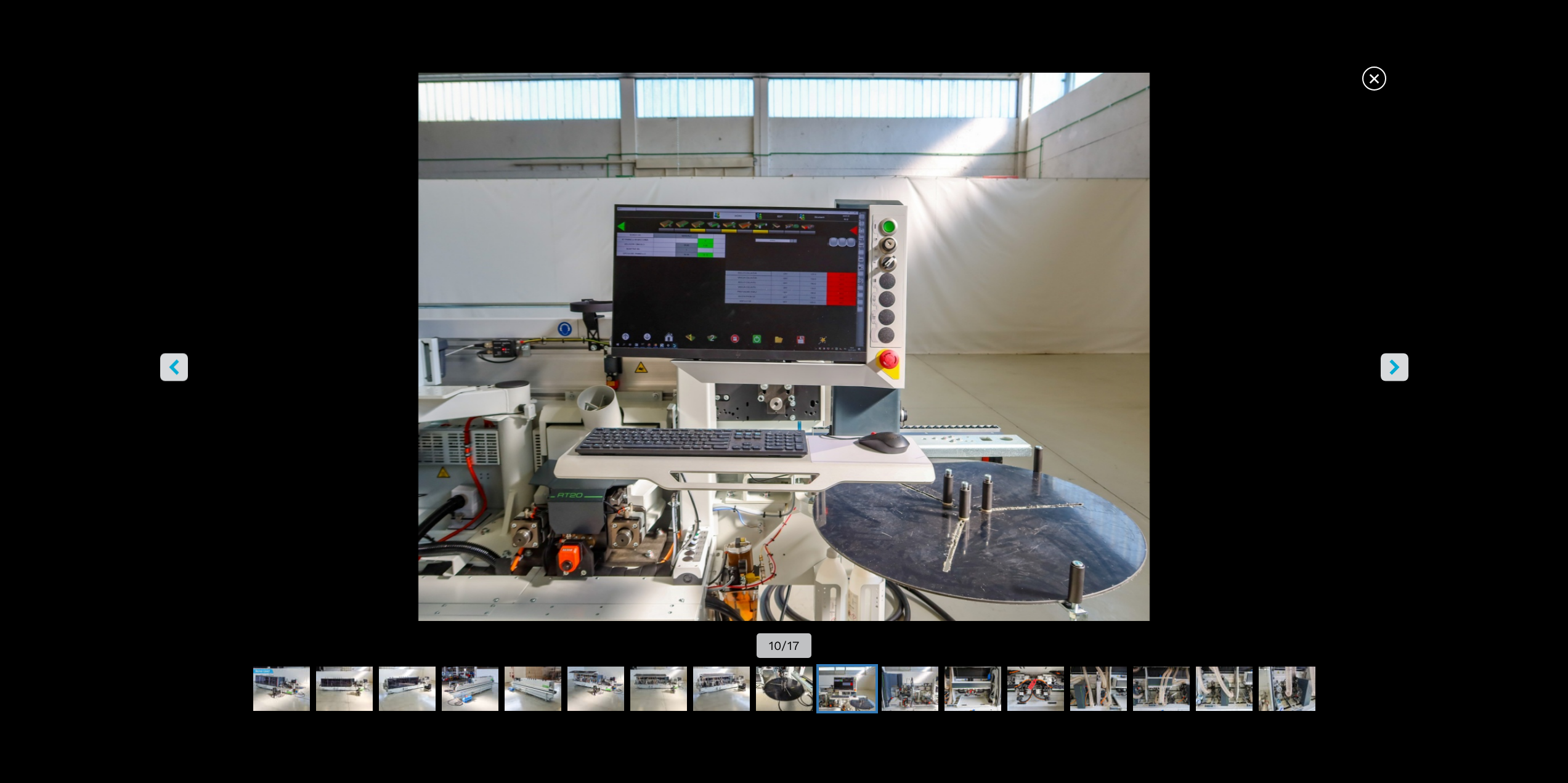
click at [1385, 363] on button "right-button" at bounding box center [1394, 367] width 28 height 28
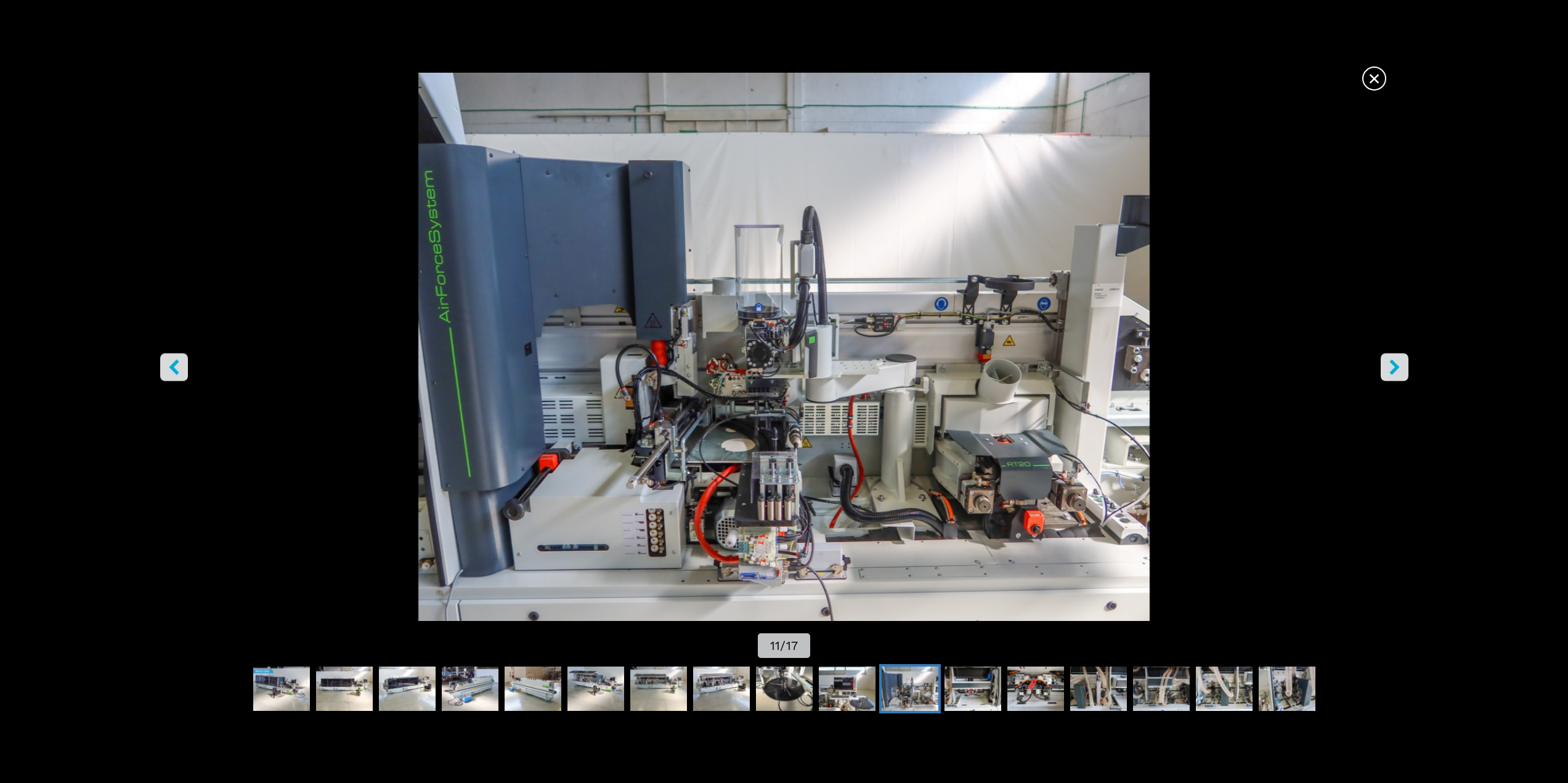
click at [1400, 365] on icon "right-button" at bounding box center [1393, 367] width 16 height 16
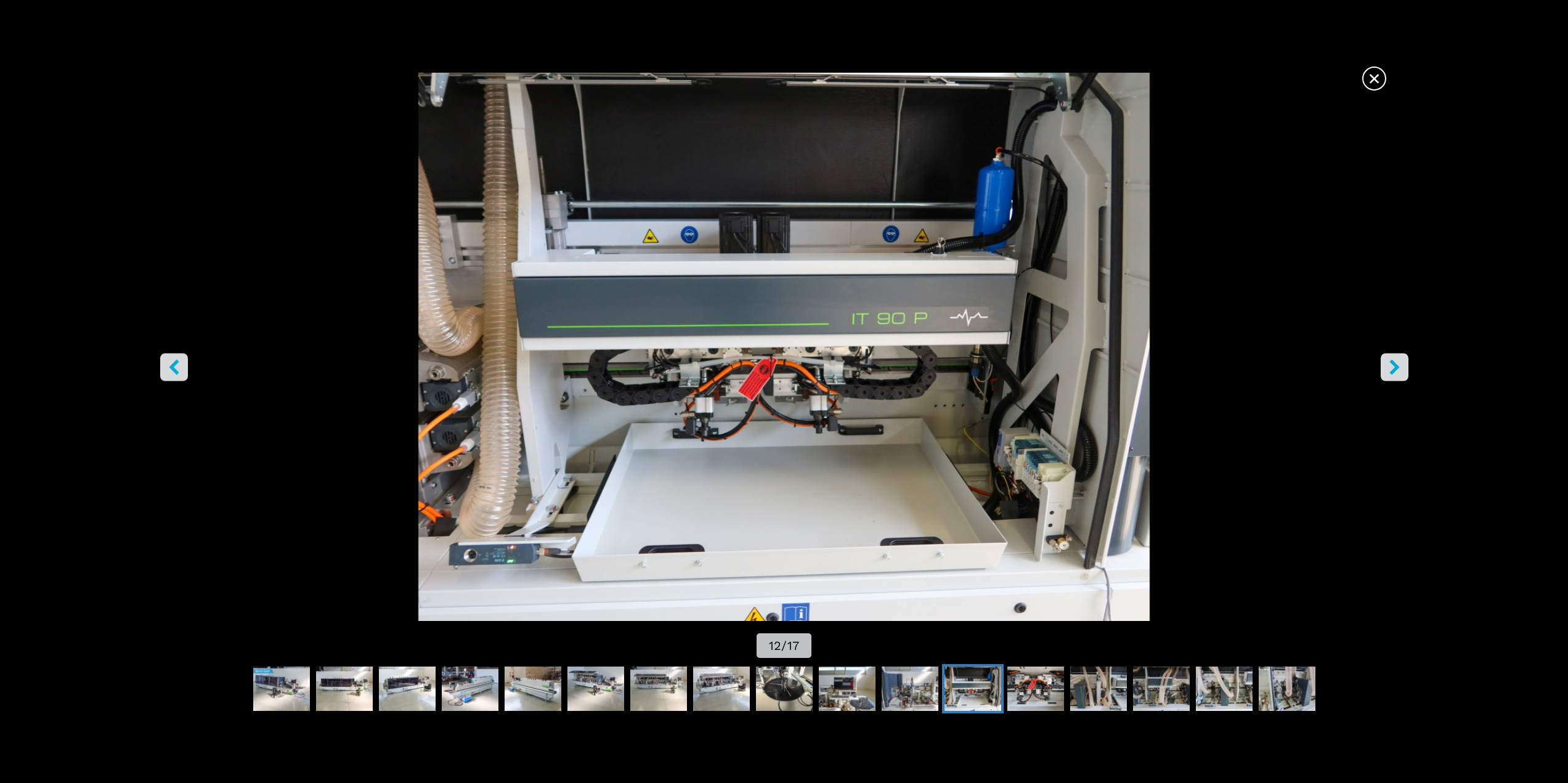
click at [1399, 365] on icon "right-button" at bounding box center [1393, 367] width 16 height 16
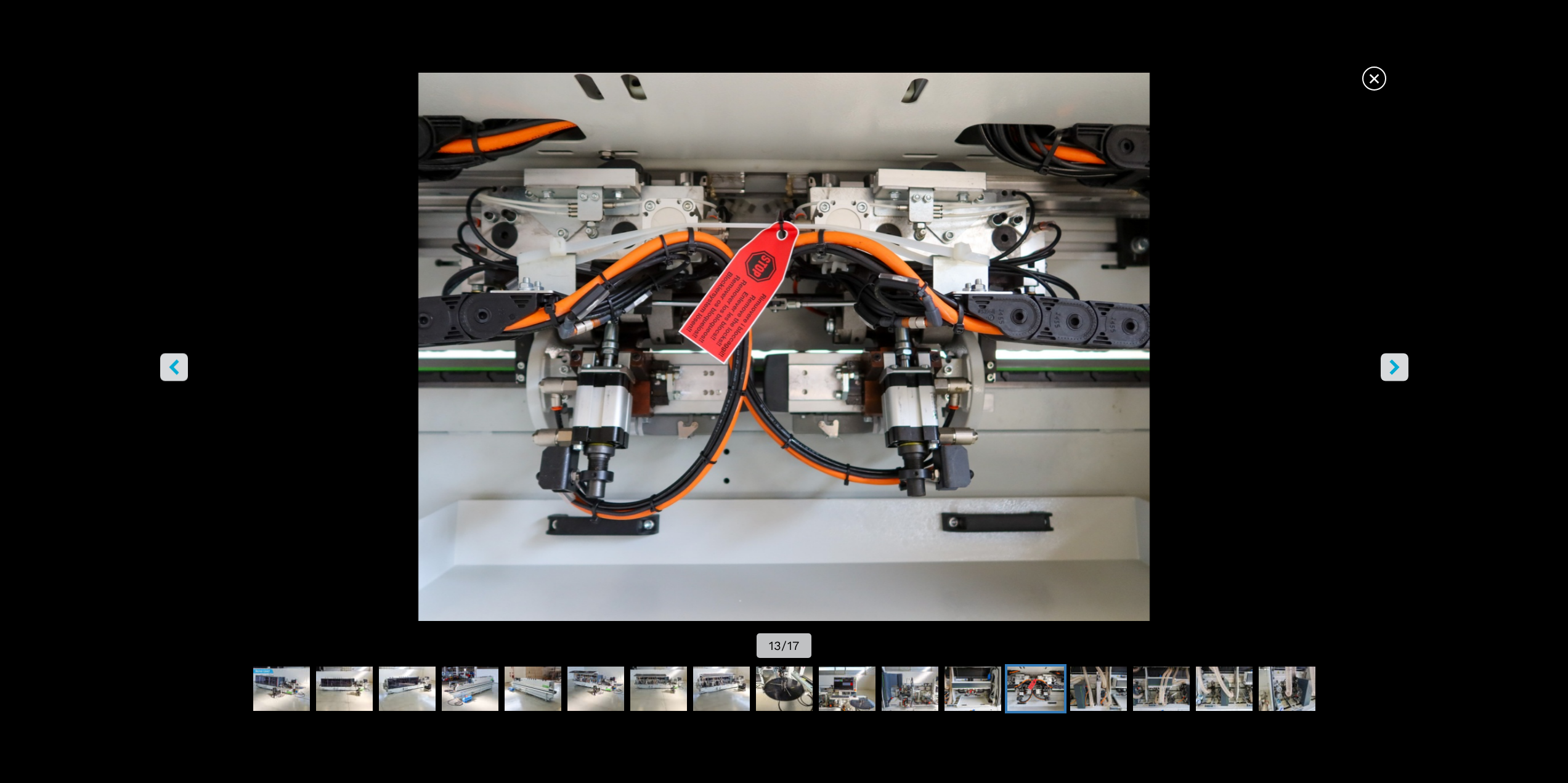
click at [1399, 365] on icon "right-button" at bounding box center [1393, 367] width 16 height 16
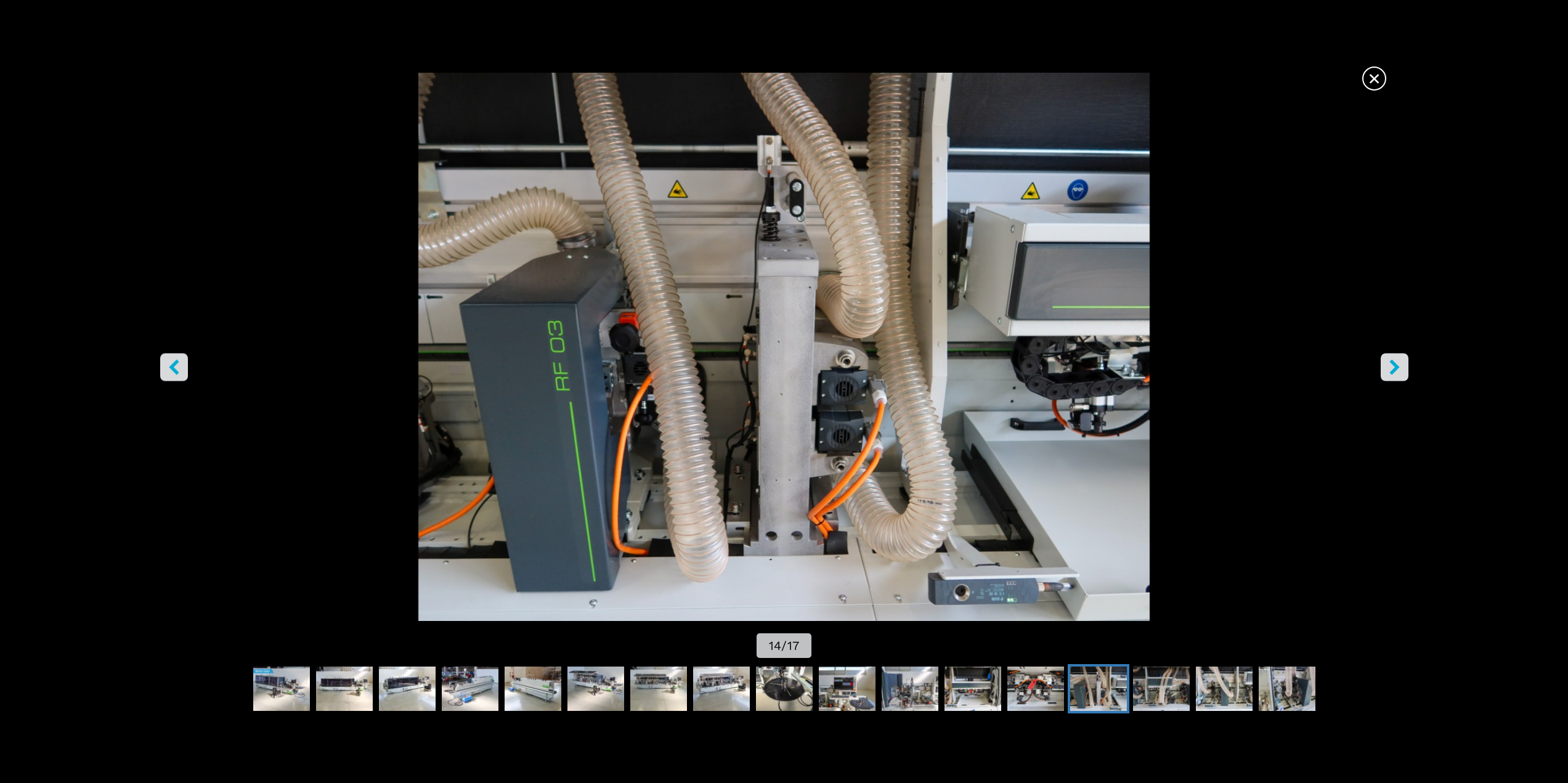
click at [1399, 365] on icon "right-button" at bounding box center [1393, 367] width 16 height 16
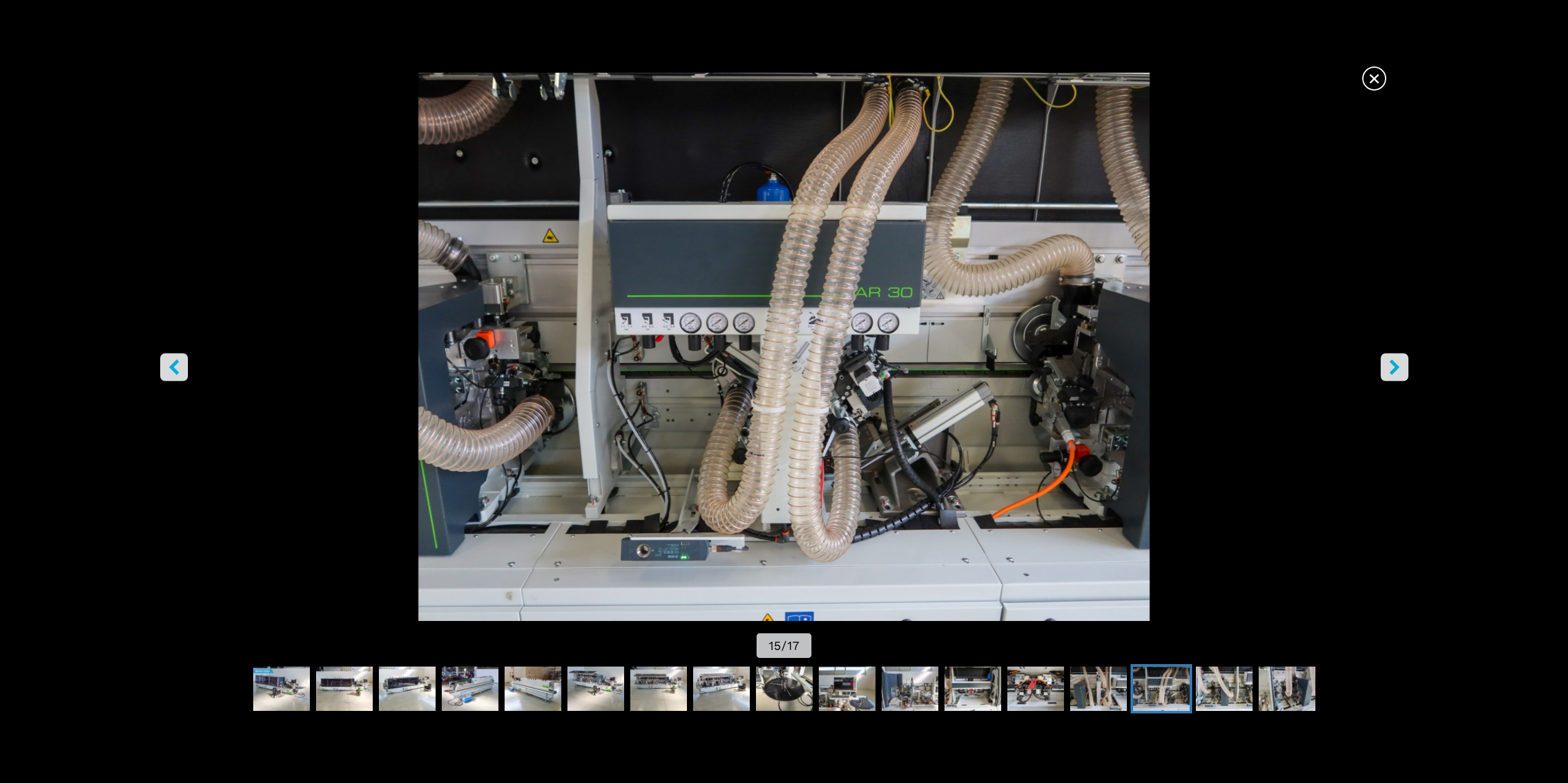
click at [1395, 367] on icon "right-button" at bounding box center [1393, 367] width 10 height 16
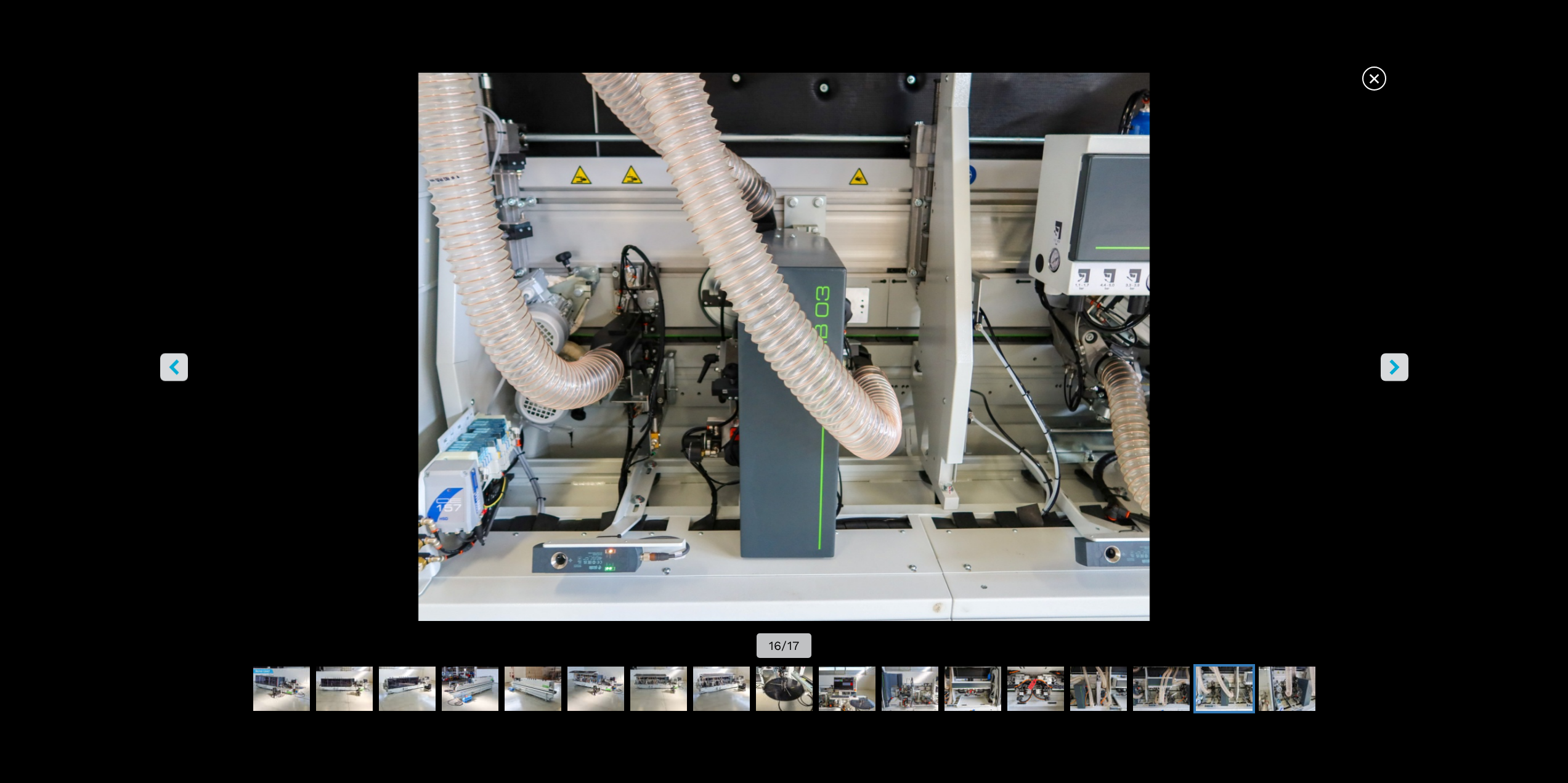
click at [1395, 367] on icon "right-button" at bounding box center [1393, 367] width 10 height 16
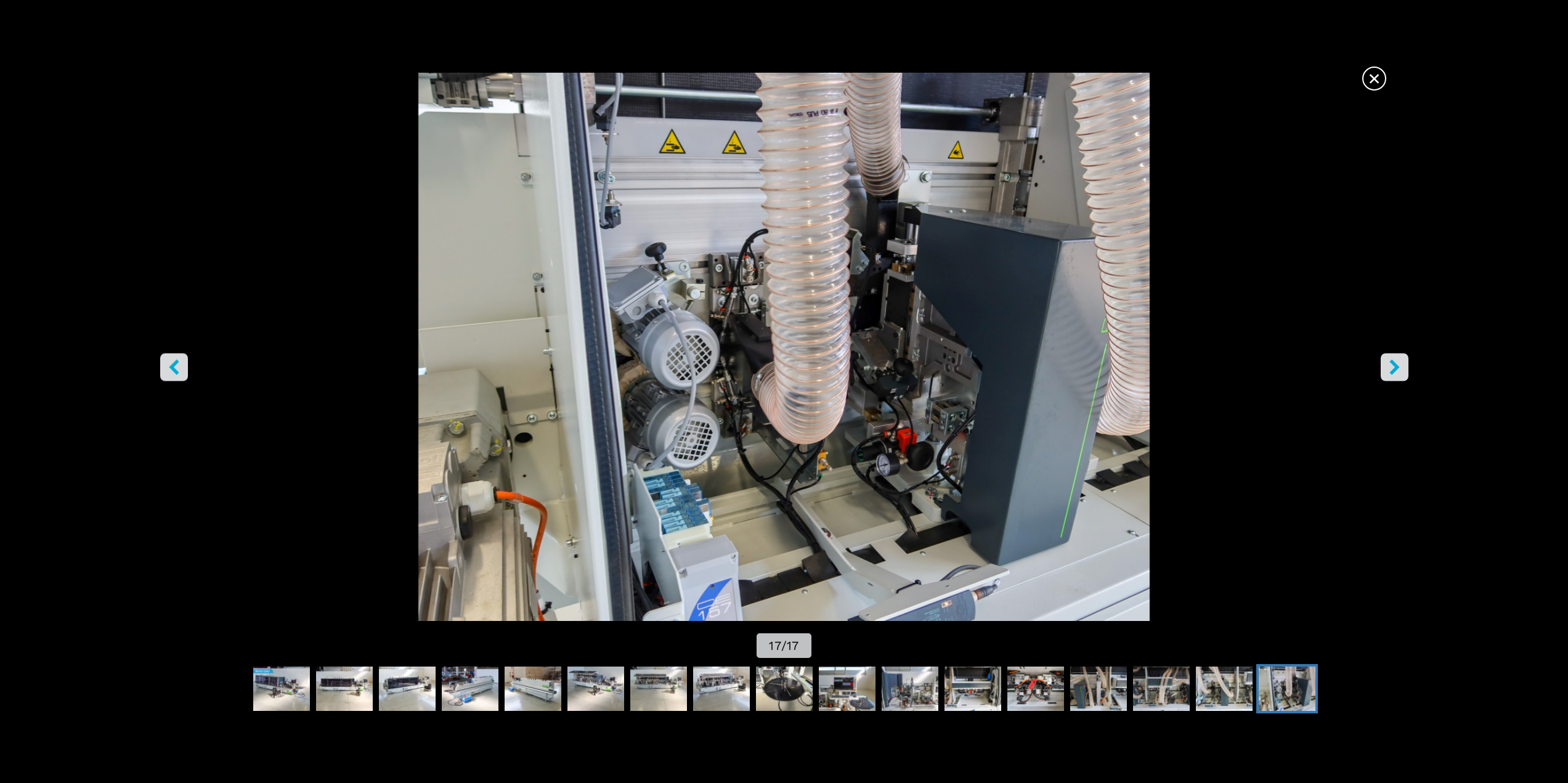
click at [1395, 367] on icon "right-button" at bounding box center [1393, 367] width 10 height 16
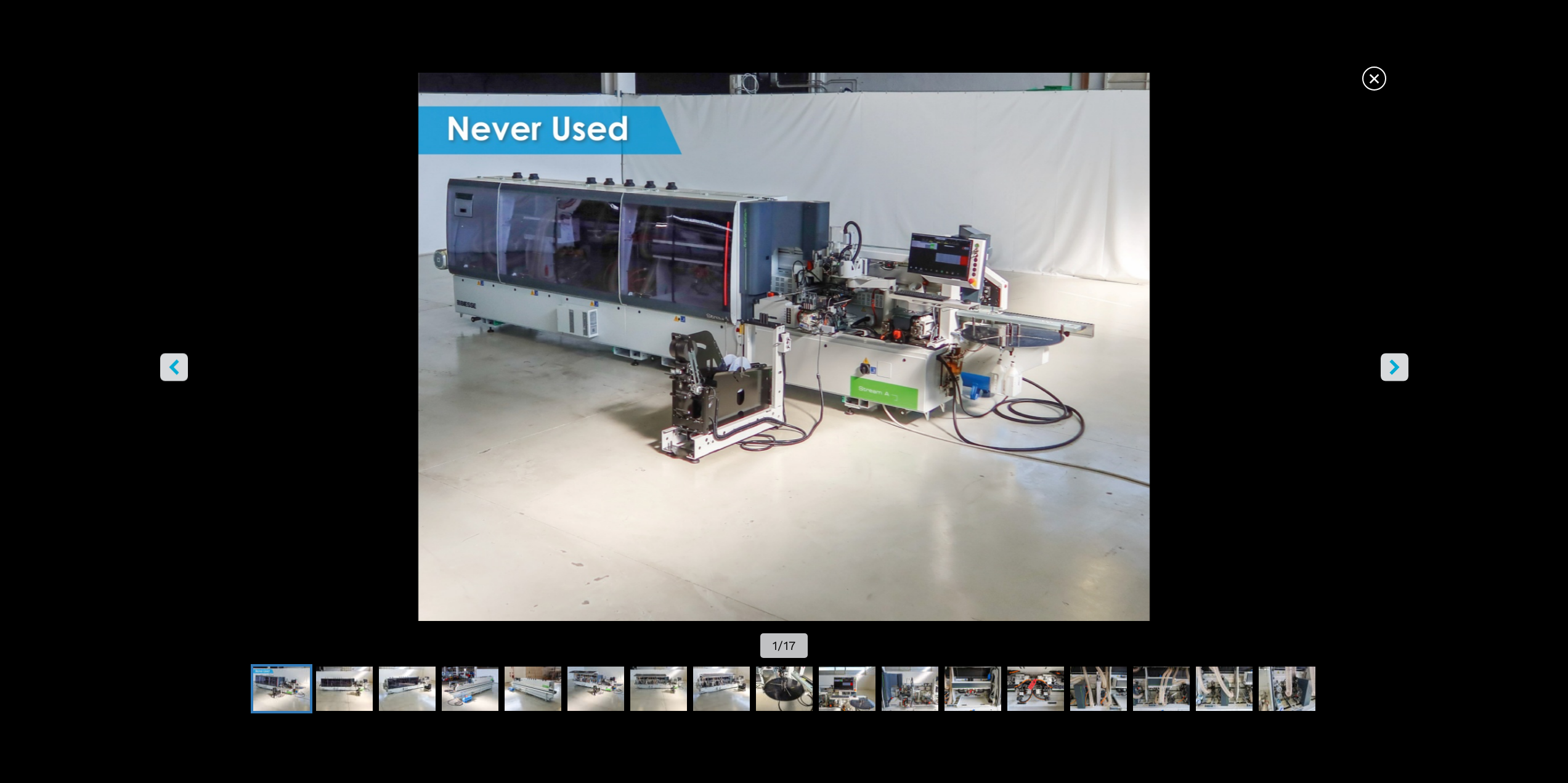
click at [1395, 367] on icon "right-button" at bounding box center [1393, 367] width 10 height 16
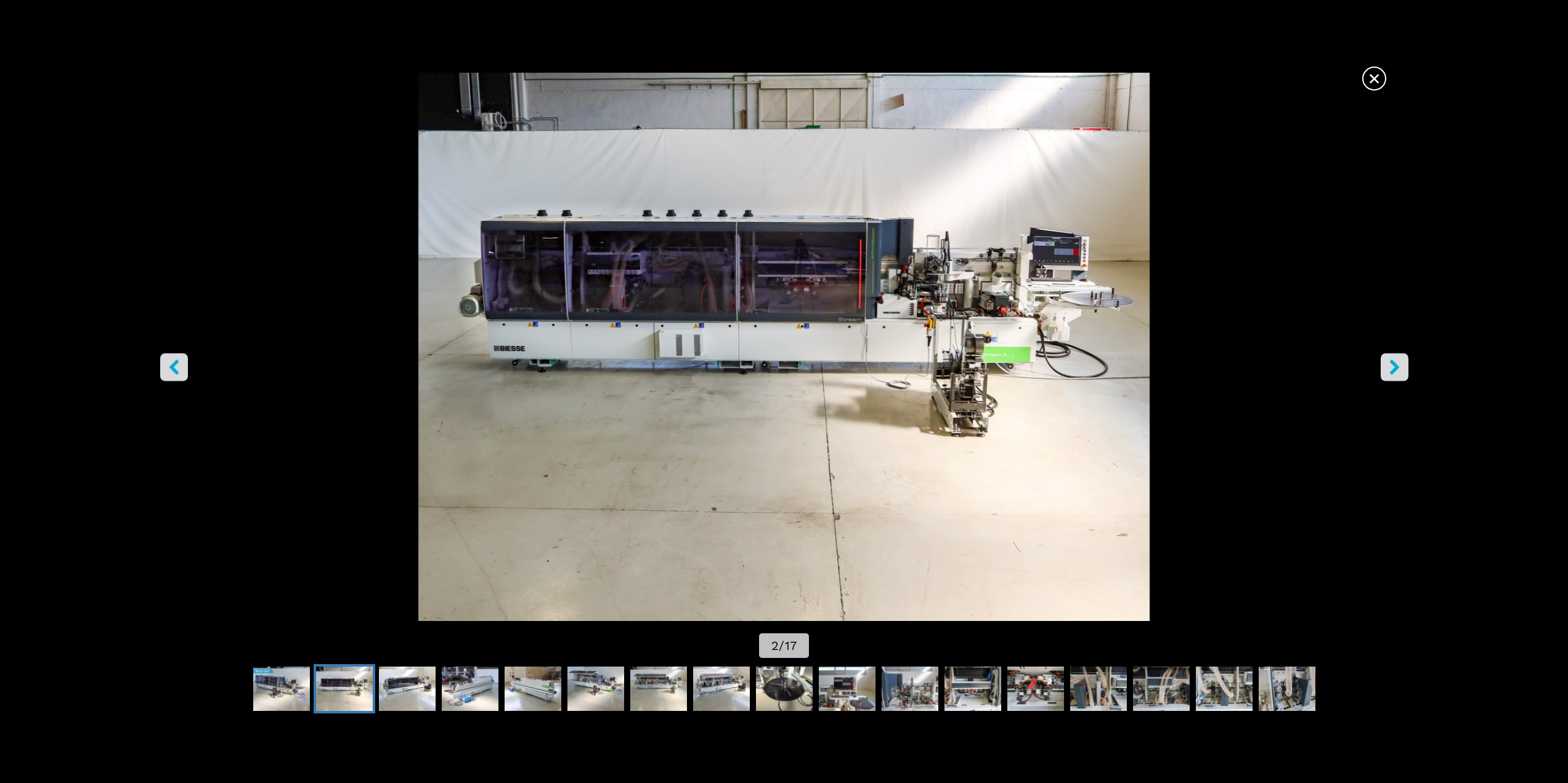
click at [1395, 367] on icon "right-button" at bounding box center [1393, 367] width 10 height 16
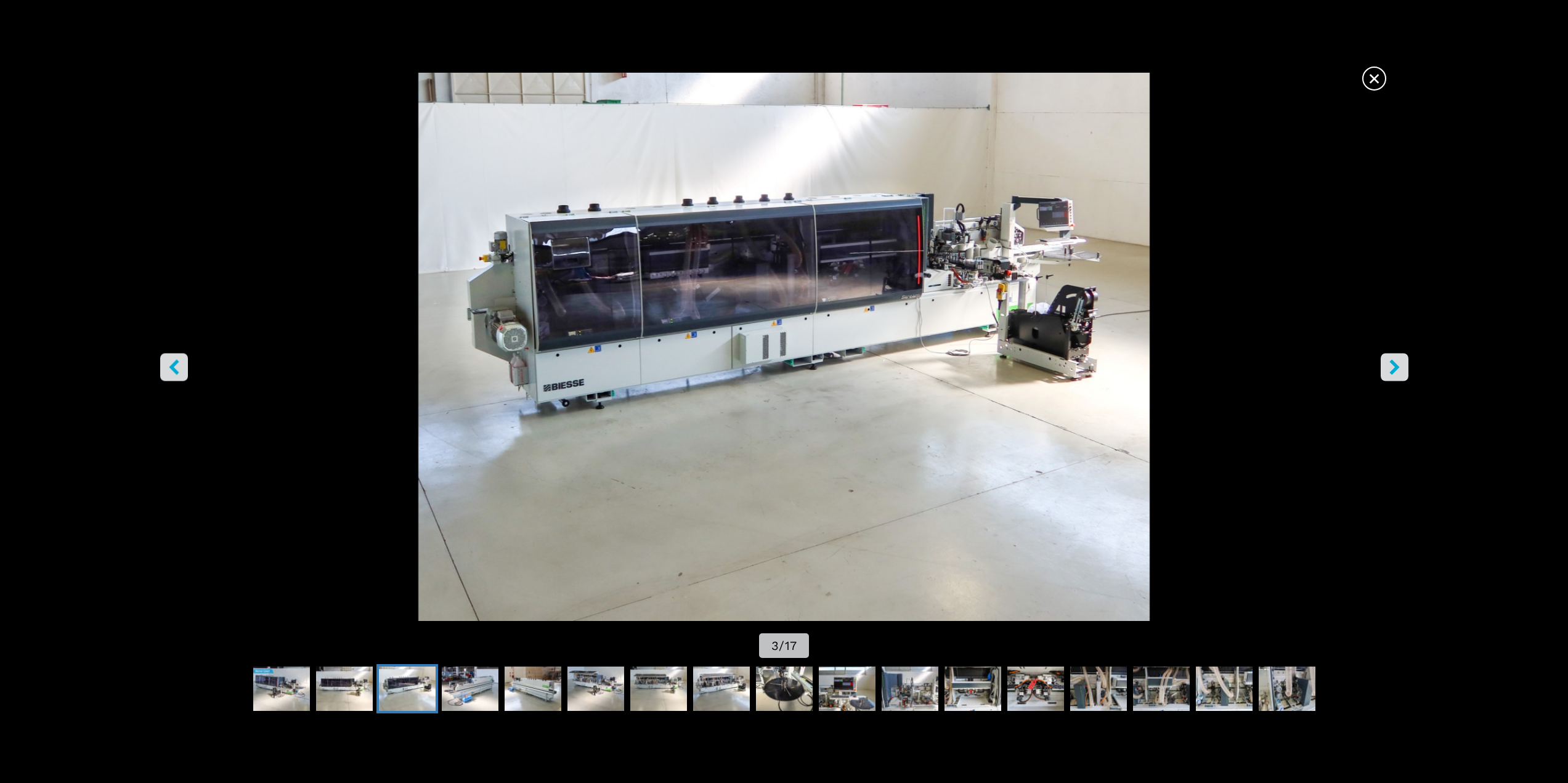
click at [1395, 367] on icon "right-button" at bounding box center [1393, 367] width 10 height 16
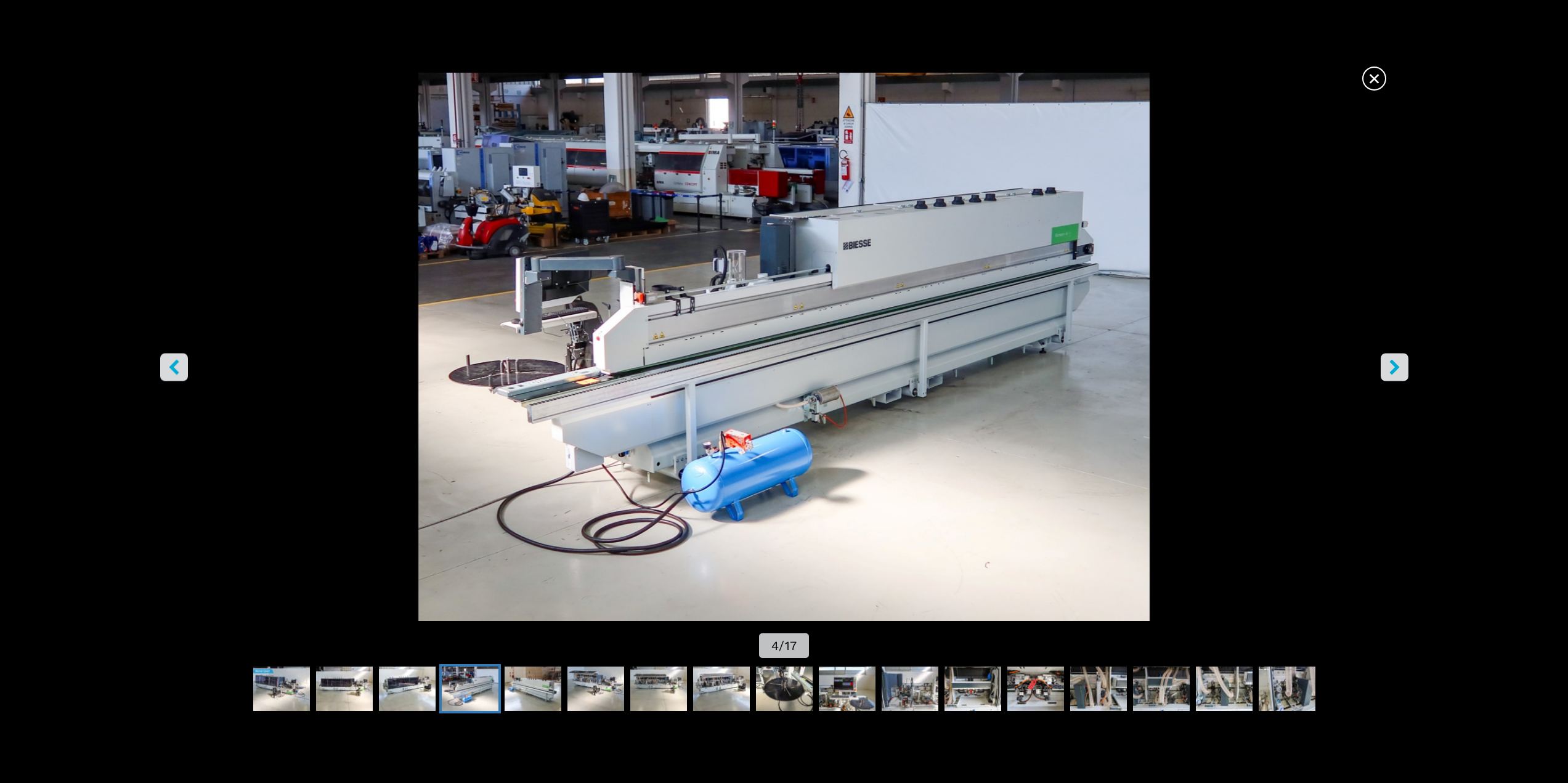
click at [1395, 367] on icon "right-button" at bounding box center [1393, 367] width 10 height 16
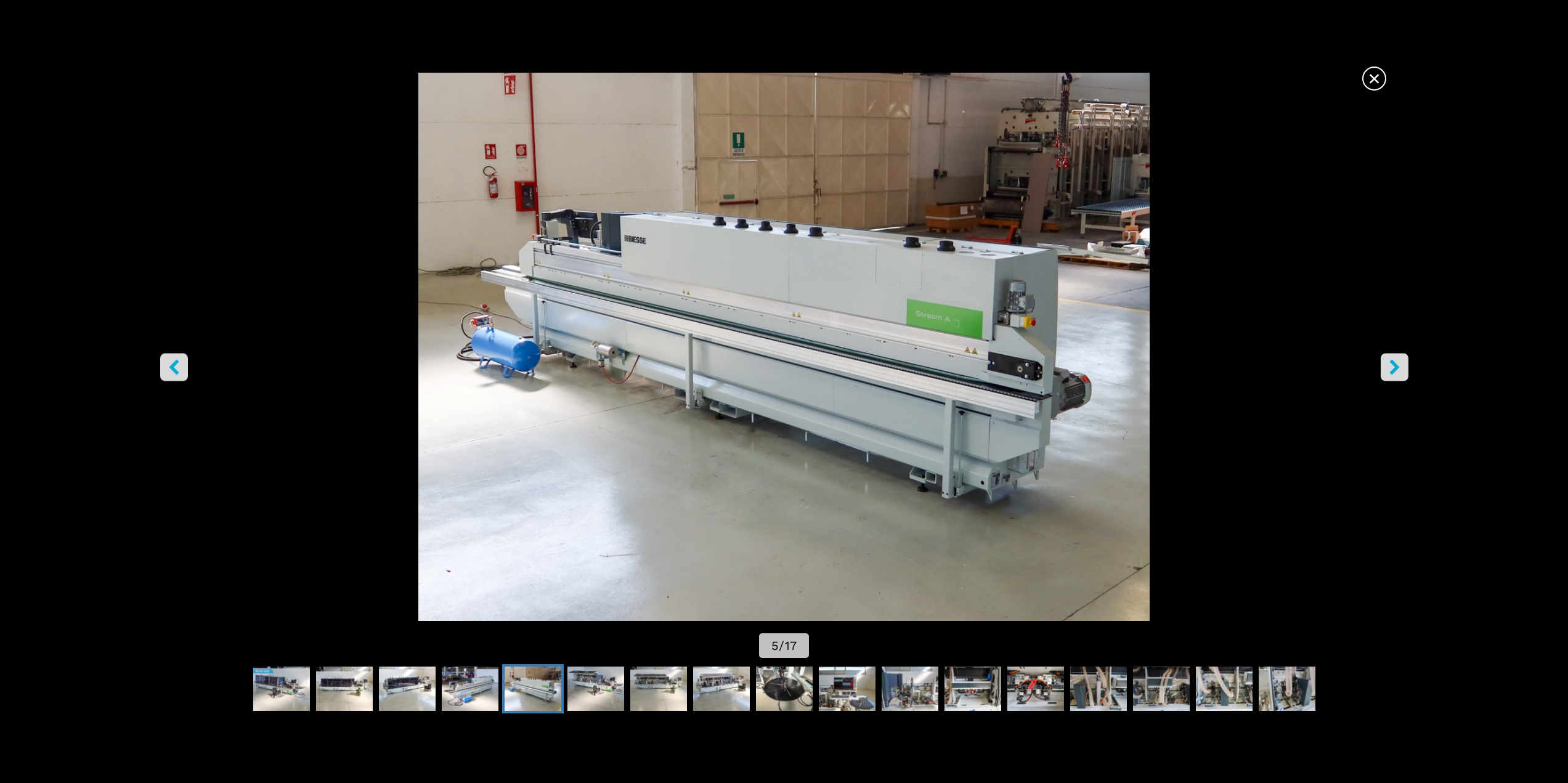
click at [1394, 366] on icon "right-button" at bounding box center [1393, 367] width 10 height 16
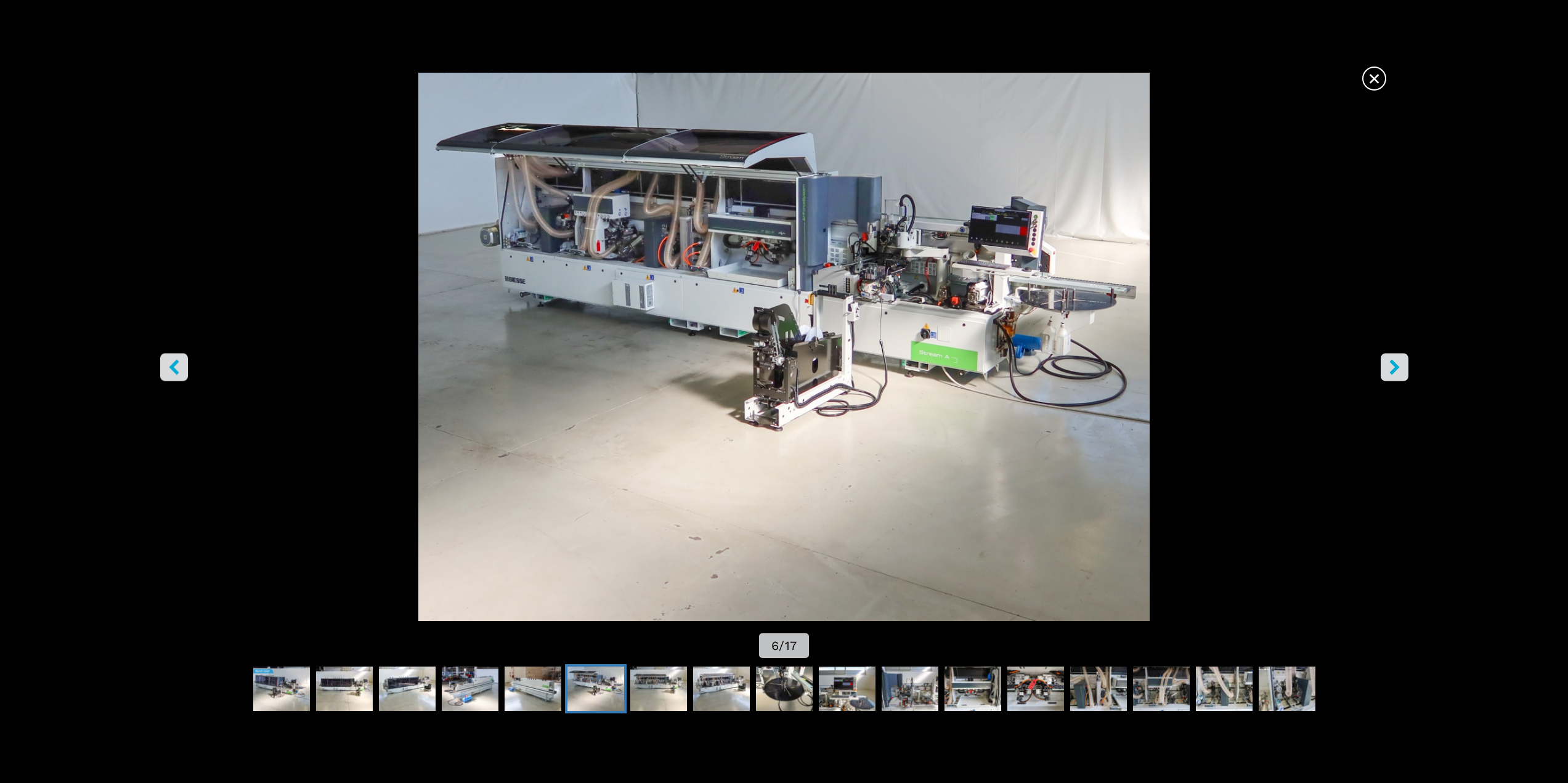
click at [1394, 366] on icon "right-button" at bounding box center [1393, 367] width 10 height 16
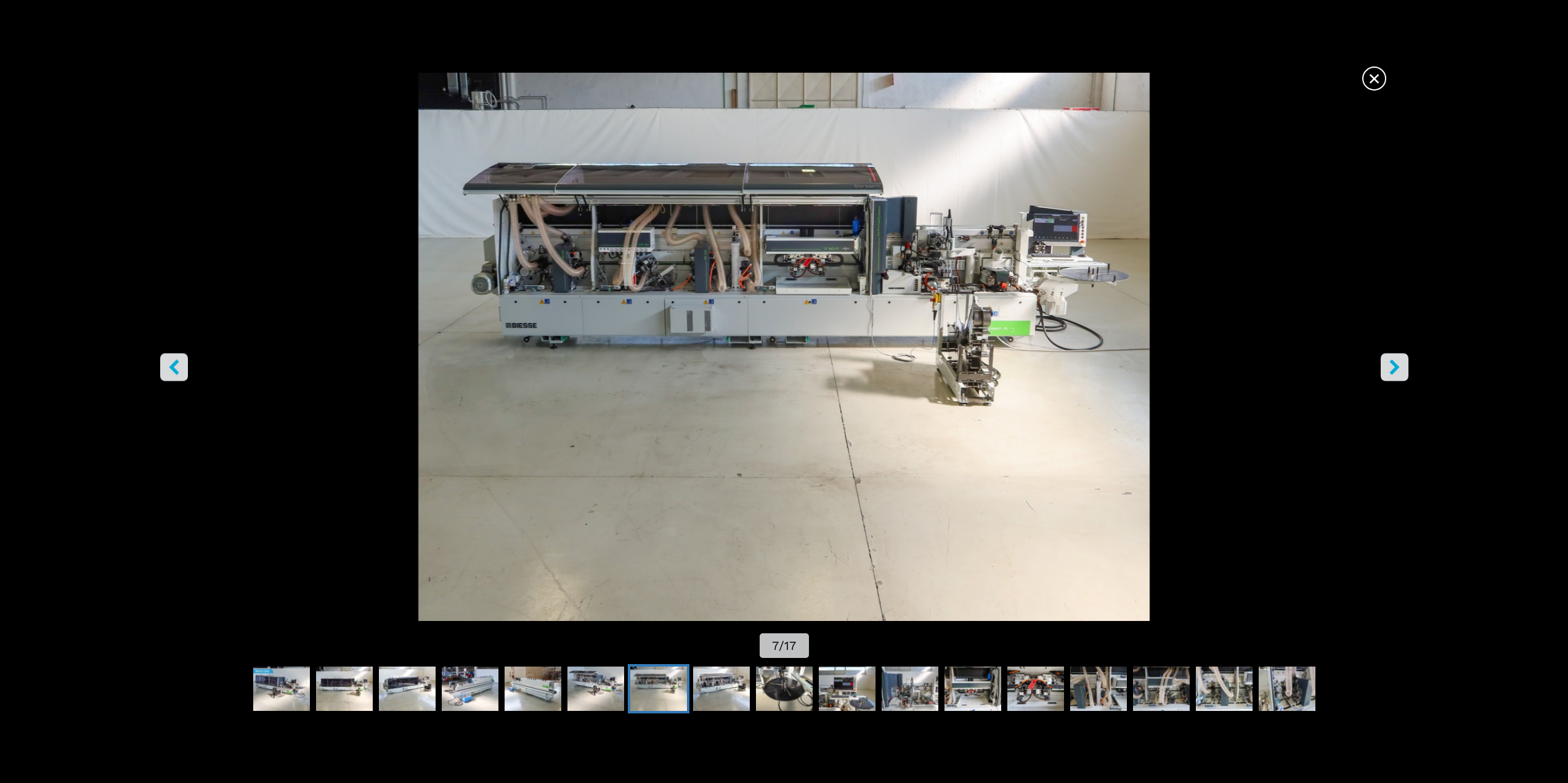
click at [1394, 366] on icon "right-button" at bounding box center [1393, 367] width 10 height 16
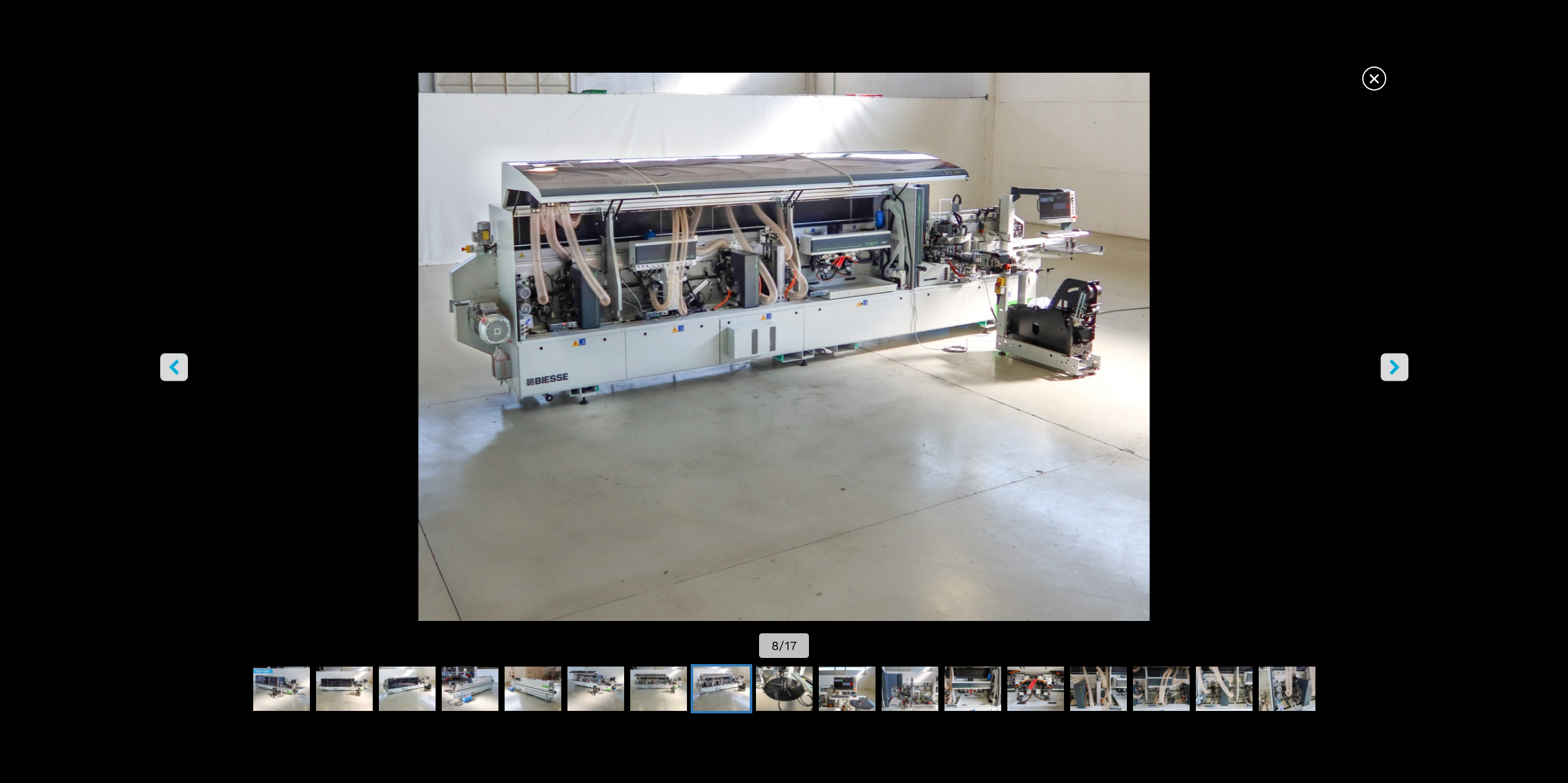
click at [1394, 366] on icon "right-button" at bounding box center [1393, 367] width 10 height 16
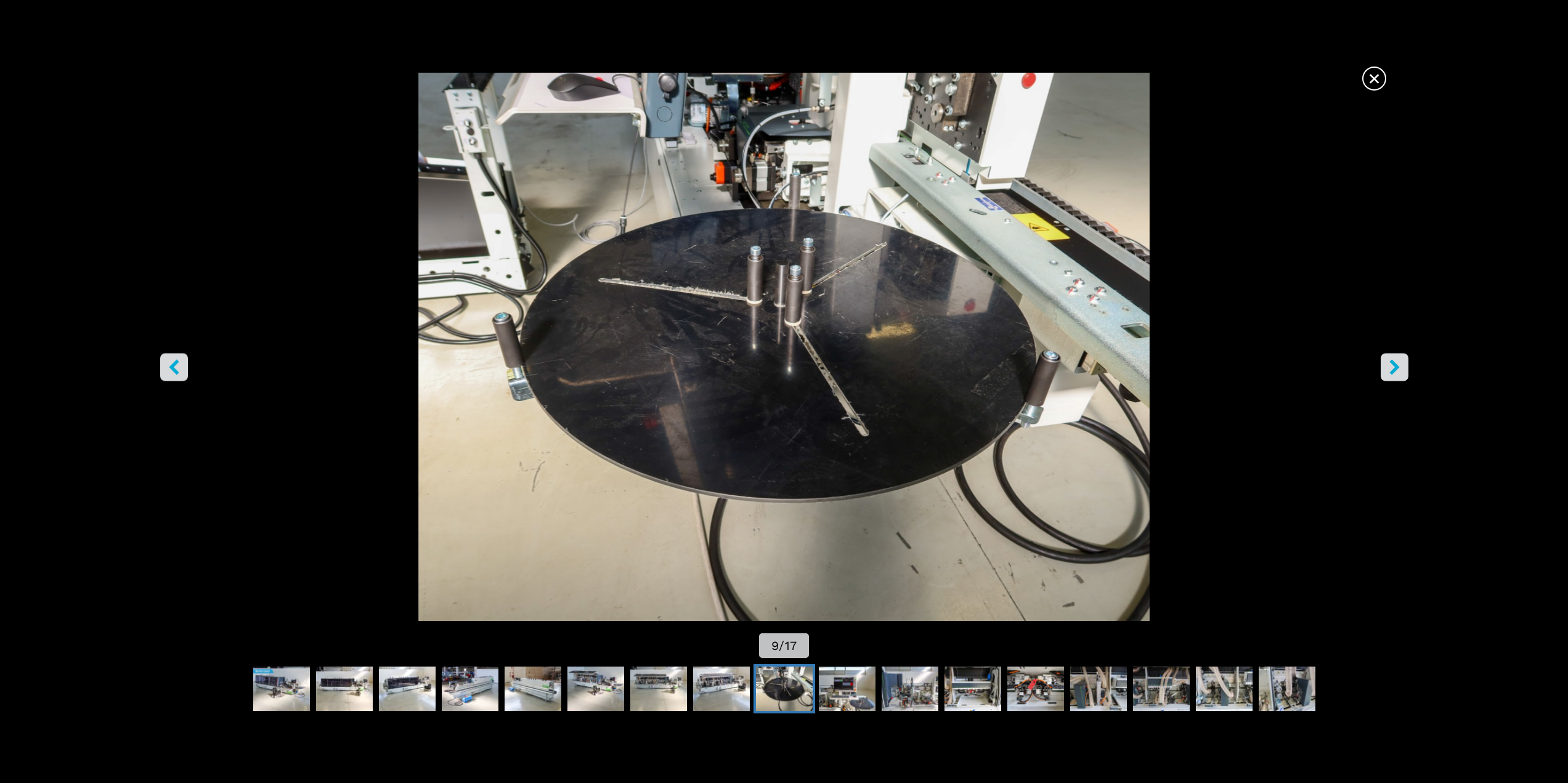
click at [1394, 366] on icon "right-button" at bounding box center [1393, 367] width 10 height 16
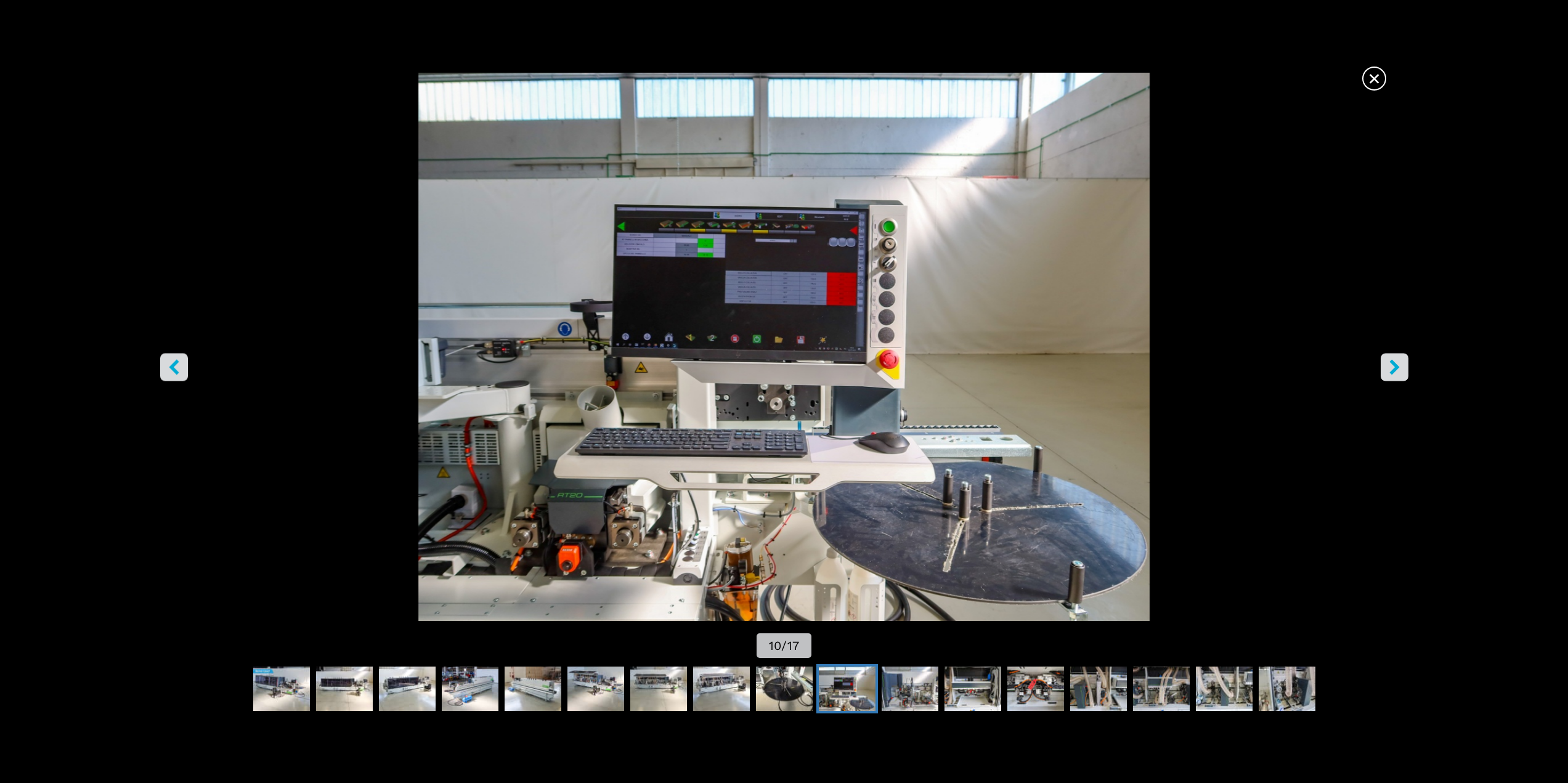
click at [1394, 366] on icon "right-button" at bounding box center [1393, 367] width 10 height 16
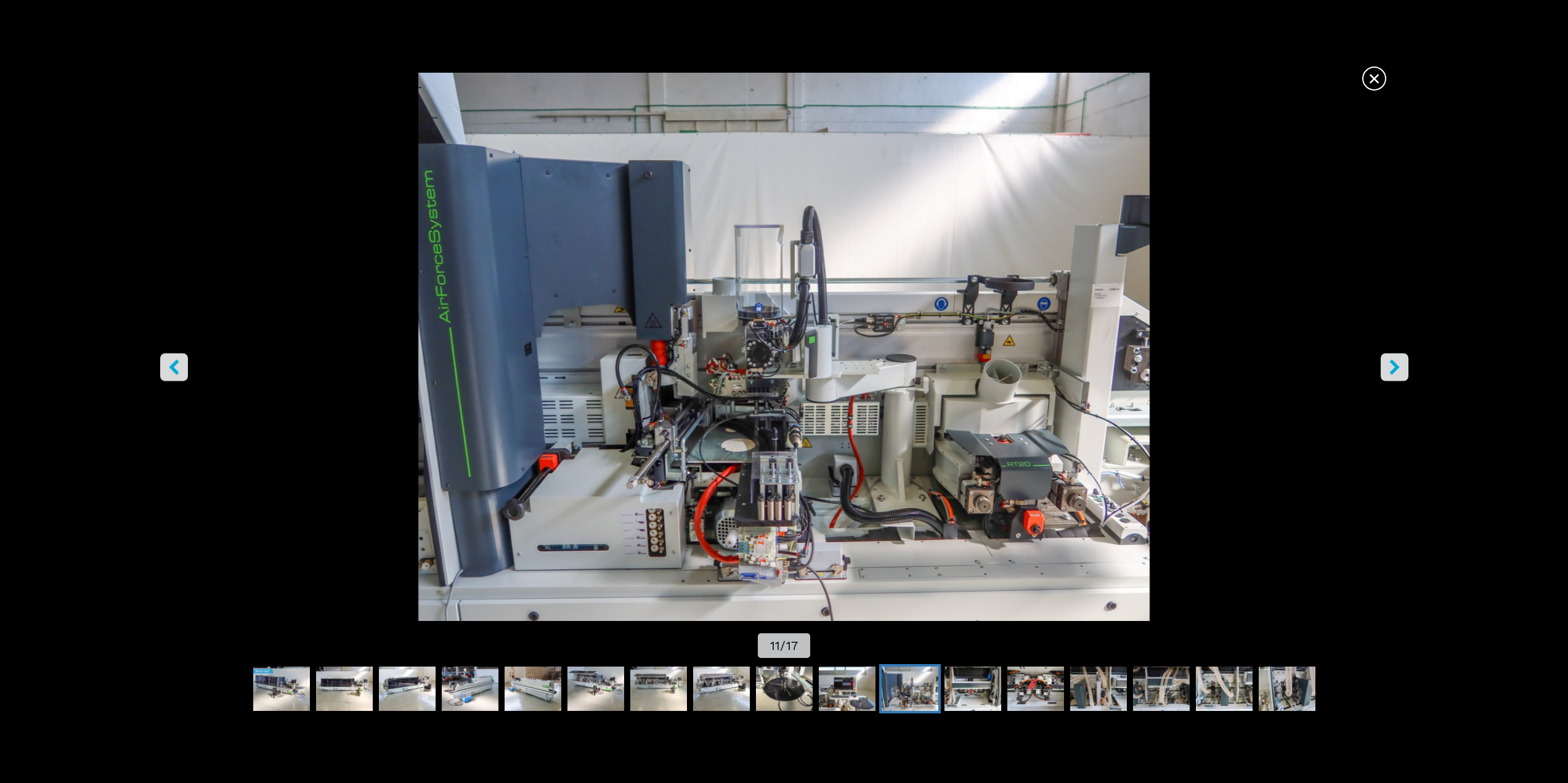
click at [1394, 366] on icon "right-button" at bounding box center [1393, 367] width 10 height 16
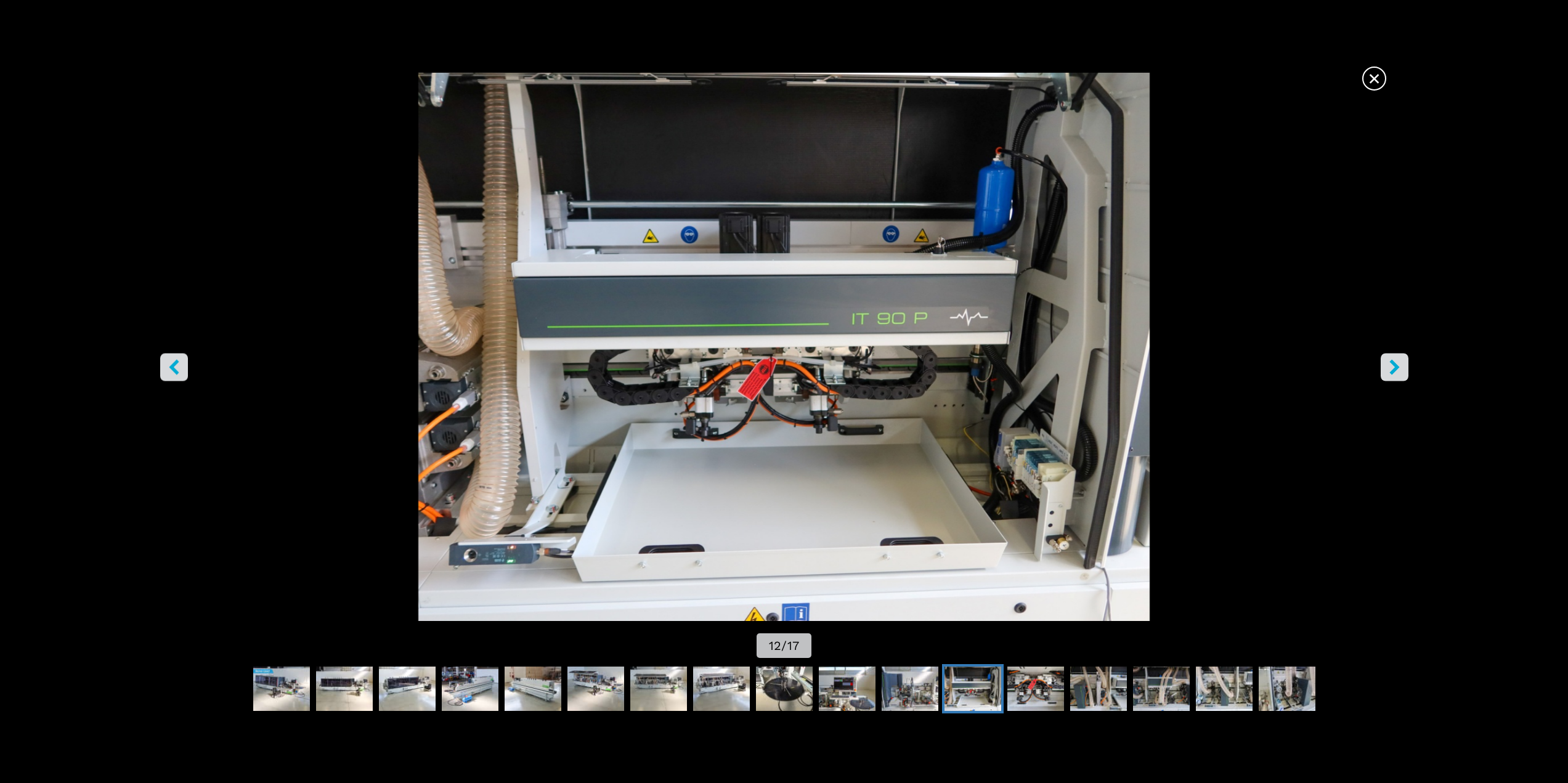
click at [1394, 366] on icon "right-button" at bounding box center [1393, 367] width 10 height 16
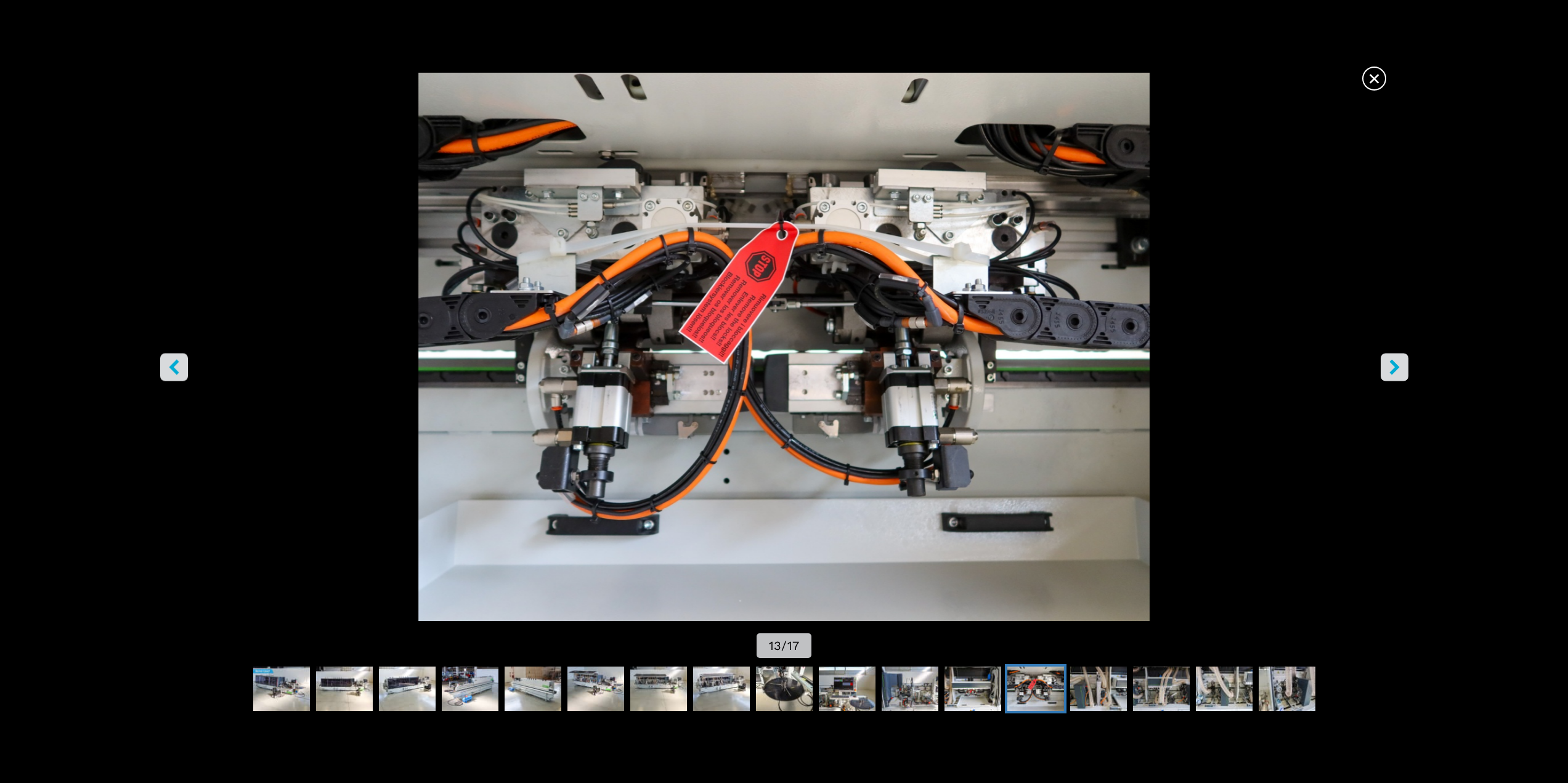
click at [1394, 366] on icon "right-button" at bounding box center [1393, 367] width 10 height 16
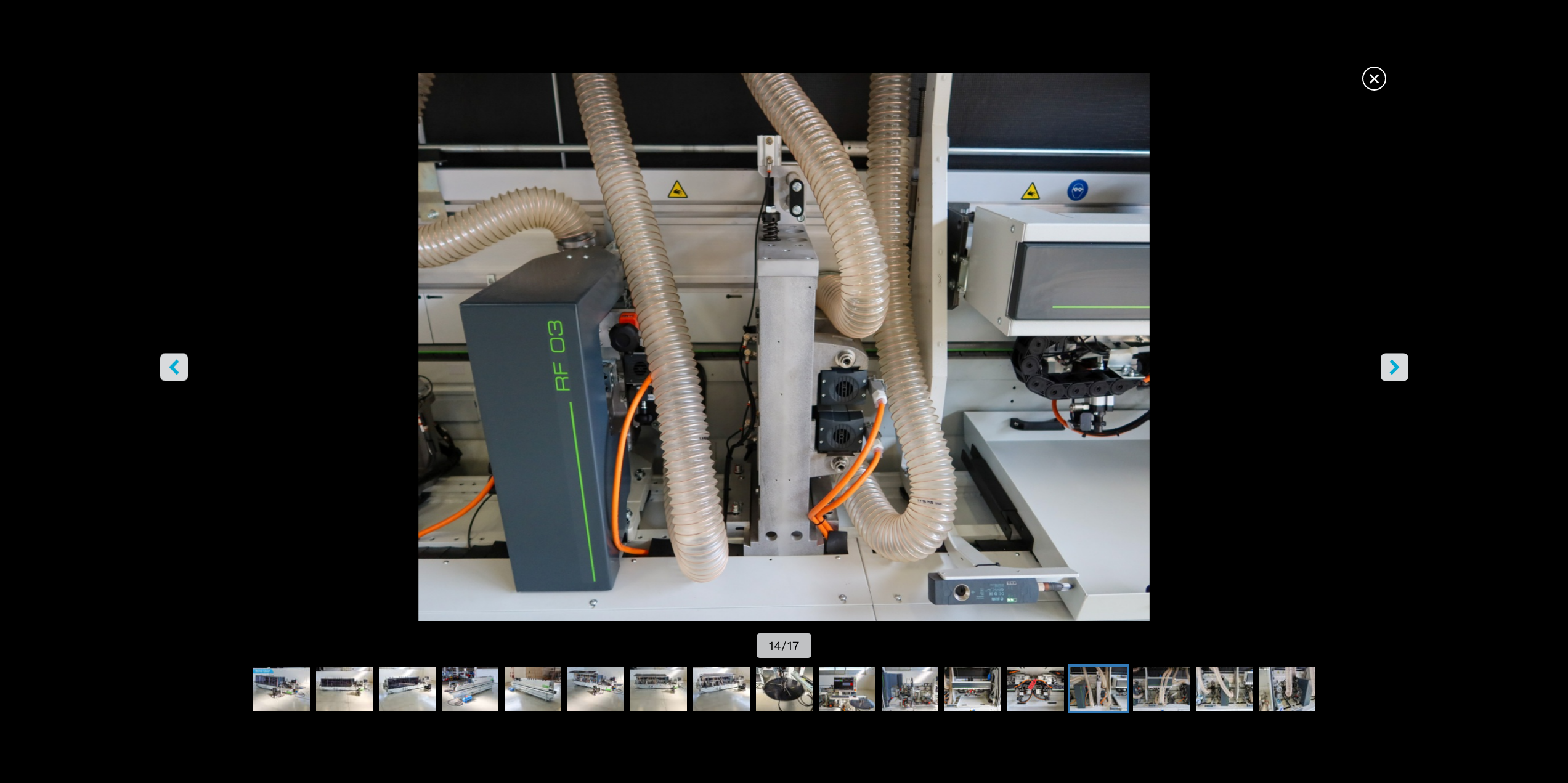
click at [1375, 80] on span "×" at bounding box center [1373, 75] width 21 height 21
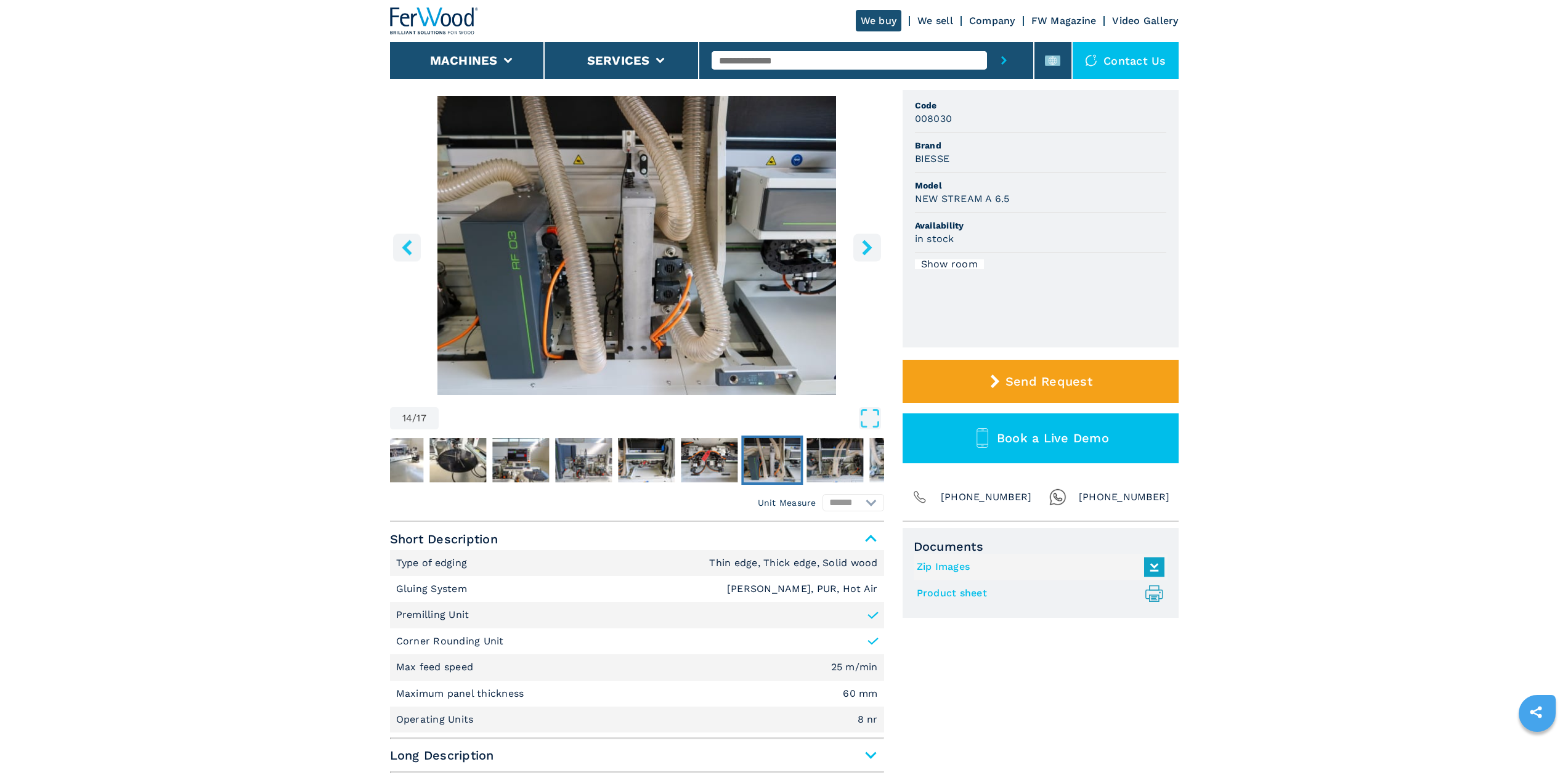
scroll to position [0, 0]
